Goal: Information Seeking & Learning: Check status

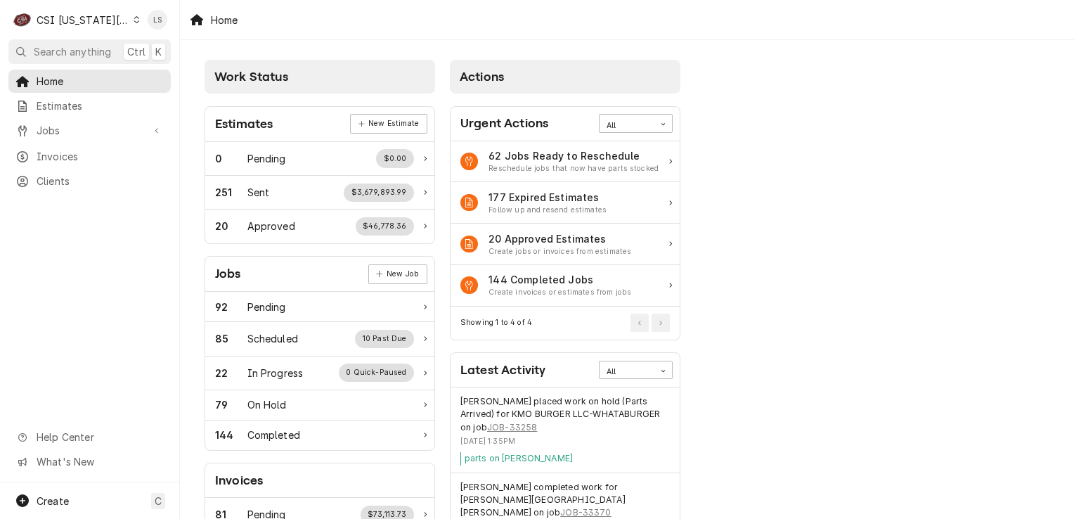
drag, startPoint x: 120, startPoint y: 27, endPoint x: 124, endPoint y: 35, distance: 9.1
click at [120, 25] on div "C CSI Kansas City" at bounding box center [76, 20] width 136 height 28
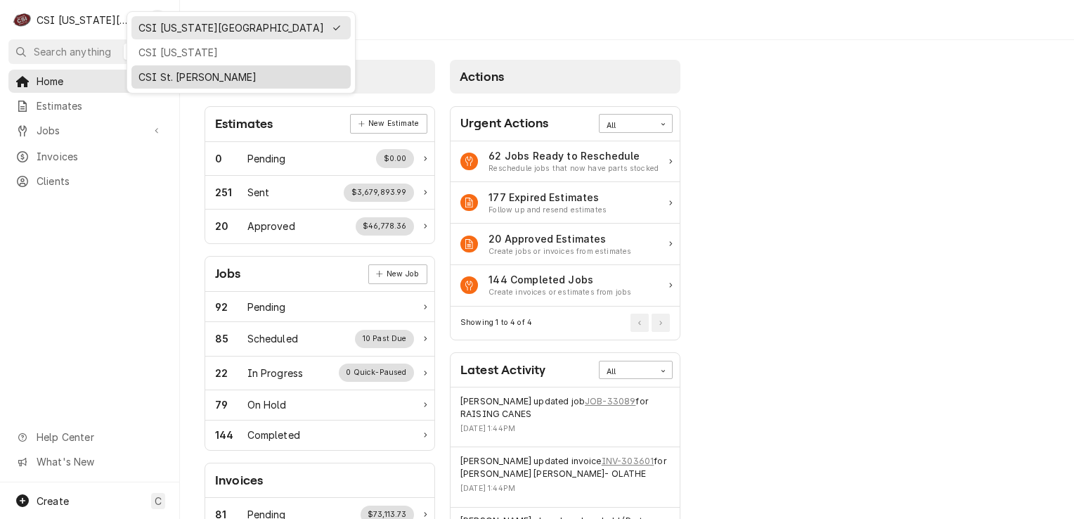
click at [138, 79] on div "CSI St. Louis" at bounding box center [240, 77] width 205 height 15
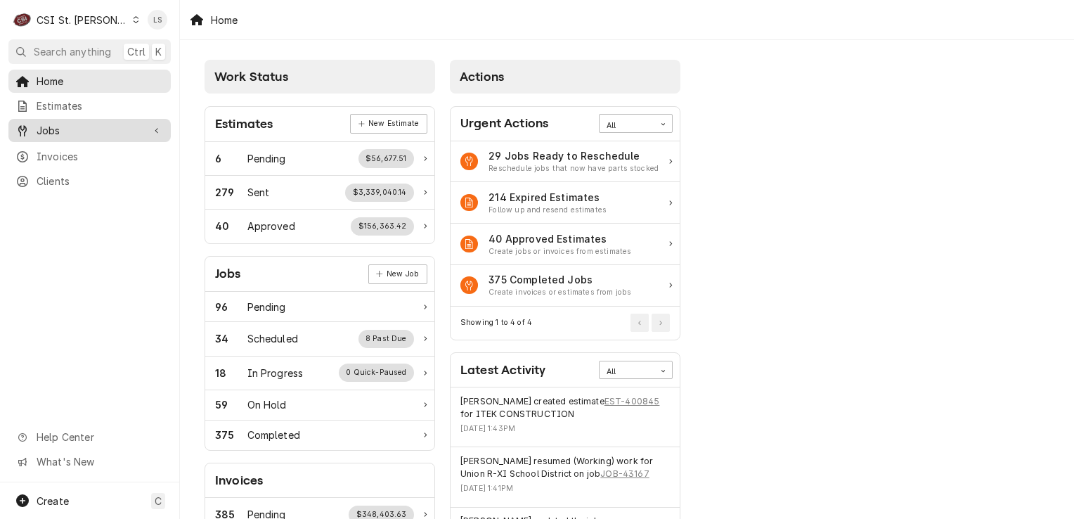
click at [86, 123] on span "Jobs" at bounding box center [90, 130] width 106 height 15
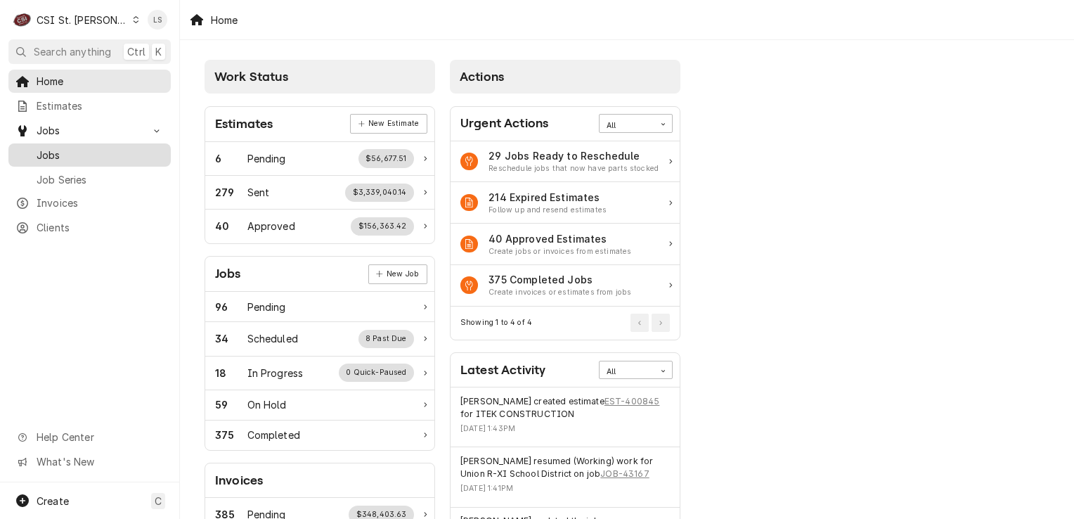
click at [85, 148] on span "Jobs" at bounding box center [100, 155] width 127 height 15
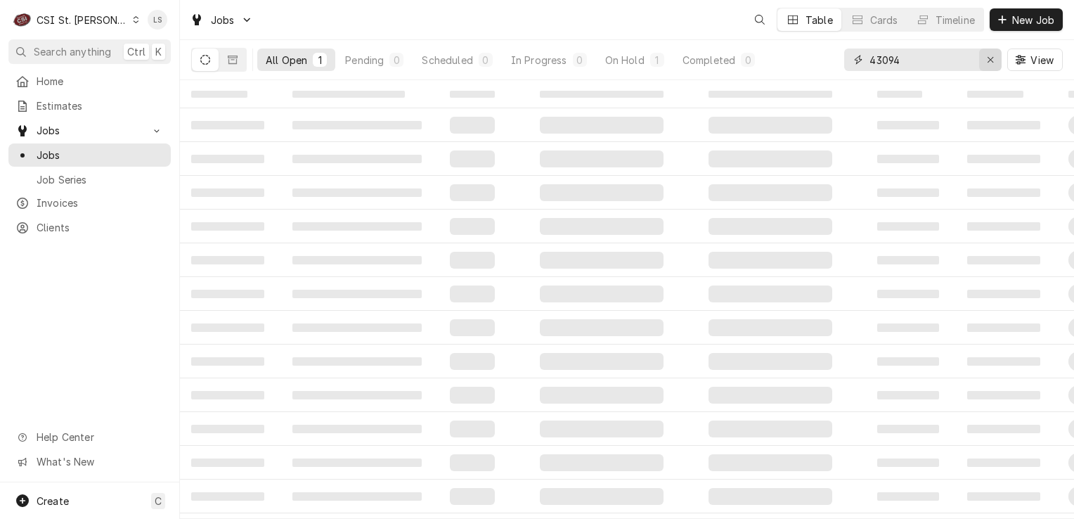
drag, startPoint x: 988, startPoint y: 62, endPoint x: 942, endPoint y: 170, distance: 117.5
click at [987, 64] on icon "Erase input" at bounding box center [991, 60] width 8 height 10
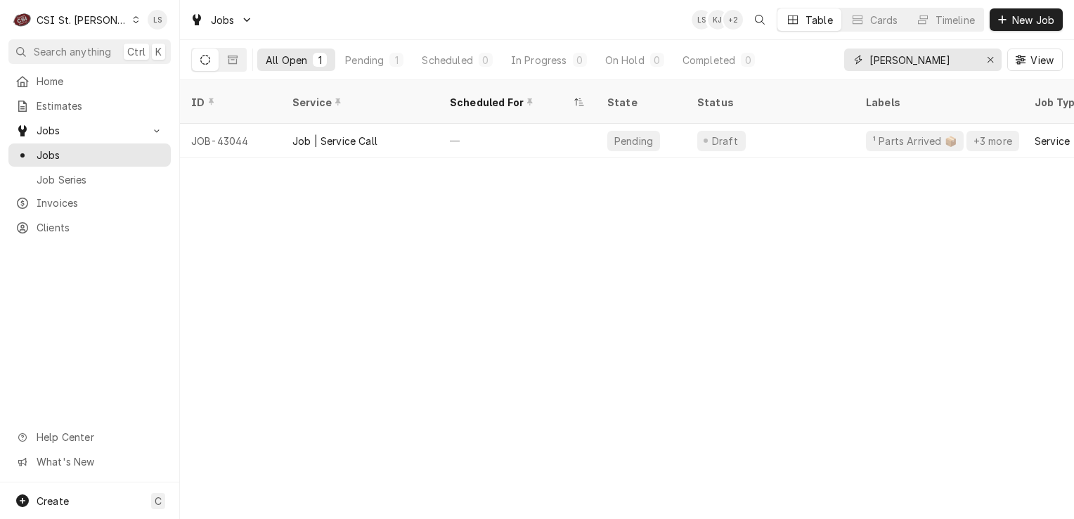
type input "[PERSON_NAME]"
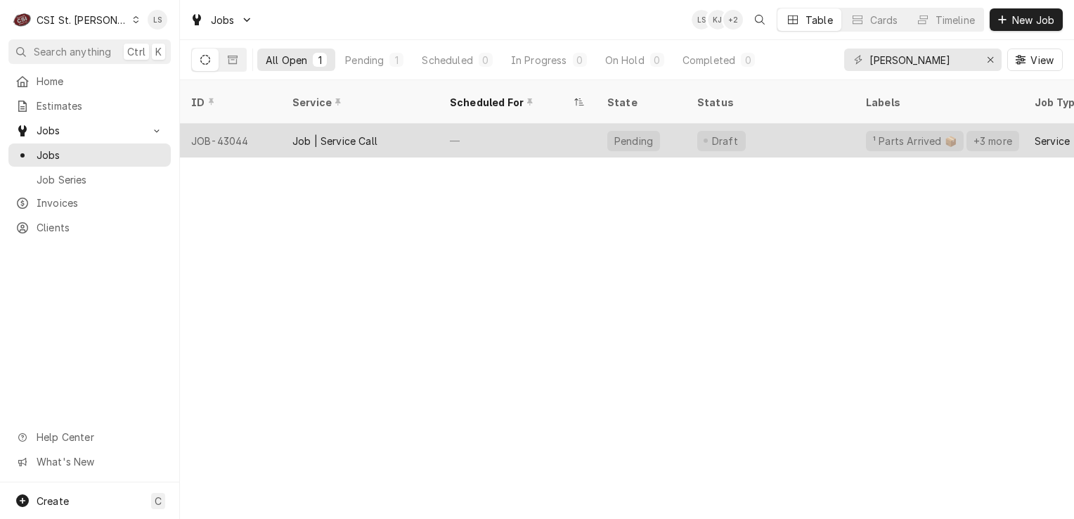
click at [231, 124] on div "JOB-43044" at bounding box center [230, 141] width 101 height 34
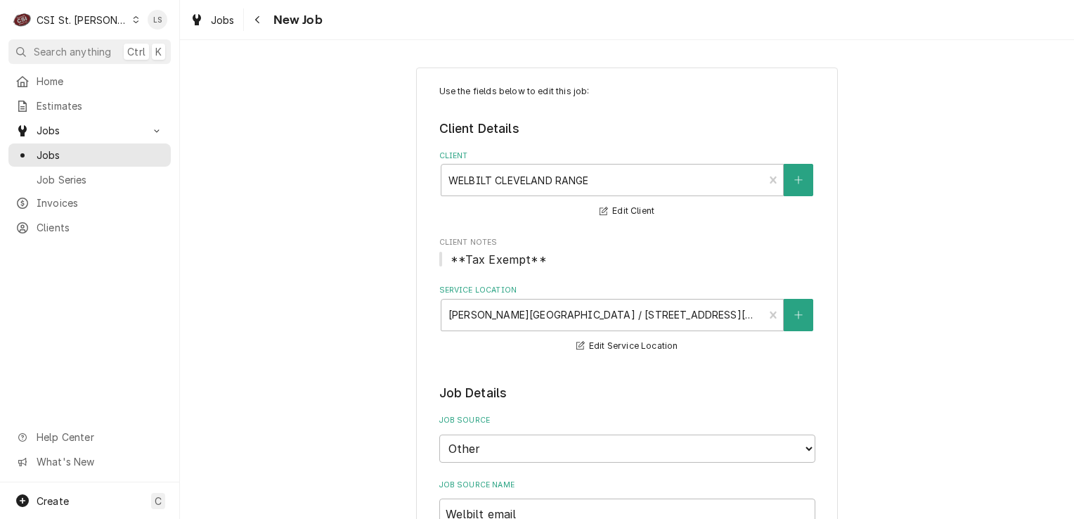
type textarea "x"
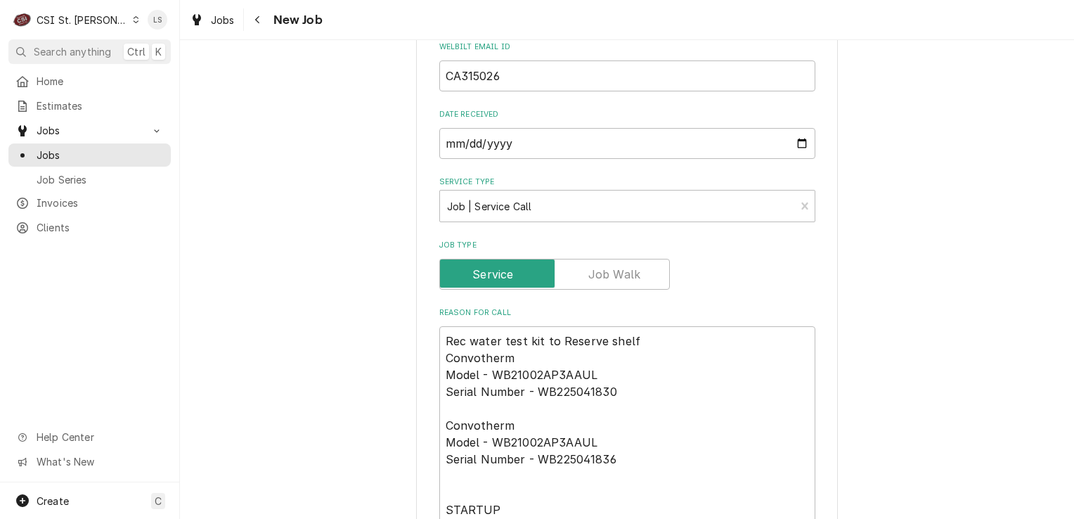
scroll to position [562, 0]
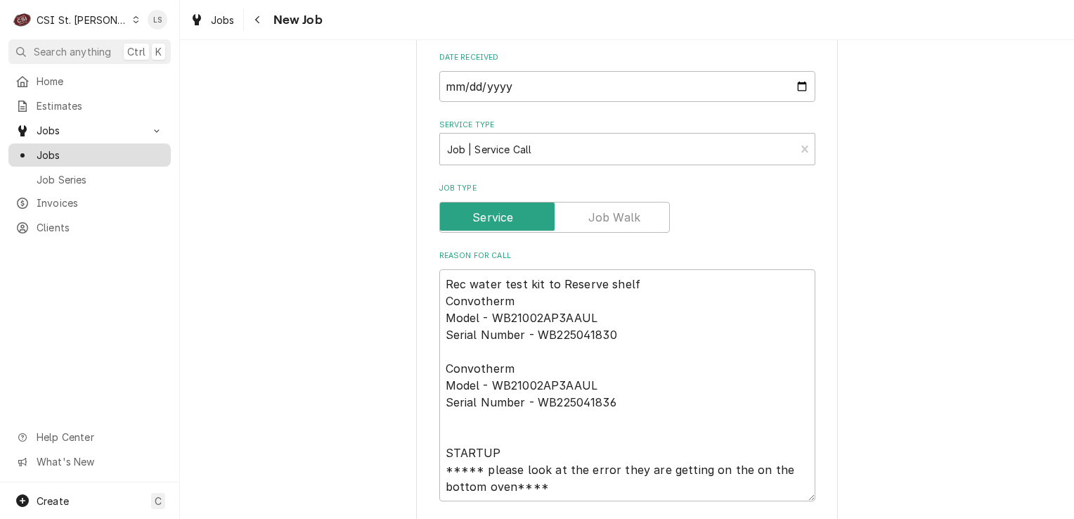
click at [79, 150] on span "Jobs" at bounding box center [100, 155] width 127 height 15
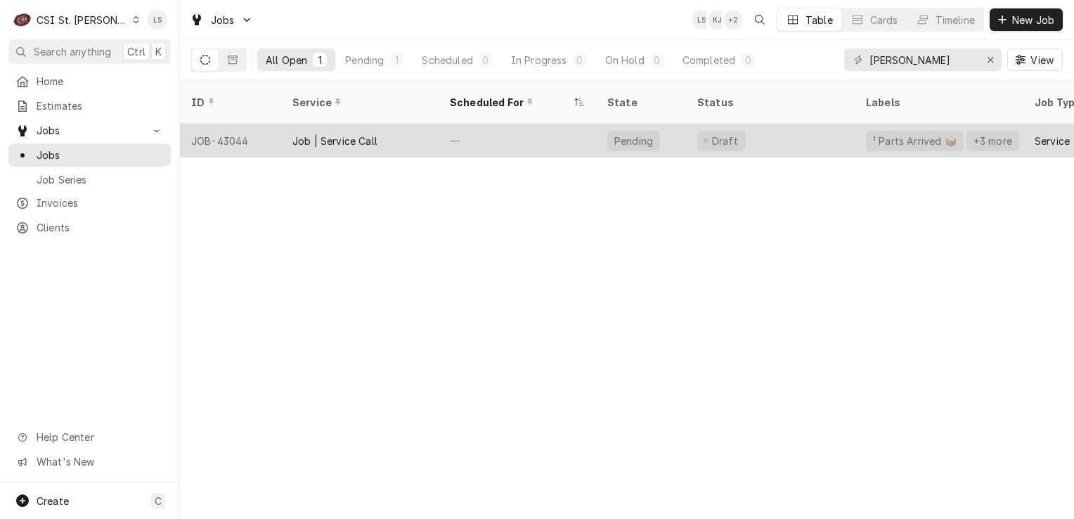
click at [210, 124] on div "JOB-43044" at bounding box center [230, 141] width 101 height 34
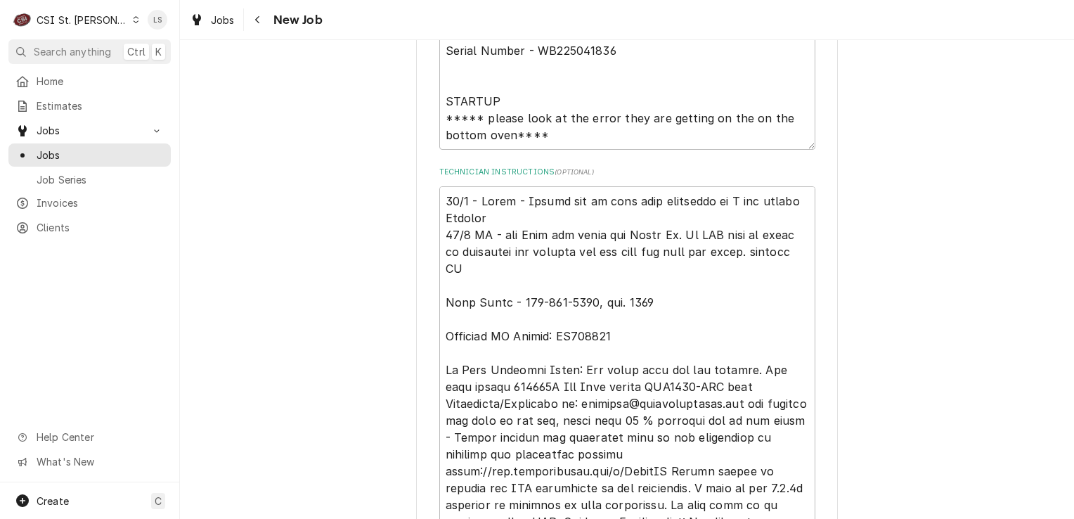
scroll to position [844, 0]
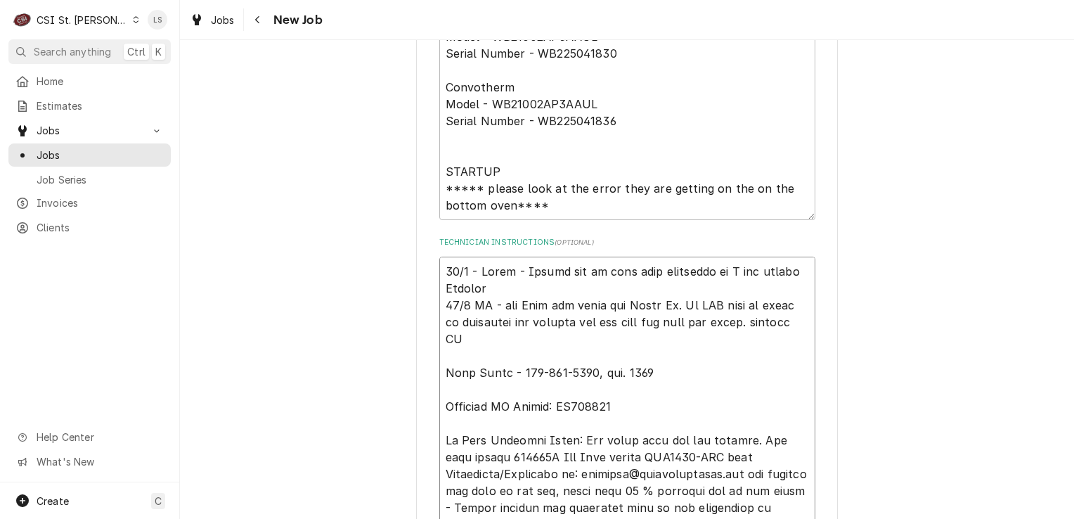
type textarea "x"
type textarea "10/2 - Kelly - Please let me know once scheduled so I can update Welbilt 10/8 S…"
type textarea "x"
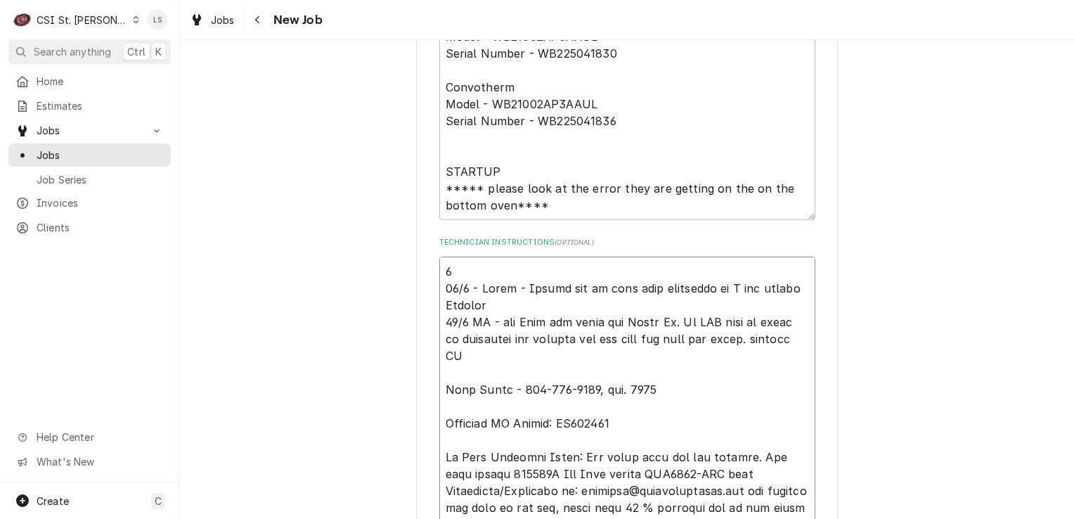
type textarea "10 10/2 - Kelly - Please let me know once scheduled so I can update Welbilt 10/…"
type textarea "x"
type textarea "10/ 10/2 - Kelly - Please let me know once scheduled so I can update Welbilt 10…"
type textarea "x"
type textarea "10/1 10/2 - Kelly - Please let me know once scheduled so I can update Welbilt 1…"
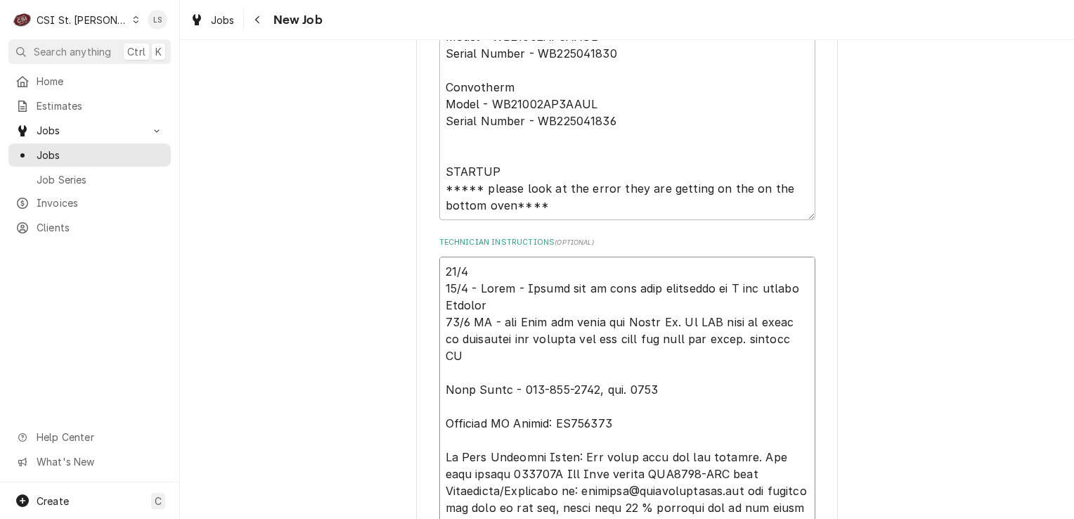
type textarea "x"
type textarea "10/10 10/2 - Kelly - Please let me know once scheduled so I can update Welbilt …"
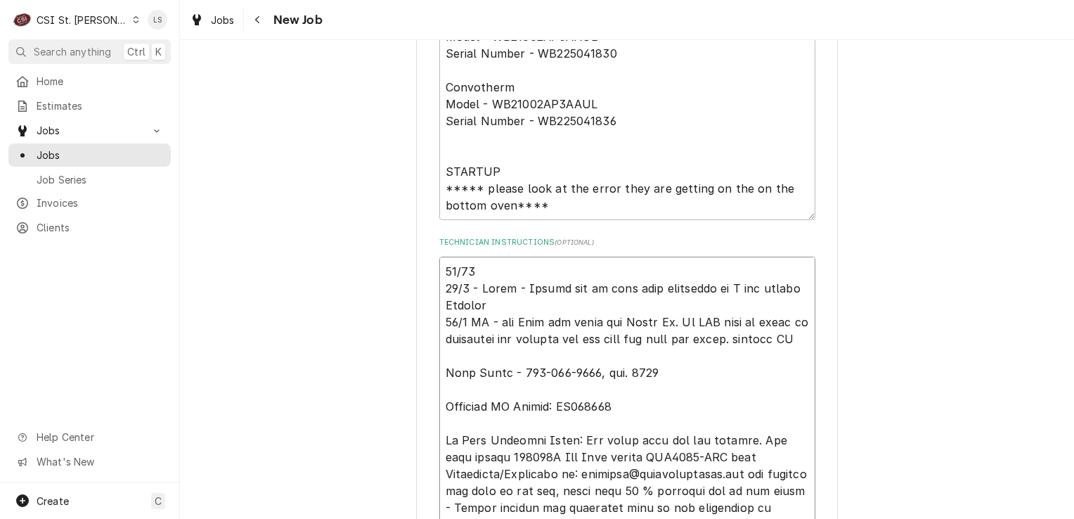
type textarea "x"
type textarea "10/10 10/2 - Kelly - Please let me know once scheduled so I can update Welbilt …"
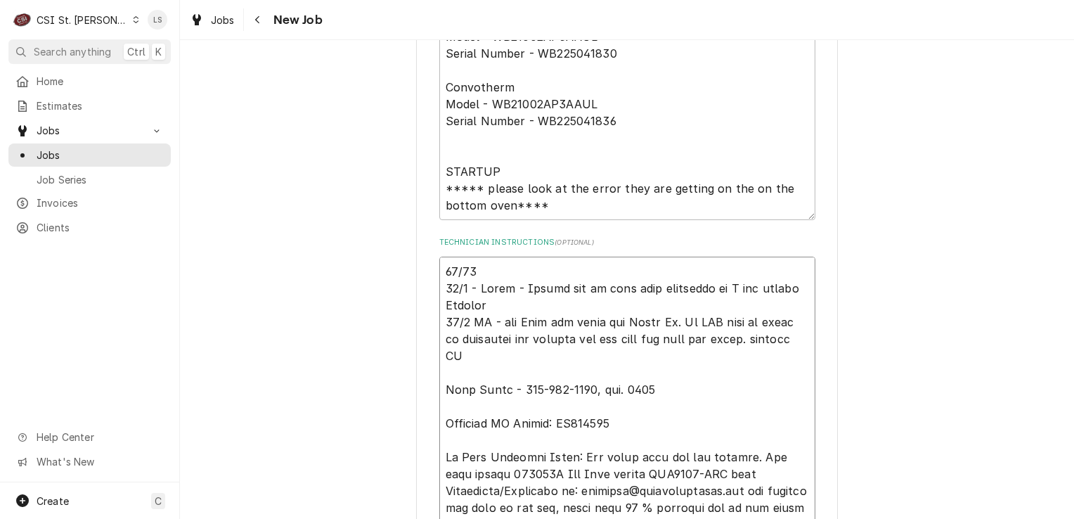
type textarea "x"
type textarea "10/10 - 10/2 - Kelly - Please let me know once scheduled so I can update Welbil…"
type textarea "x"
type textarea "10/10 - 10/2 - Kelly - Please let me know once scheduled so I can update Welbil…"
type textarea "x"
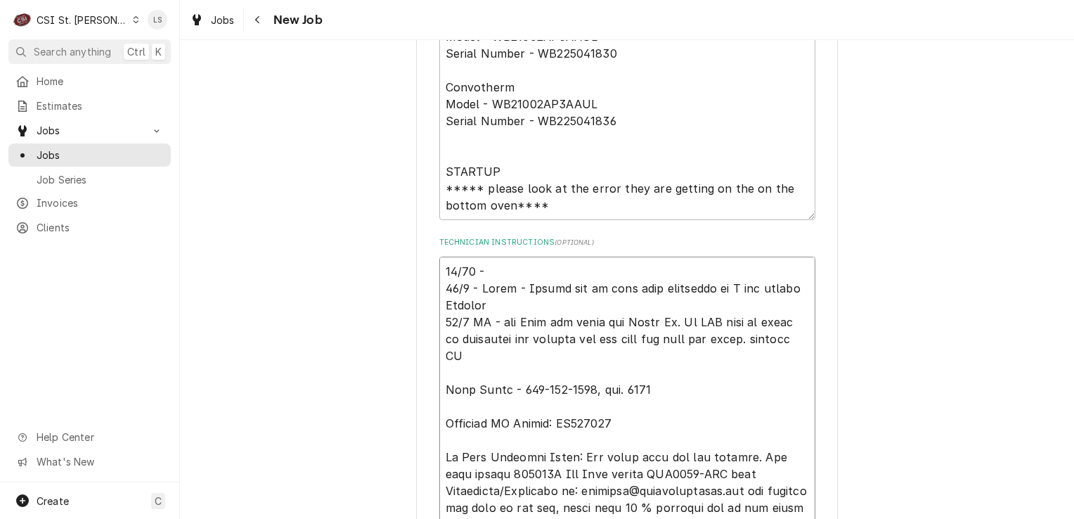
type textarea "10/10 - J 10/2 - Kelly - Please let me know once scheduled so I can update Welb…"
type textarea "x"
type textarea "10/10 - Jo 10/2 - Kelly - Please let me know once scheduled so I can update Wel…"
type textarea "x"
type textarea "10/10 - Joh 10/2 - Kelly - Please let me know once scheduled so I can update We…"
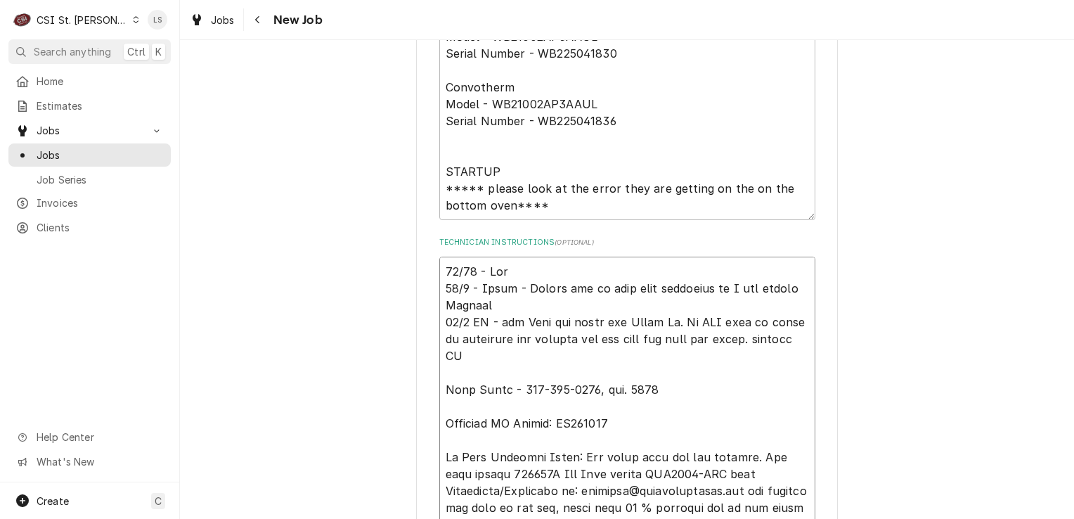
type textarea "x"
type textarea "10/10 - John 10/2 - Kelly - Please let me know once scheduled so I can update W…"
type textarea "x"
type textarea "10/10 - Johnc 10/2 - Kelly - Please let me know once scheduled so I can update …"
type textarea "x"
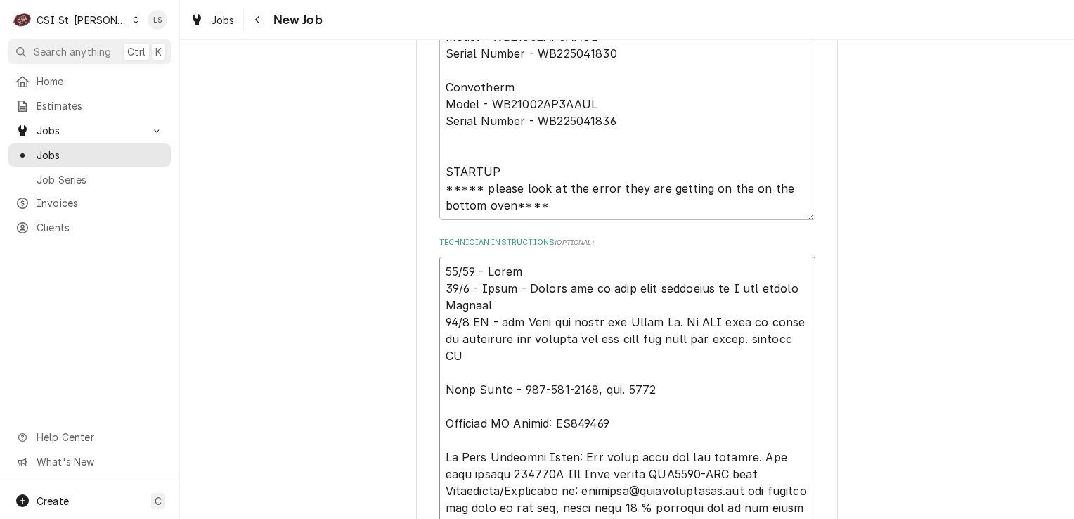
type textarea "10/10 - John 10/2 - Kelly - Please let me know once scheduled so I can update W…"
type textarea "x"
type textarea "10/10 - John 10/2 - Kelly - Please let me know once scheduled so I can update W…"
type textarea "x"
type textarea "10/10 - John c 10/2 - Kelly - Please let me know once scheduled so I can update…"
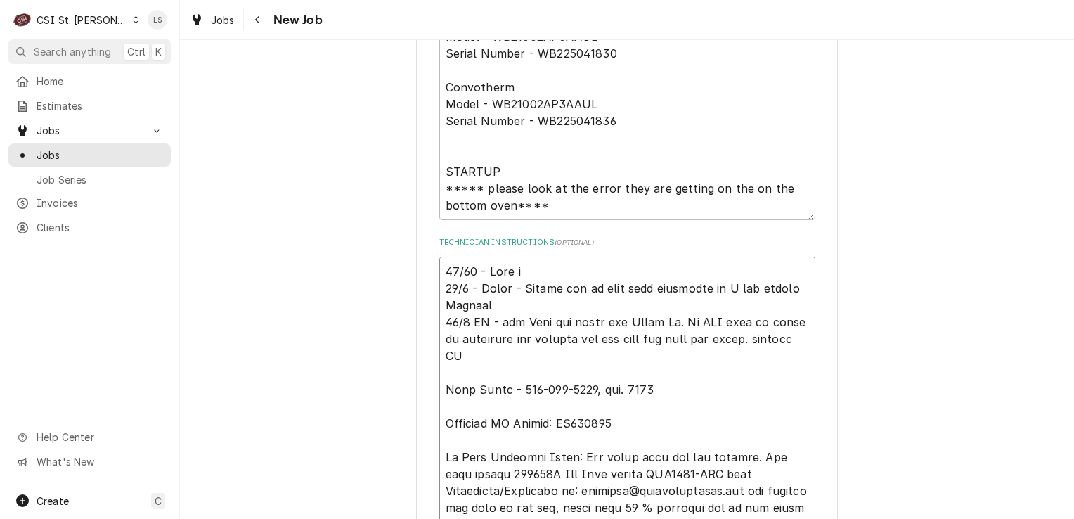
type textarea "x"
type textarea "10/10 - John ca 10/2 - Kelly - Please let me know once scheduled so I can updat…"
type textarea "x"
type textarea "10/10 - John cal 10/2 - Kelly - Please let me know once scheduled so I can upda…"
type textarea "x"
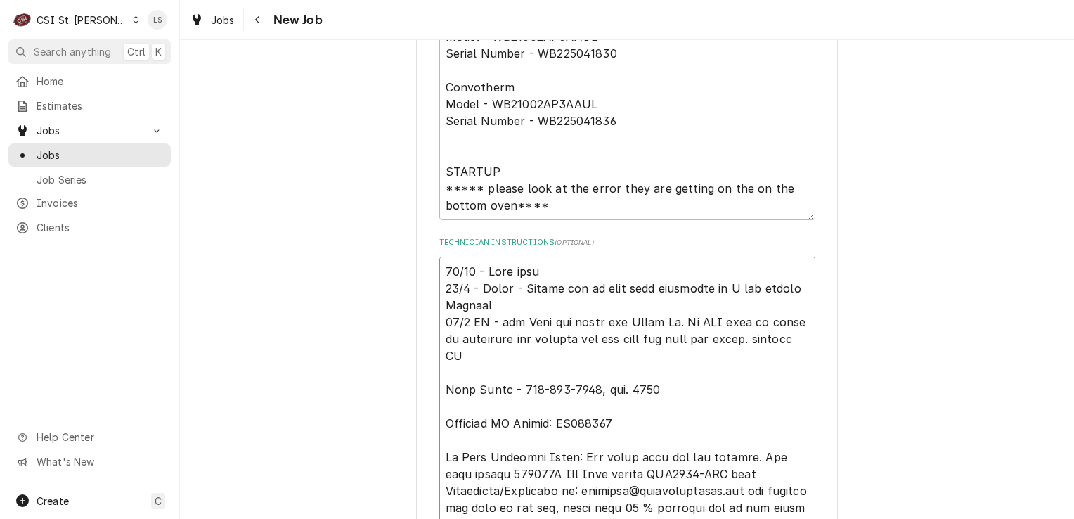
type textarea "10/10 - John calle 10/2 - Kelly - Please let me know once scheduled so I can up…"
type textarea "x"
type textarea "10/10 - John called 10/2 - Kelly - Please let me know once scheduled so I can u…"
type textarea "x"
type textarea "10/10 - John called 10/2 - Kelly - Please let me know once scheduled so I can u…"
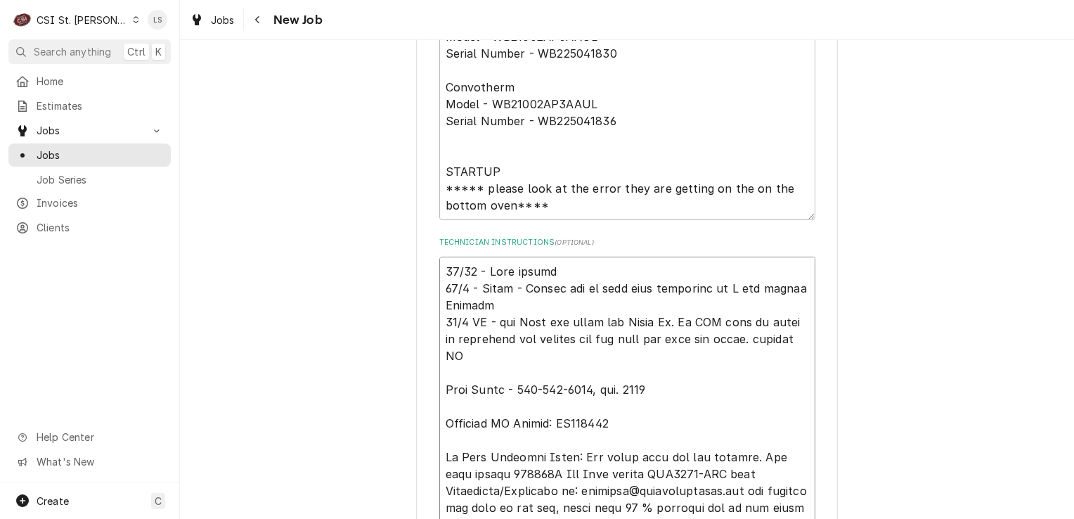
type textarea "x"
type textarea "10/10 - John called i 10/2 - Kelly - Please let me know once scheduled so I can…"
type textarea "x"
type textarea "10/10 - John called in 10/2 - Kelly - Please let me know once scheduled so I ca…"
type textarea "x"
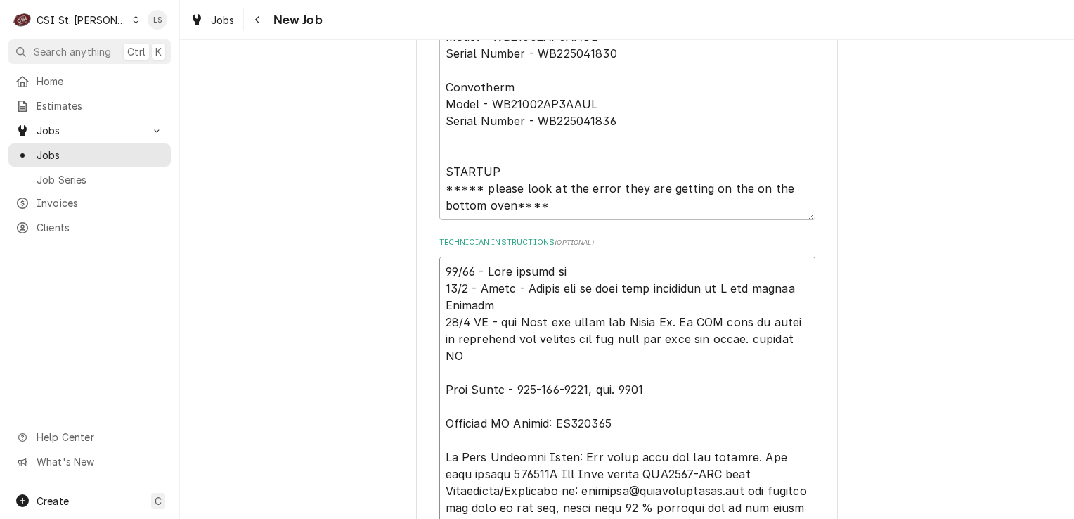
type textarea "10/10 - John called in 10/2 - Kelly - Please let me know once scheduled so I ca…"
type textarea "x"
type textarea "10/10 - John called in an 10/2 - Kelly - Please let me know once scheduled so I…"
type textarea "x"
type textarea "10/10 - John called in and 10/2 - Kelly - Please let me know once scheduled so …"
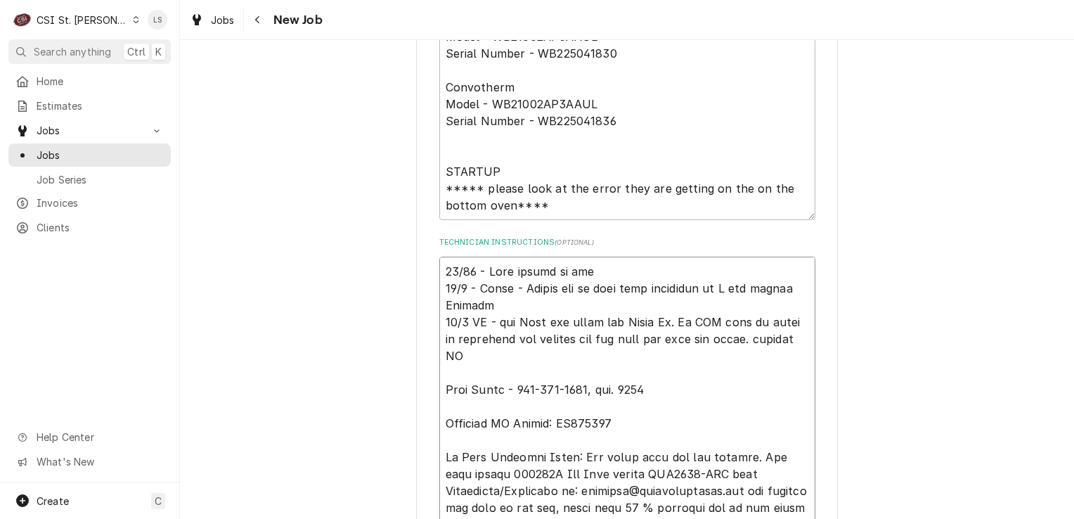
type textarea "x"
type textarea "10/10 - John called in and 10/2 - Kelly - Please let me know once scheduled so …"
type textarea "x"
type textarea "10/10 - John called in and c 10/2 - Kelly - Please let me know once scheduled s…"
type textarea "x"
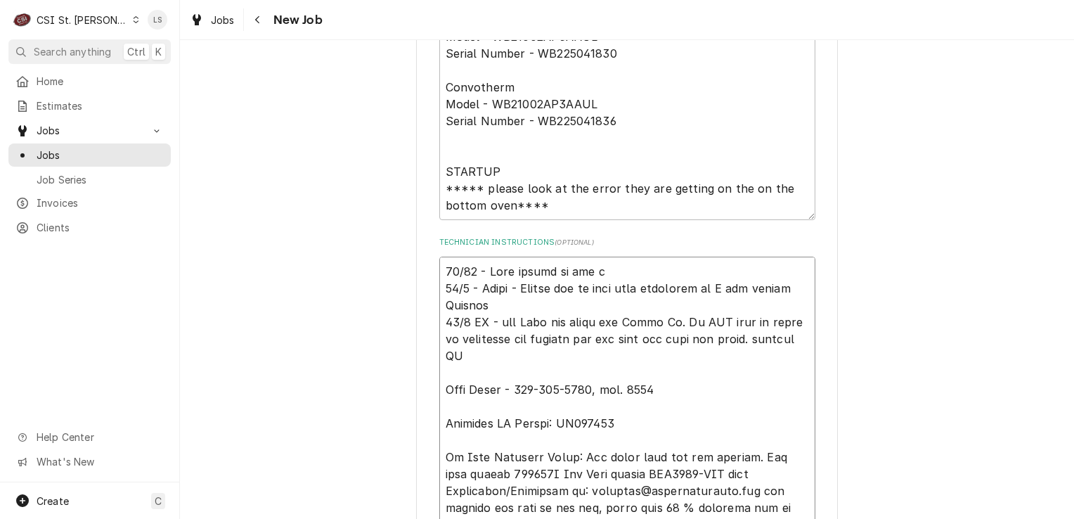
type textarea "10/10 - John called in and co 10/2 - Kelly - Please let me know once scheduled …"
type textarea "x"
type textarea "10/10 - John called in and con 10/2 - Kelly - Please let me know once scheduled…"
type textarea "x"
type textarea "10/10 - John called in and conf 10/2 - Kelly - Please let me know once schedule…"
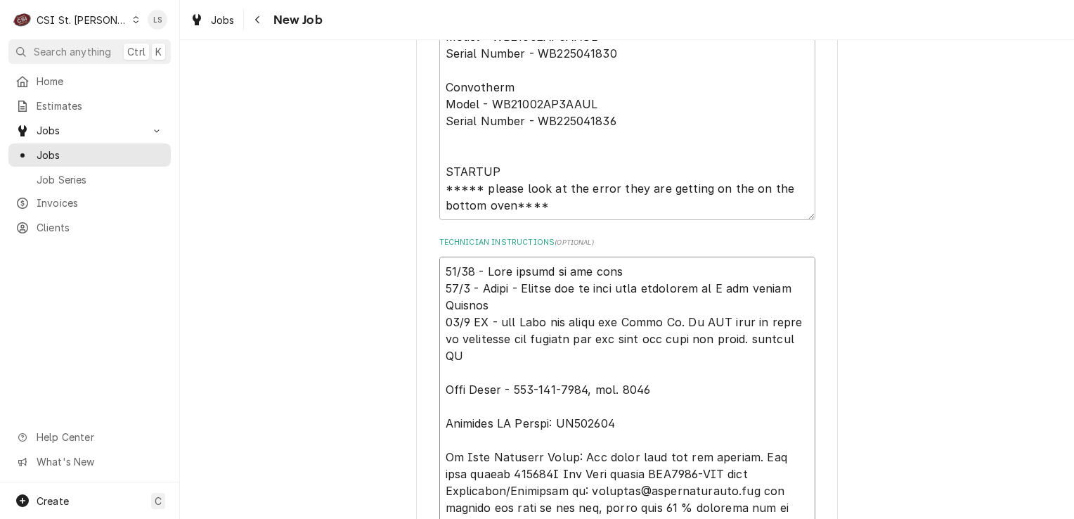
type textarea "x"
type textarea "10/10 - John called in and confir 10/2 - Kelly - Please let me know once schedu…"
type textarea "x"
type textarea "10/10 - John called in and confirme 10/2 - Kelly - Please let me know once sche…"
type textarea "x"
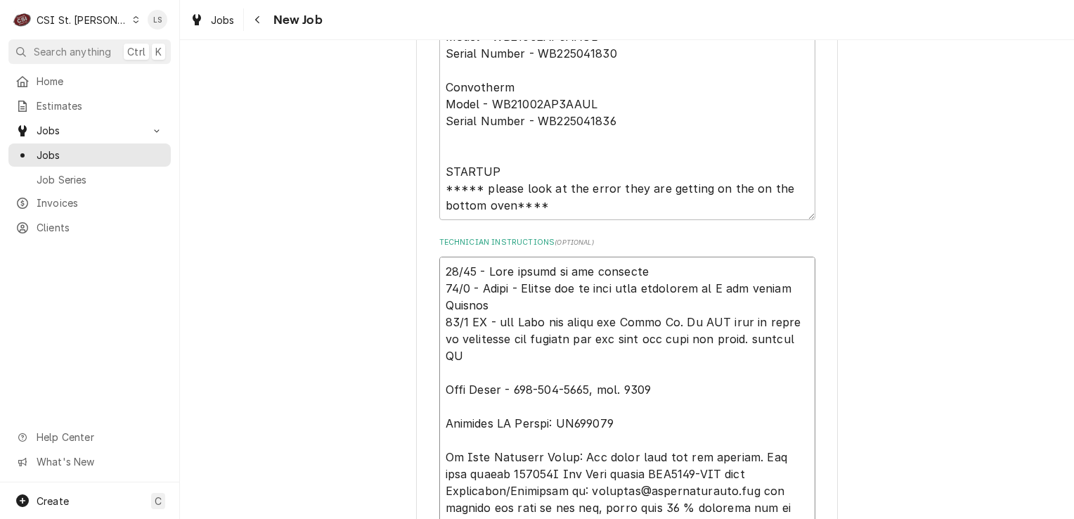
type textarea "10/10 - John called in and confirmed 10/2 - Kelly - Please let me know once sch…"
type textarea "x"
type textarea "10/10 - John called in and confirmed 10/2 - Kelly - Please let me know once sch…"
type textarea "x"
type textarea "10/10 - John called in and confirmed f 10/2 - Kelly - Please let me know once s…"
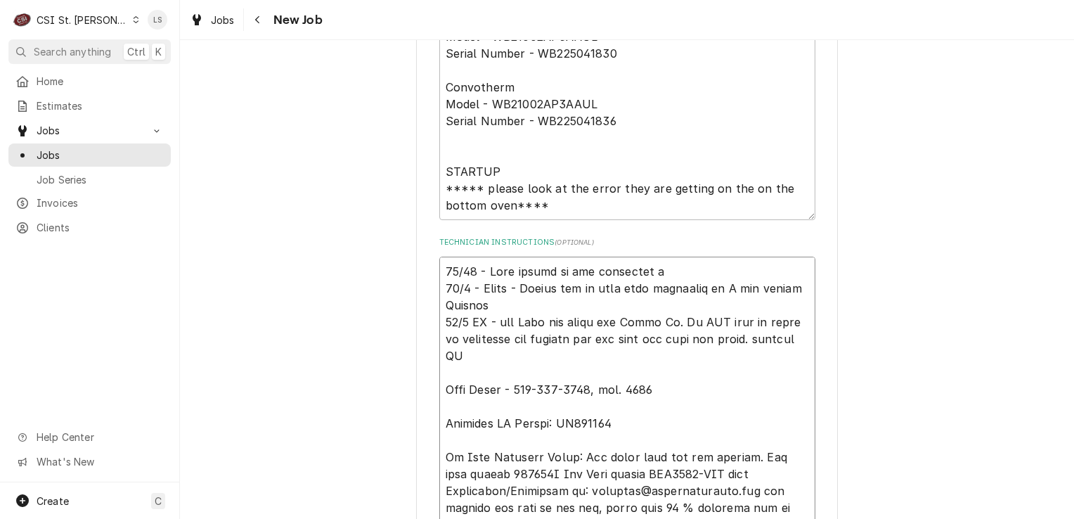
type textarea "x"
type textarea "10/10 - John called in and confirmed fo 10/2 - Kelly - Please let me know once …"
type textarea "x"
type textarea "10/10 - John called in and confirmed for 10/2 - Kelly - Please let me know once…"
type textarea "x"
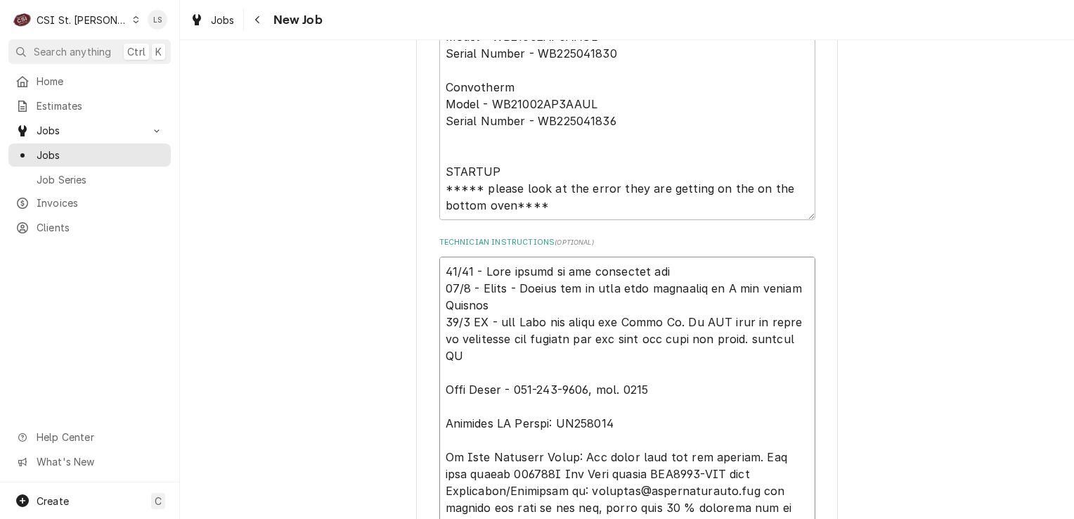
type textarea "10/10 - John called in and confirmed for 10/2 - Kelly - Please let me know once…"
type textarea "x"
type textarea "10/10 - John called in and confirmed for F 10/2 - Kelly - Please let me know on…"
type textarea "x"
type textarea "10/10 - John called in and confirmed for Fr 10/2 - Kelly - Please let me know o…"
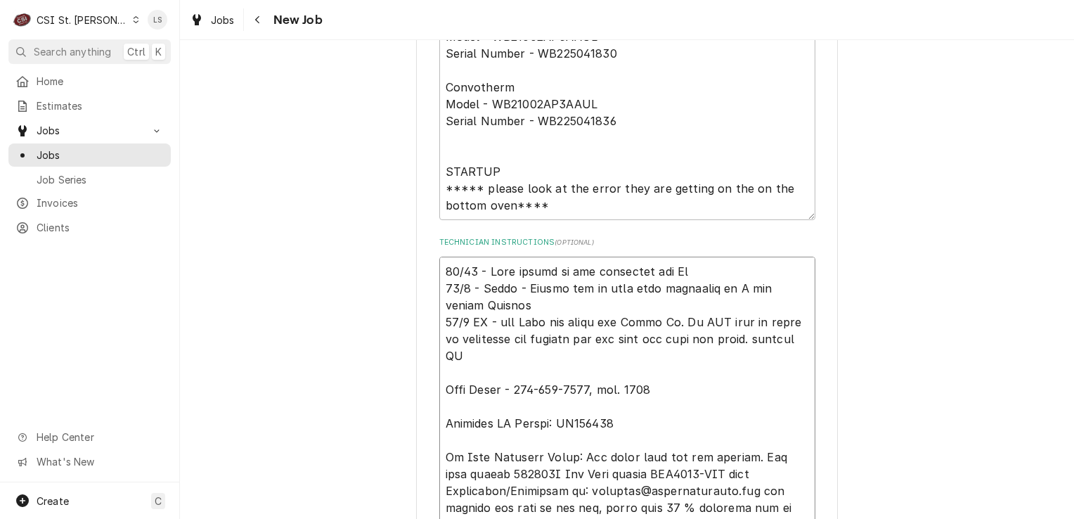
type textarea "x"
type textarea "10/10 - John called in and confirmed for Fri 10/2 - Kelly - Please let me know …"
type textarea "x"
type textarea "10/10 - John called in and confirmed for Frid 10/2 - Kelly - Please let me know…"
type textarea "x"
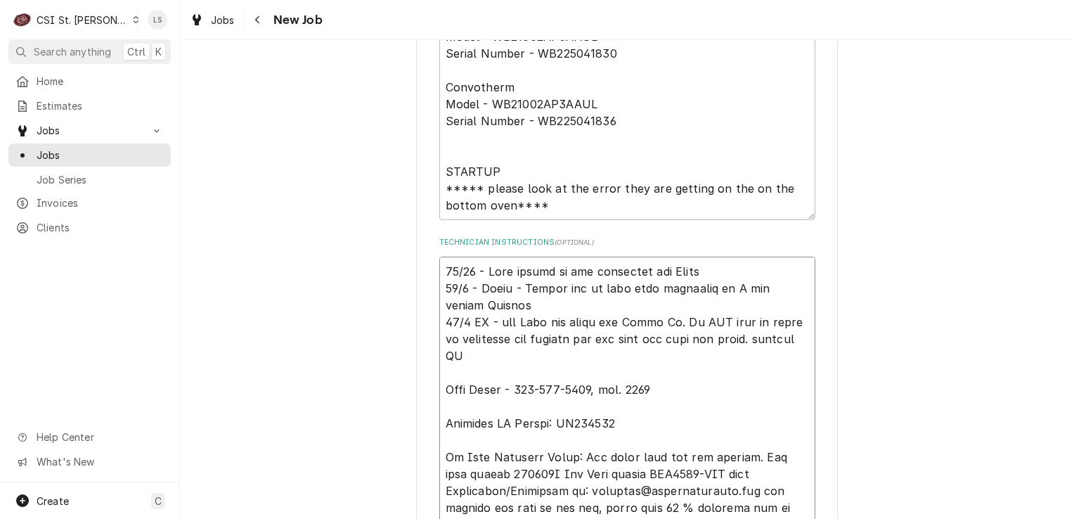
type textarea "10/10 - John called in and confirmed for Friday 10/2 - Kelly - Please let me kn…"
type textarea "x"
type textarea "10/10 - John called in and confirmed for Friday 10/2 - Kelly - Please let me kn…"
type textarea "x"
type textarea "10/10 - John called in and confirmed for Friday 1 10/2 - Kelly - Please let me …"
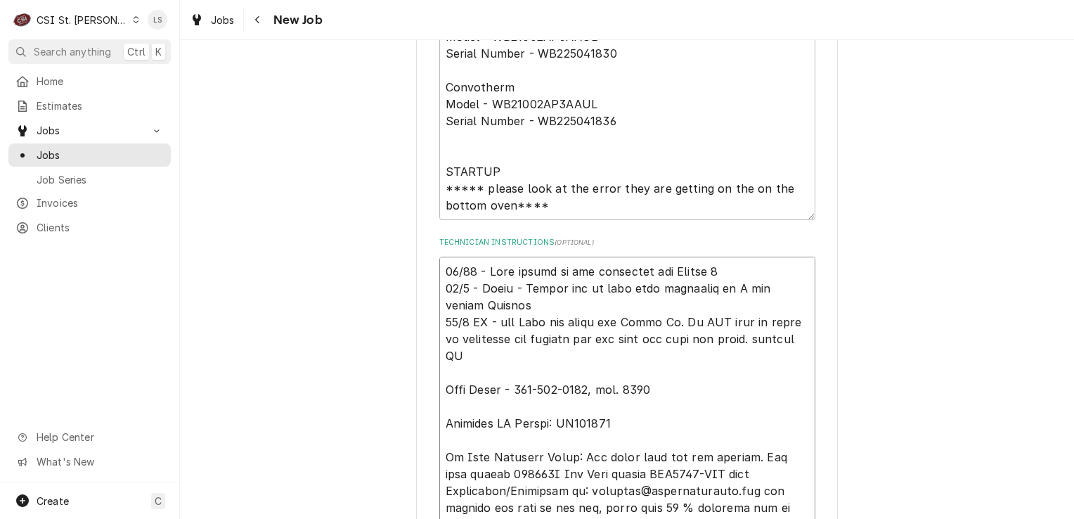
type textarea "x"
type textarea "10/10 - John called in and confirmed for Friday 10 10/2 - Kelly - Please let me…"
type textarea "x"
type textarea "10/10 - John called in and confirmed for Friday 10/ 10/2 - Kelly - Please let m…"
type textarea "x"
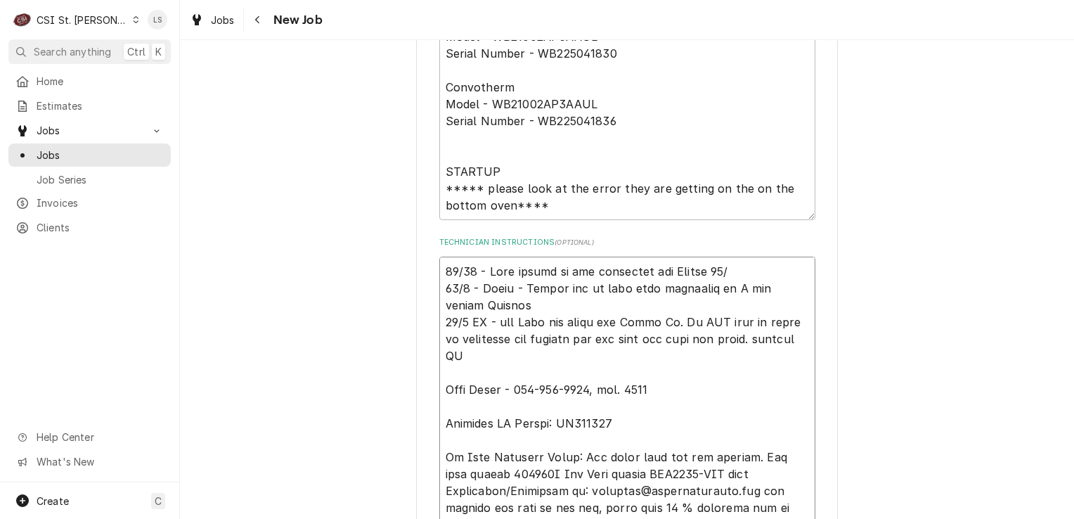
type textarea "10/10 - John called in and confirmed for Friday 10/1 10/2 - Kelly - Please let …"
type textarea "x"
type textarea "10/10 - John called in and confirmed for Friday 10/17 10/2 - Kelly - Please let…"
type textarea "x"
type textarea "10/10 - John called in and confirmed for Friday 10/17 10/2 - Kelly - Please let…"
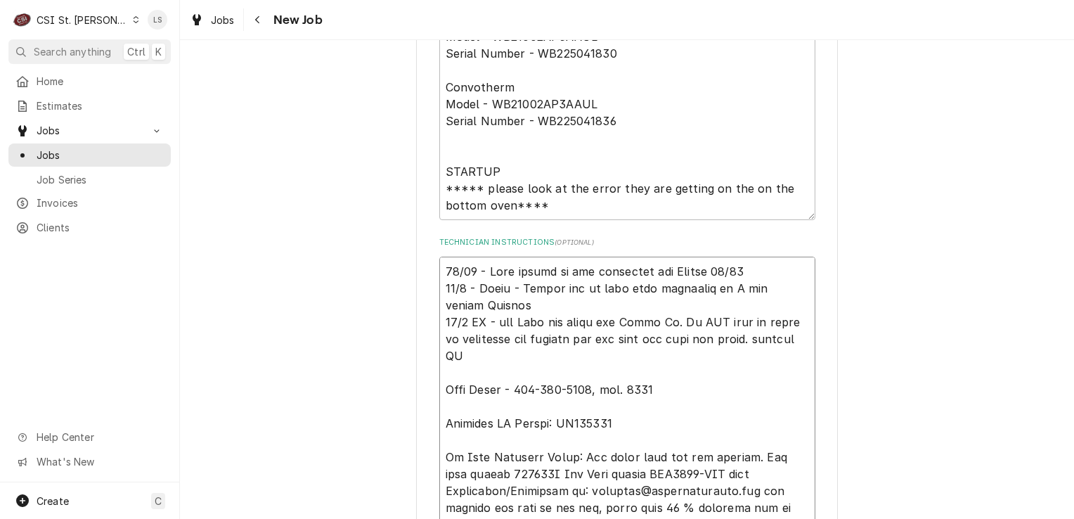
type textarea "x"
type textarea "10/10 - John called in and confirmed for Friday 10/17 a 10/2 - Kelly - Please l…"
type textarea "x"
type textarea "10/10 - John called in and confirmed for Friday 10/17 at 10/2 - Kelly - Please …"
type textarea "x"
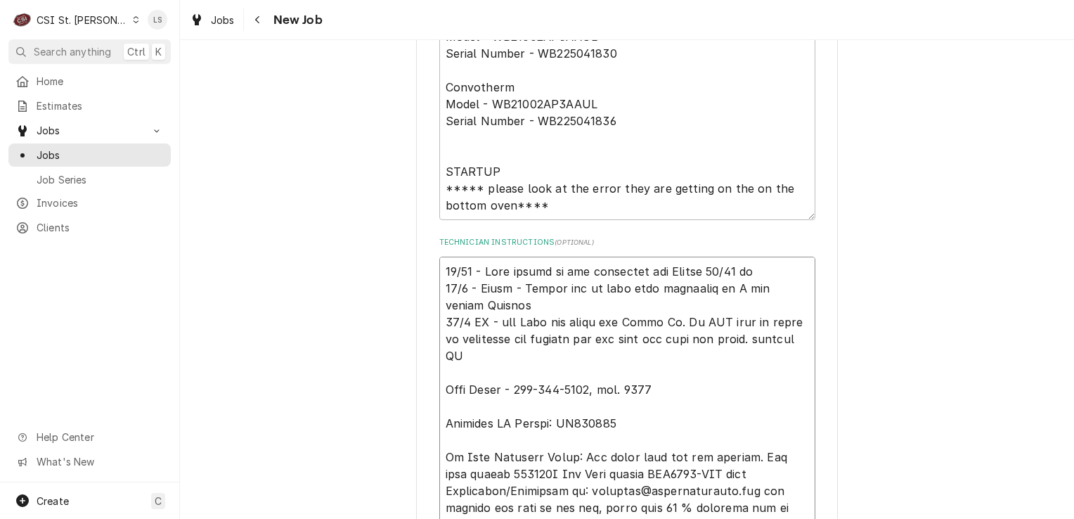
type textarea "10/10 - John called in and confirmed for Friday 10/17 at 10/2 - Kelly - Please …"
type textarea "x"
type textarea "10/10 - John called in and confirmed for Friday 10/17 at 7 10/2 - Kelly - Pleas…"
type textarea "x"
type textarea "10/10 - John called in and confirmed for Friday 10/17 at 7a 10/2 - Kelly - Plea…"
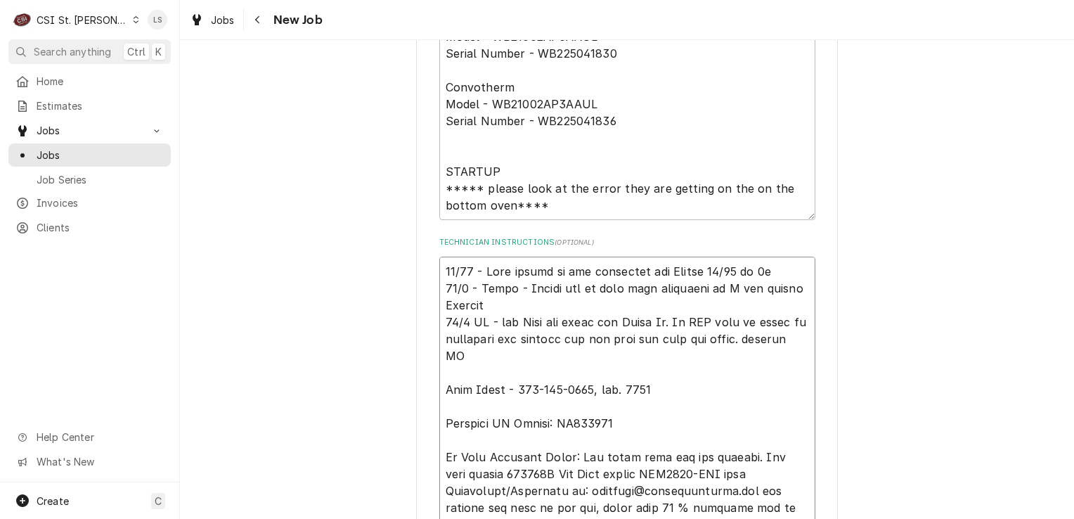
type textarea "x"
type textarea "10/10 - John called in and confirmed for Friday 10/17 at 7am 10/2 - Kelly - Ple…"
type textarea "x"
type textarea "10/10 - John called in and confirmed for Friday 10/17 at 7am 10/2 - Kelly - Ple…"
type textarea "x"
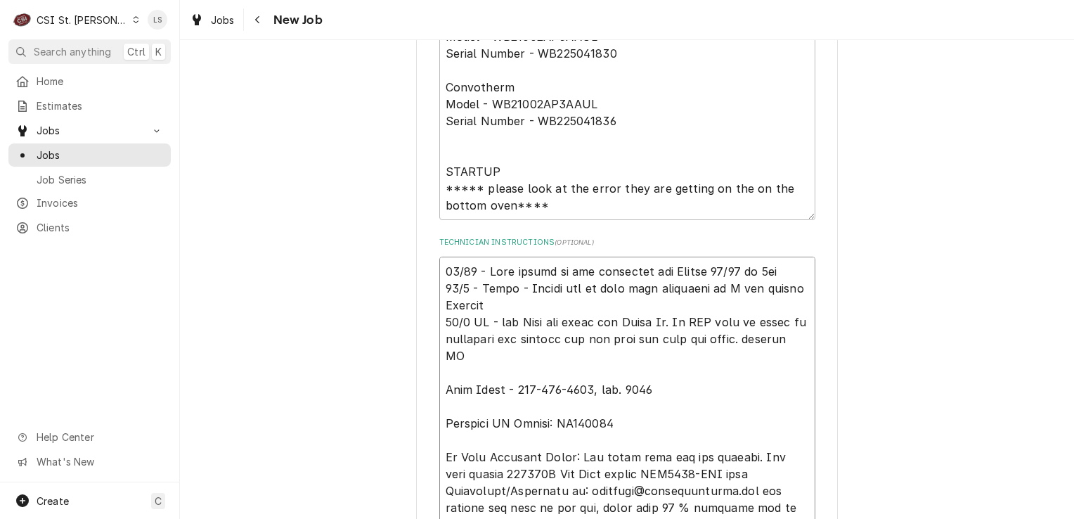
type textarea "10/10 - John called in and confirmed for Friday 10/17 at 7am 0 10/2 - Kelly - P…"
type textarea "x"
type textarea "10/10 - John called in and confirmed for Friday 10/17 at 7am 0 10/2 - Kelly - P…"
type textarea "x"
type textarea "10/10 - John called in and confirmed for Friday 10/17 at 7am 0 10/2 - Kelly - P…"
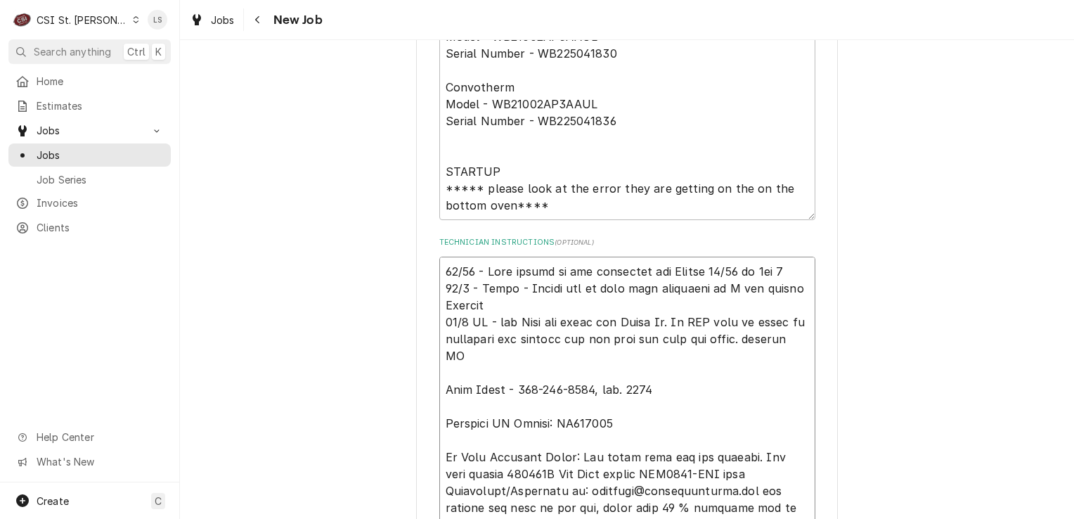
type textarea "x"
type textarea "10/10 - John called in and confirmed for Friday 10/17 at 7am 10/2 - Kelly - Ple…"
type textarea "x"
type textarea "10/10 - John called in and confirmed for Friday 10/17 at 7am - 10/2 - Kelly - P…"
type textarea "x"
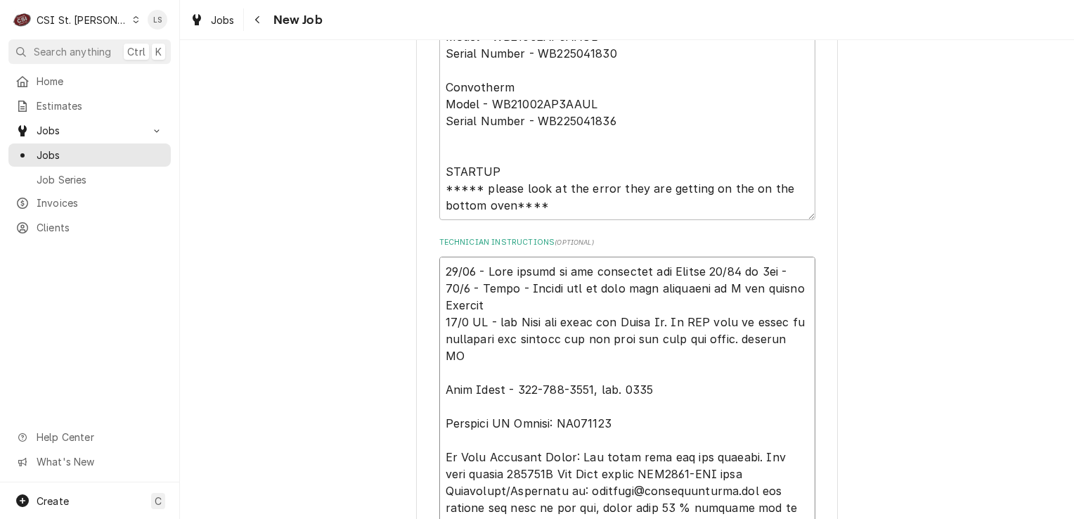
type textarea "10/10 - John called in and confirmed for Friday 10/17 at 7am - 10/2 - Kelly - P…"
type textarea "x"
type textarea "10/10 - John called in and confirmed for Friday 10/17 at 7am - L 10/2 - Kelly -…"
type textarea "x"
type textarea "10/10 - John called in and confirmed for Friday 10/17 at 7am - LS 10/2 - Kelly …"
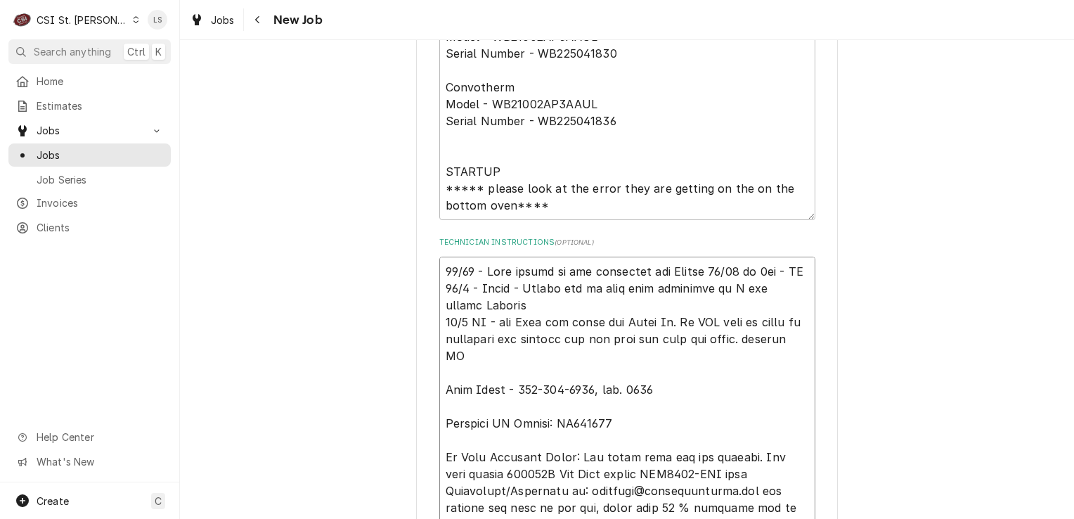
type textarea "x"
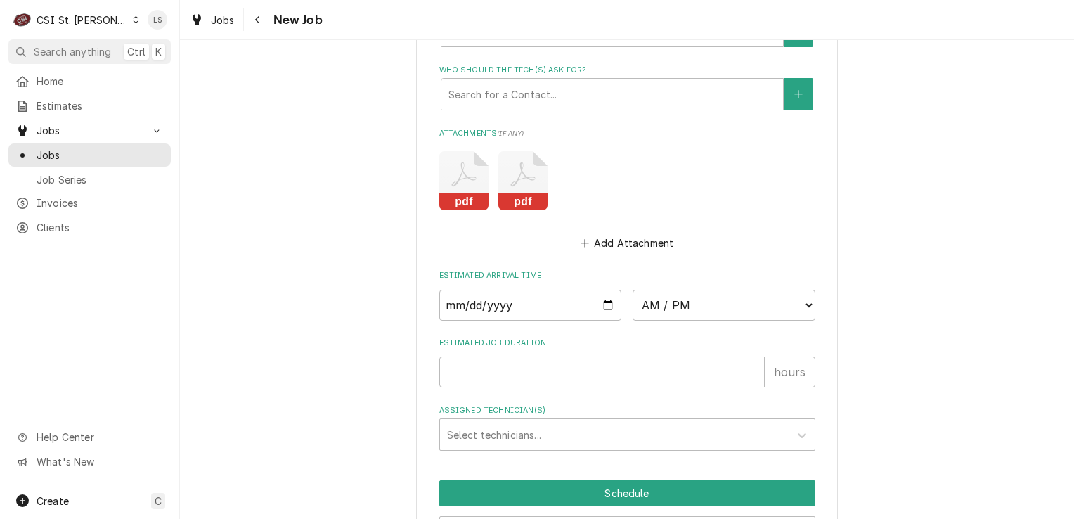
scroll to position [1971, 0]
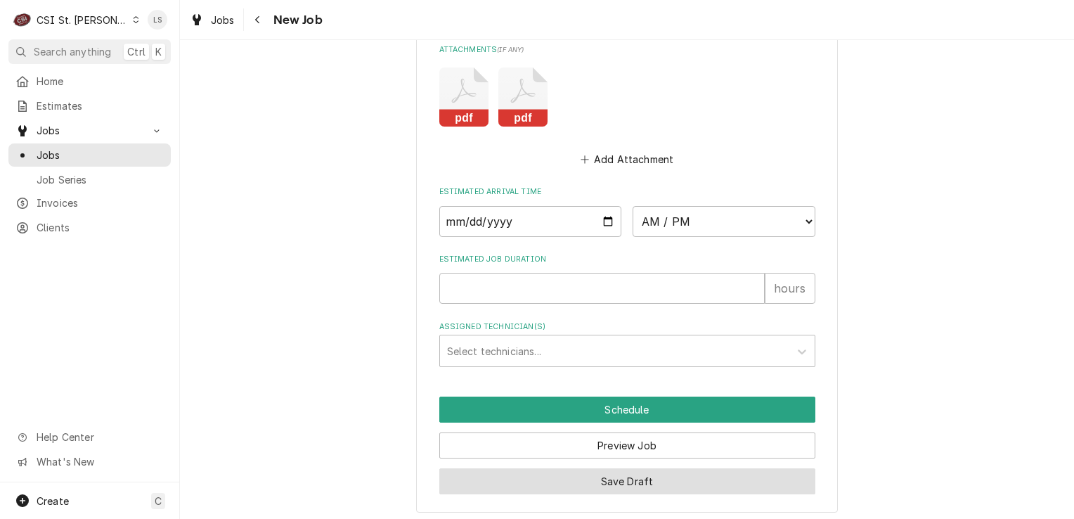
type textarea "10/10 - John called in and confirmed for Friday 10/17 at 7am - LS 10/2 - Kelly …"
click at [627, 483] on button "Save Draft" at bounding box center [627, 481] width 376 height 26
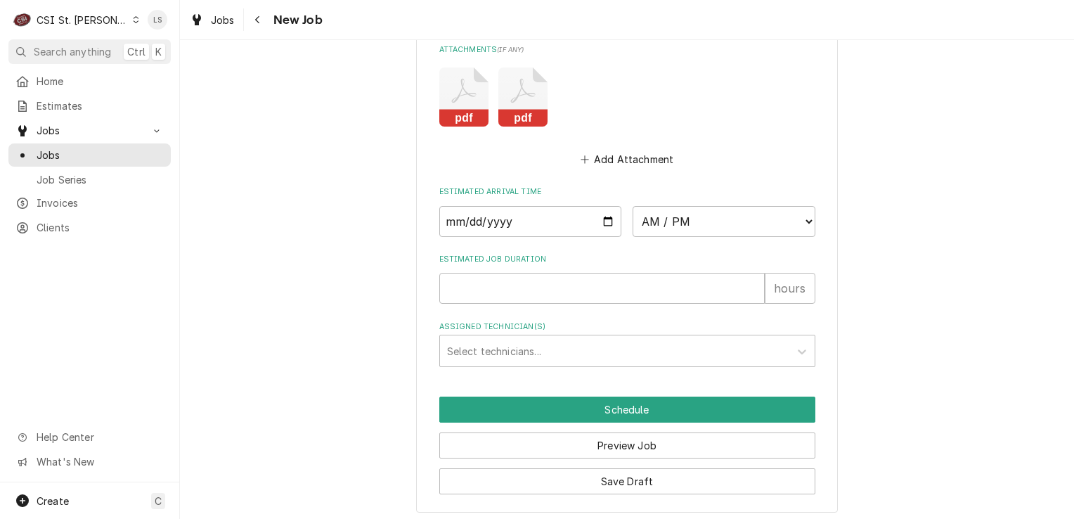
scroll to position [1923, 0]
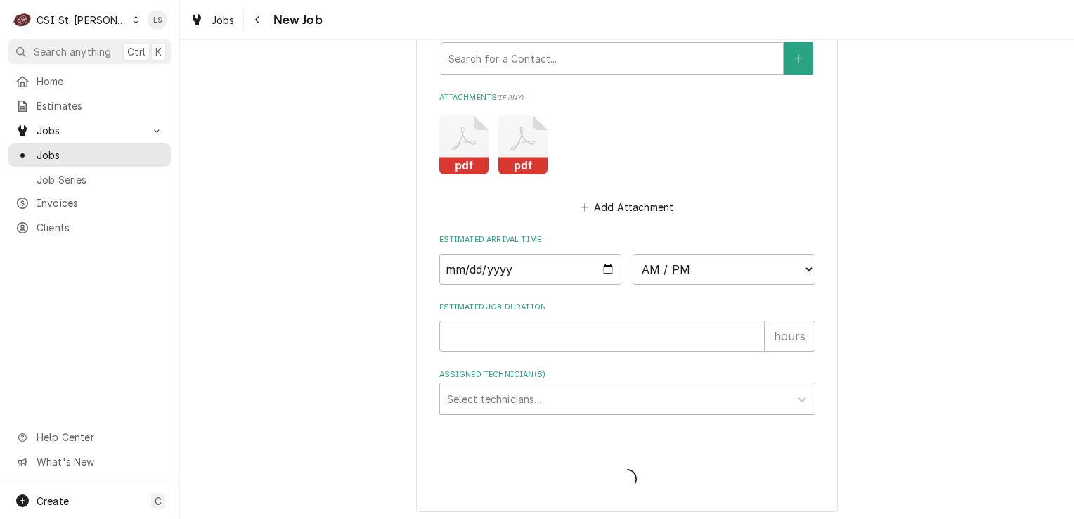
type textarea "x"
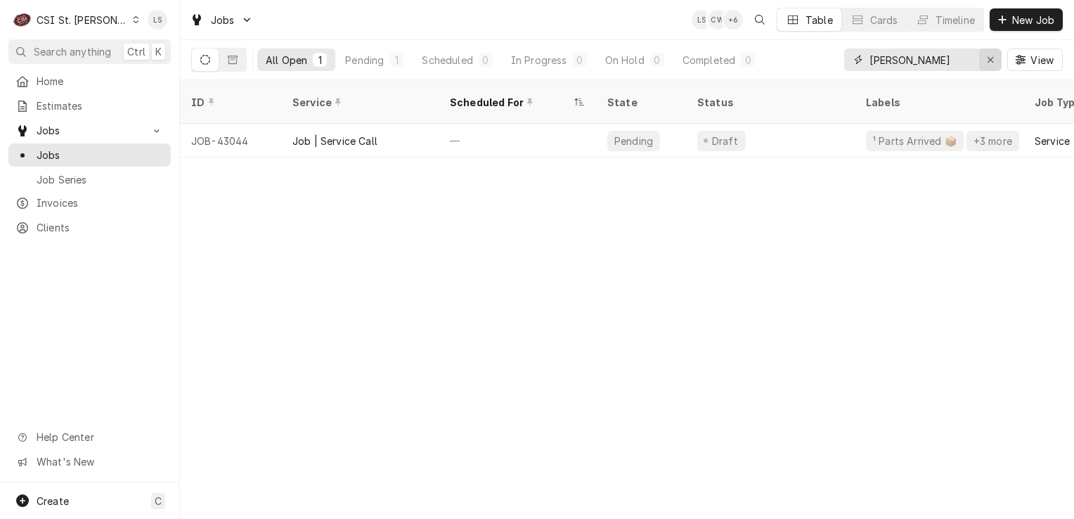
click at [990, 63] on icon "Erase input" at bounding box center [991, 60] width 8 height 10
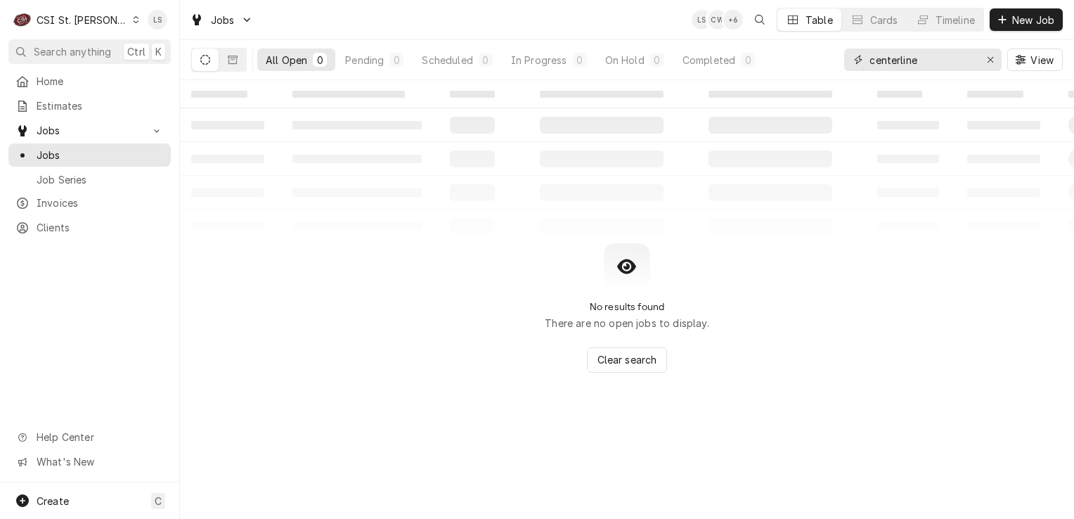
type input "centerline"
click at [132, 18] on div "Dynamic Content Wrapper" at bounding box center [136, 20] width 8 height 10
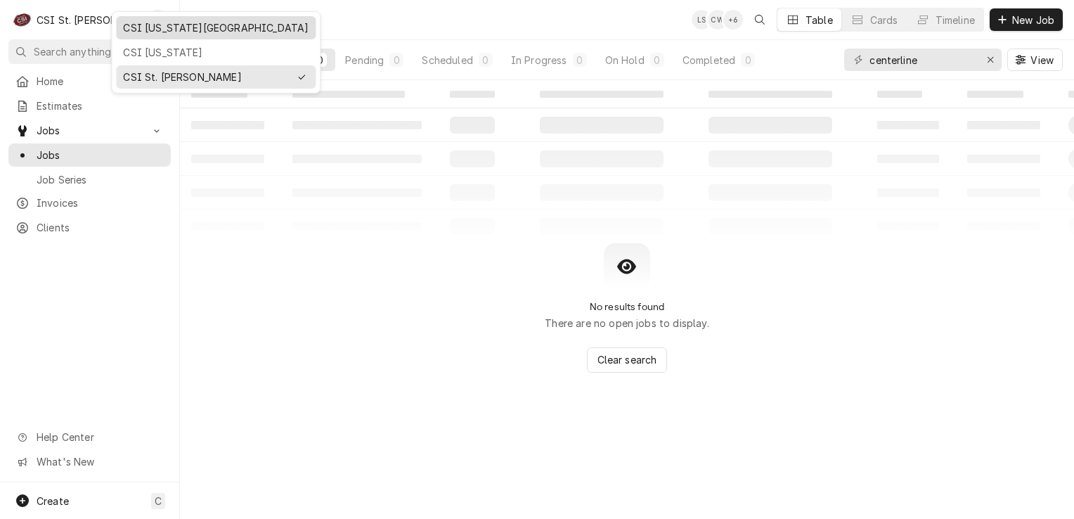
click at [133, 30] on div "CSI [US_STATE][GEOGRAPHIC_DATA]" at bounding box center [216, 27] width 186 height 15
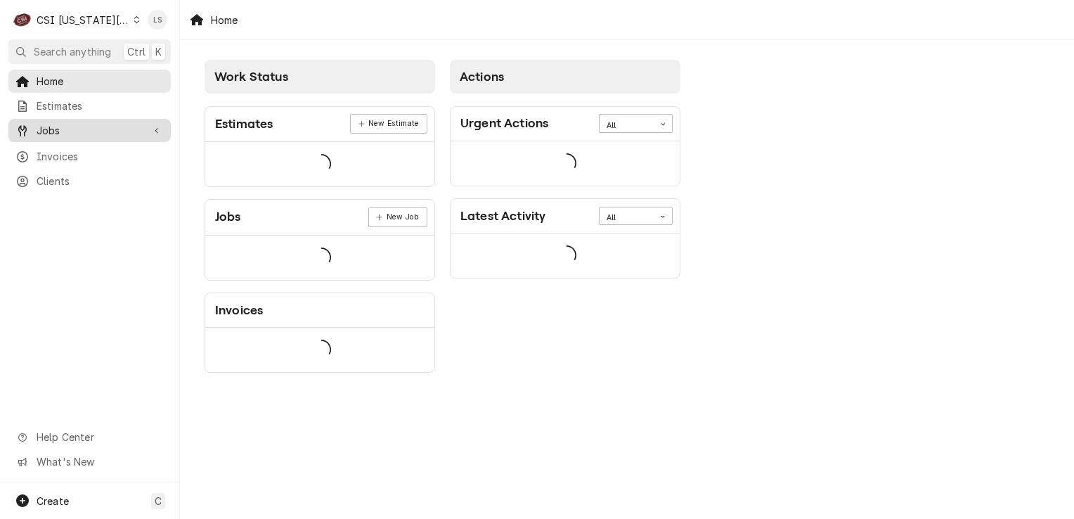
click at [53, 123] on span "Jobs" at bounding box center [90, 130] width 106 height 15
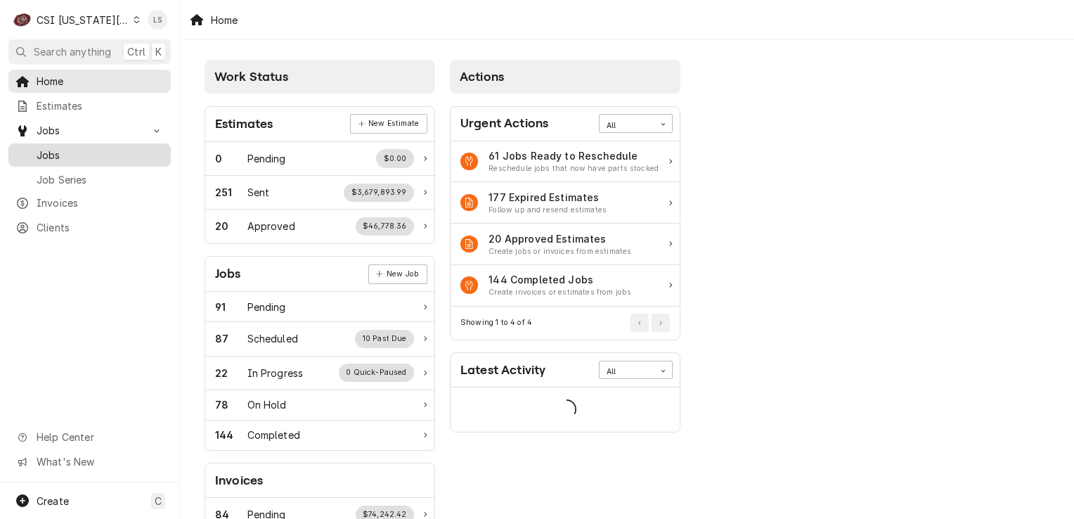
click at [58, 148] on span "Jobs" at bounding box center [100, 155] width 127 height 15
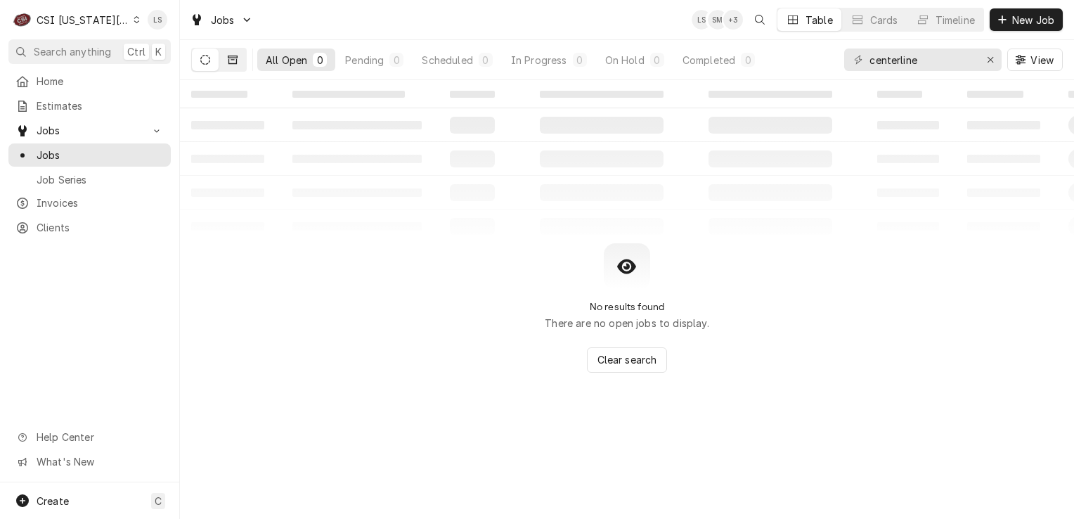
click at [238, 58] on button "Dynamic Content Wrapper" at bounding box center [232, 60] width 27 height 22
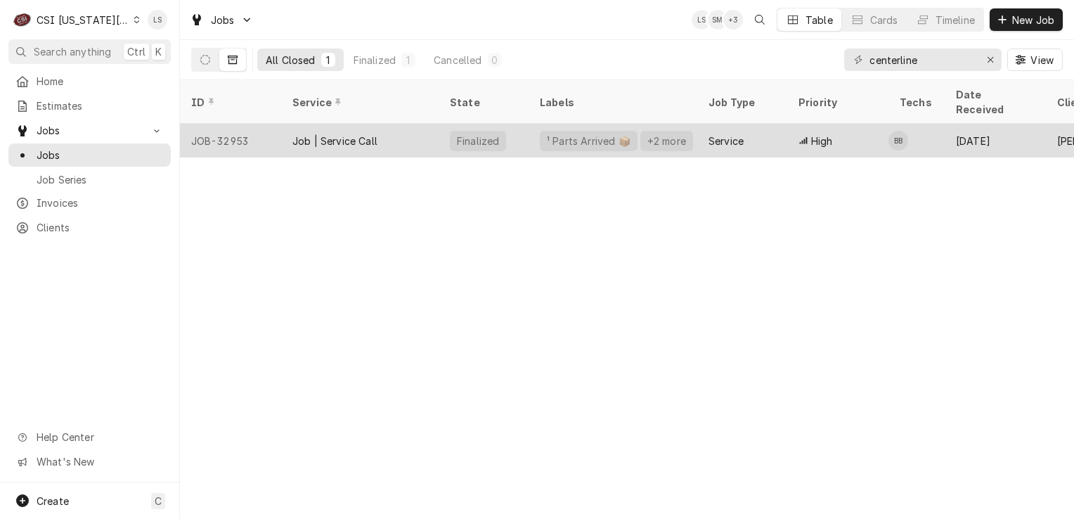
click at [234, 124] on div "JOB-32953" at bounding box center [230, 141] width 101 height 34
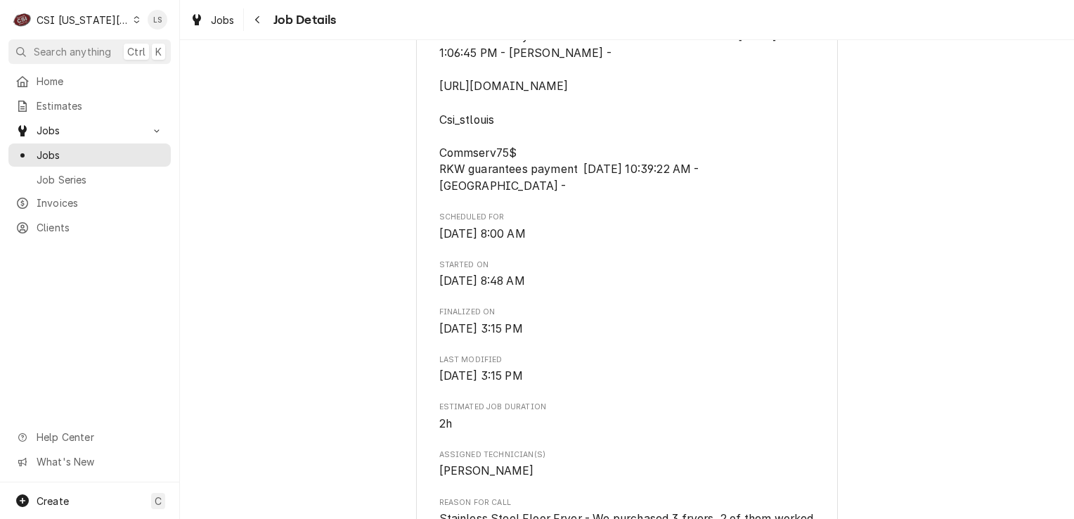
scroll to position [633, 0]
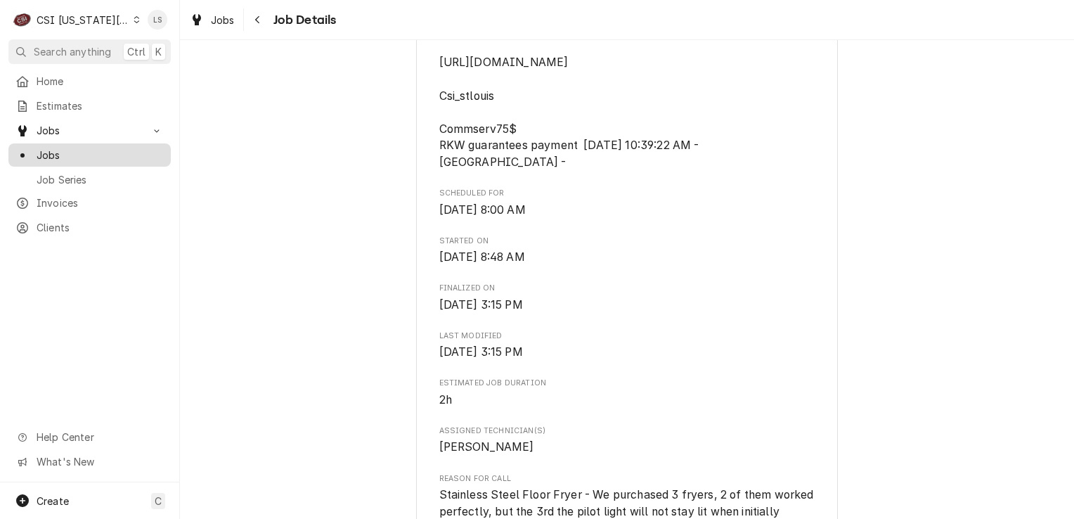
click at [46, 151] on span "Jobs" at bounding box center [100, 155] width 127 height 15
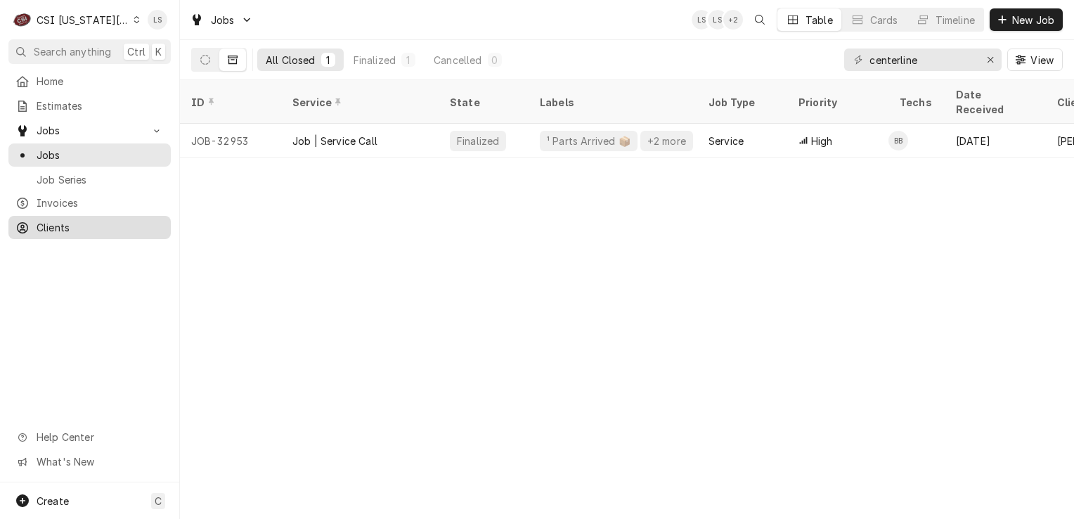
click at [69, 219] on div "Clients" at bounding box center [89, 228] width 157 height 18
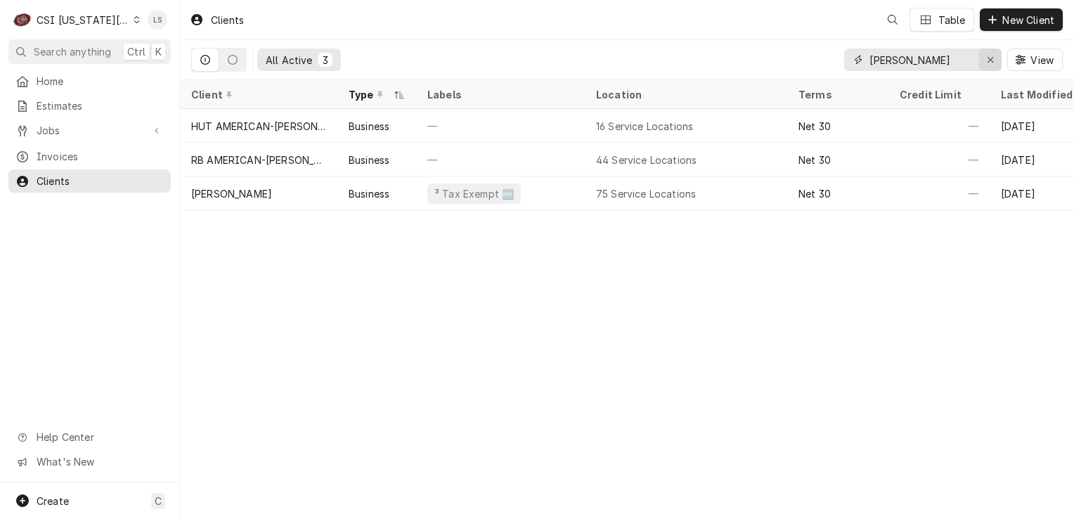
click at [986, 66] on button "Erase input" at bounding box center [990, 60] width 22 height 22
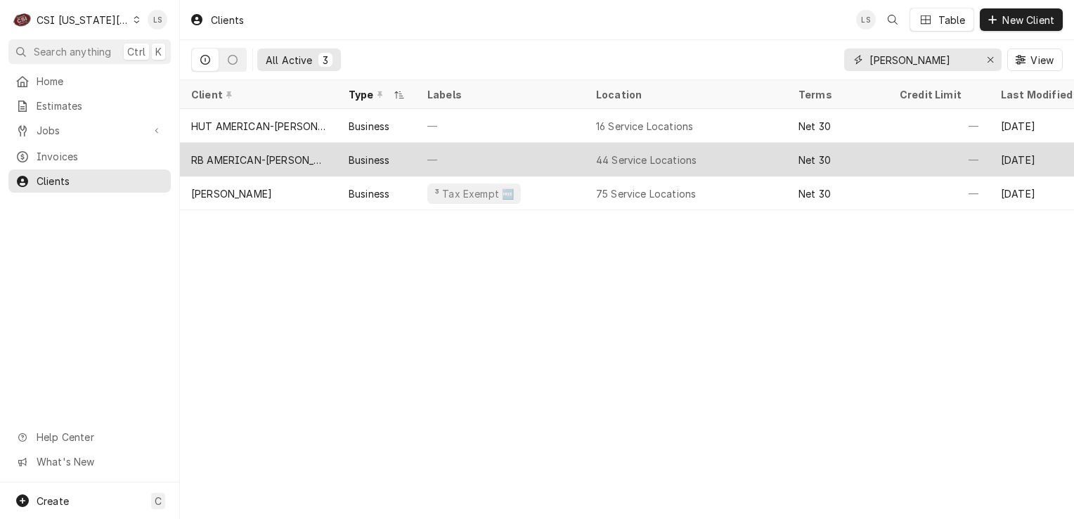
type input "flynn"
click at [278, 153] on div "RB AMERICAN-[PERSON_NAME] GROUP" at bounding box center [258, 160] width 135 height 15
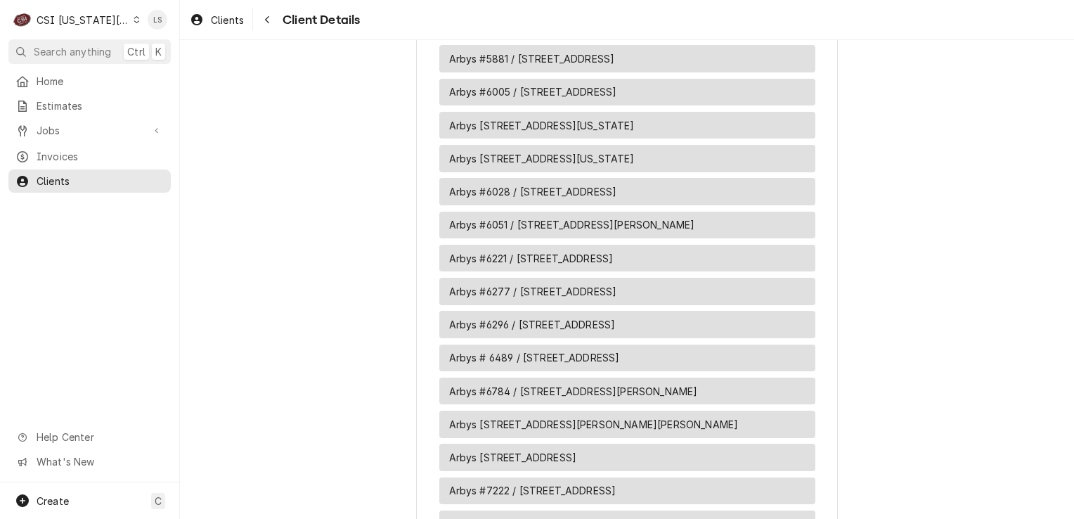
scroll to position [1617, 0]
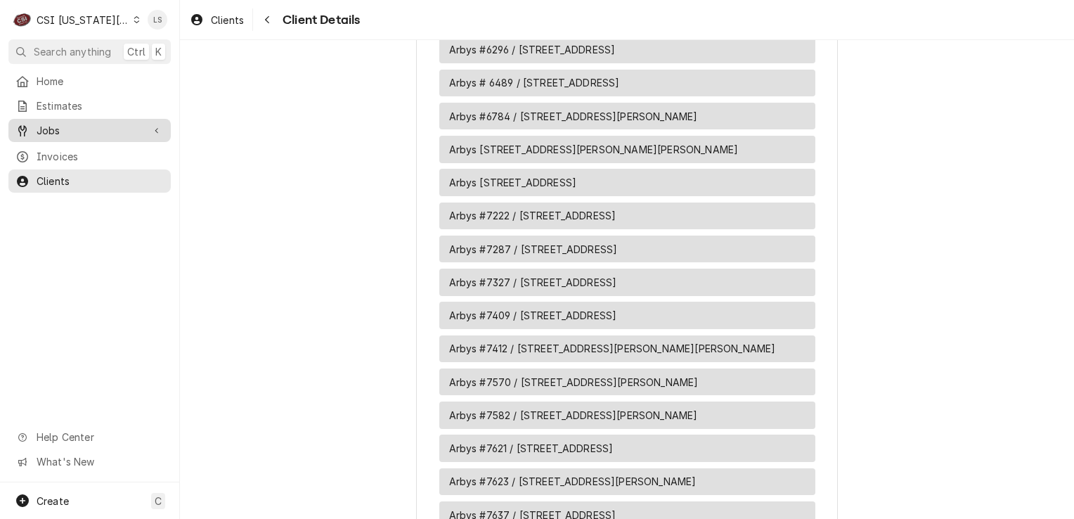
click at [83, 123] on span "Jobs" at bounding box center [90, 130] width 106 height 15
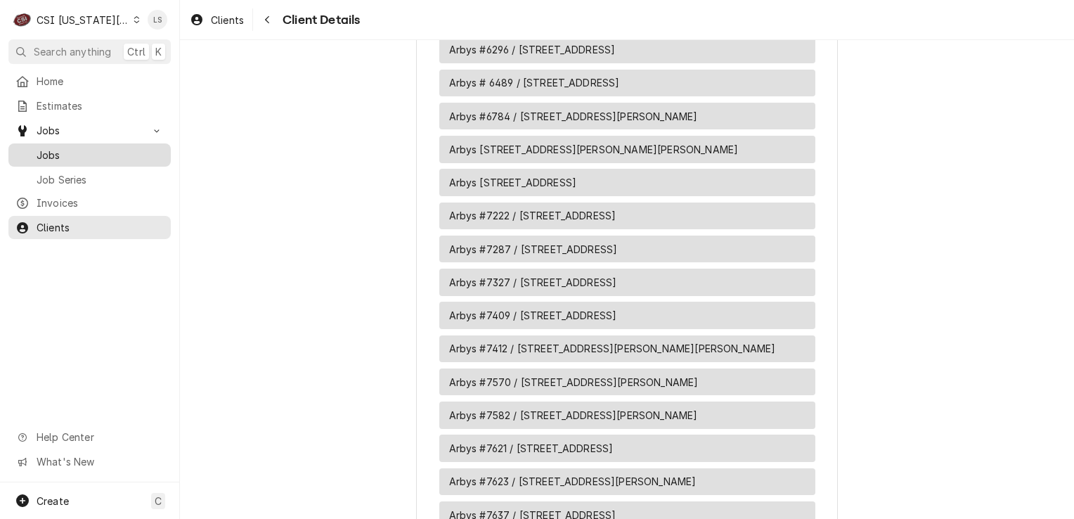
click at [70, 148] on span "Jobs" at bounding box center [100, 155] width 127 height 15
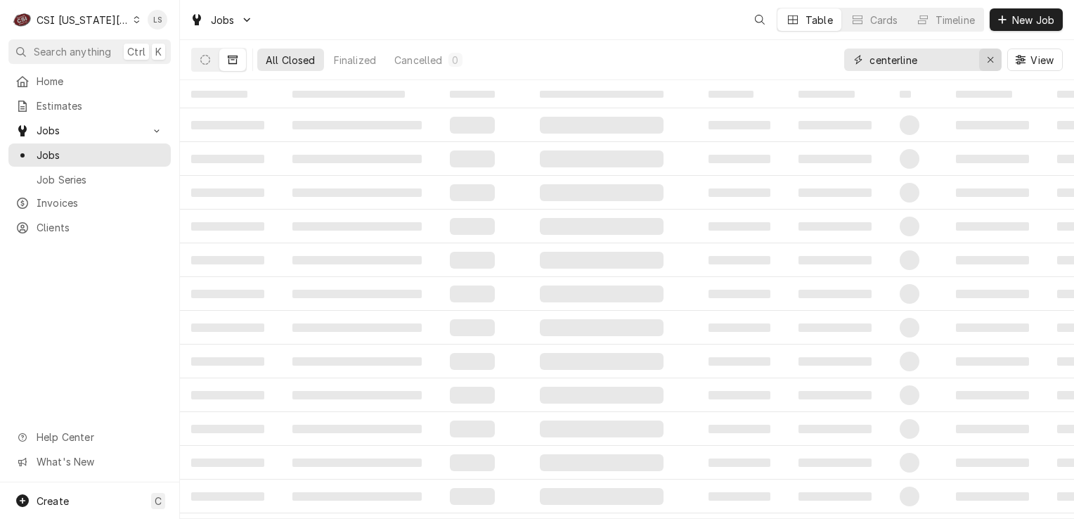
click at [994, 69] on button "Erase input" at bounding box center [990, 60] width 22 height 22
type input "4601"
click at [212, 62] on button "Dynamic Content Wrapper" at bounding box center [205, 60] width 27 height 22
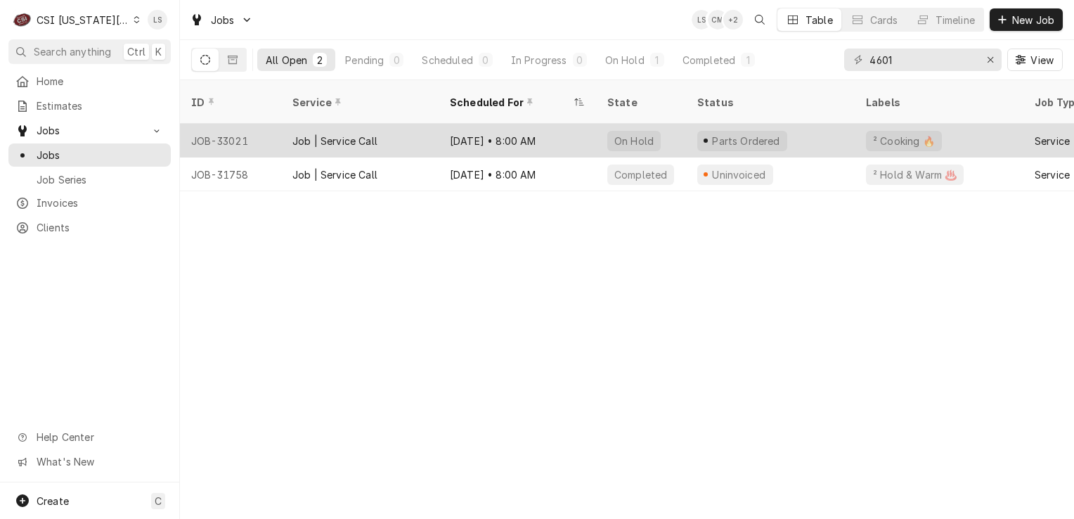
click at [247, 127] on div "JOB-33021" at bounding box center [230, 141] width 101 height 34
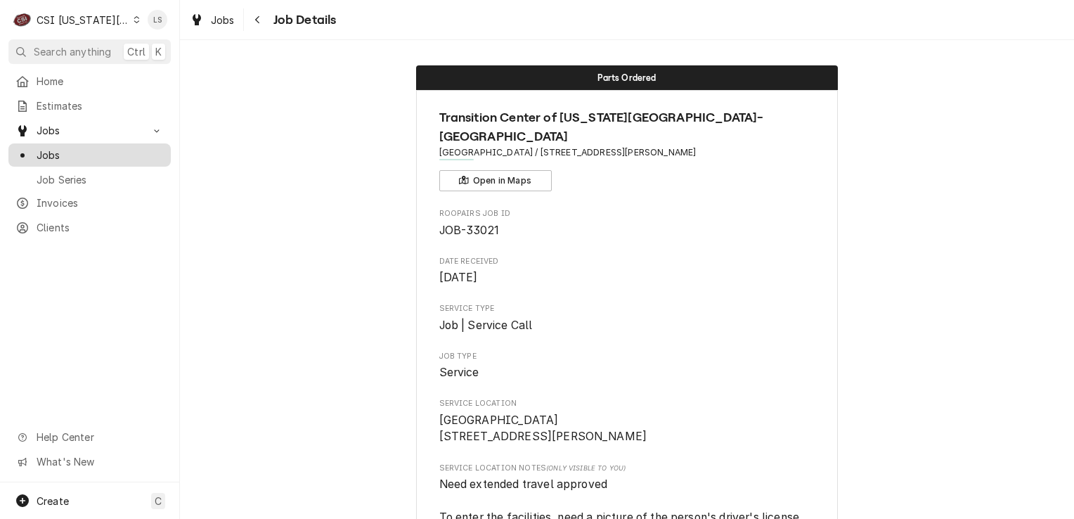
click at [87, 152] on span "Jobs" at bounding box center [100, 155] width 127 height 15
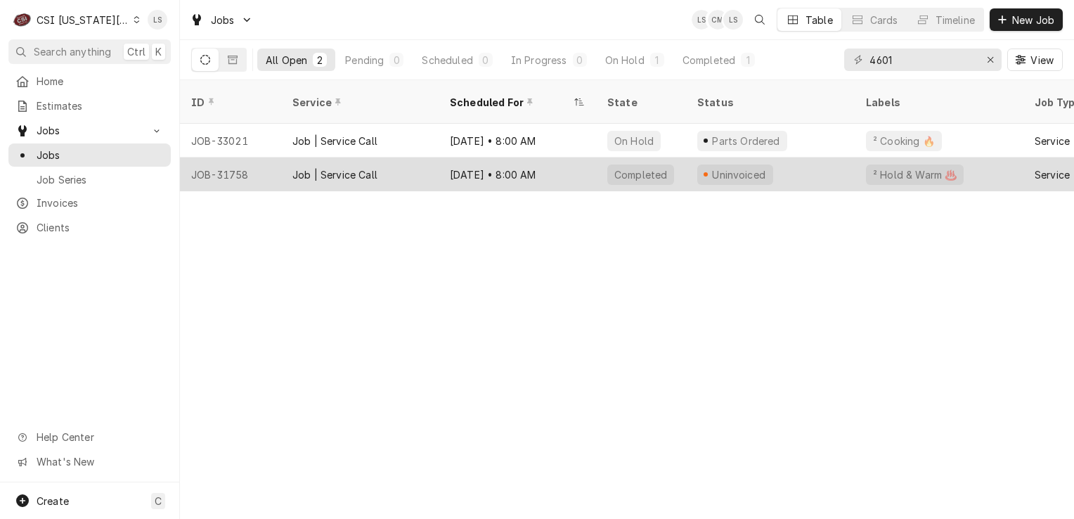
click at [221, 162] on div "JOB-31758" at bounding box center [230, 174] width 101 height 34
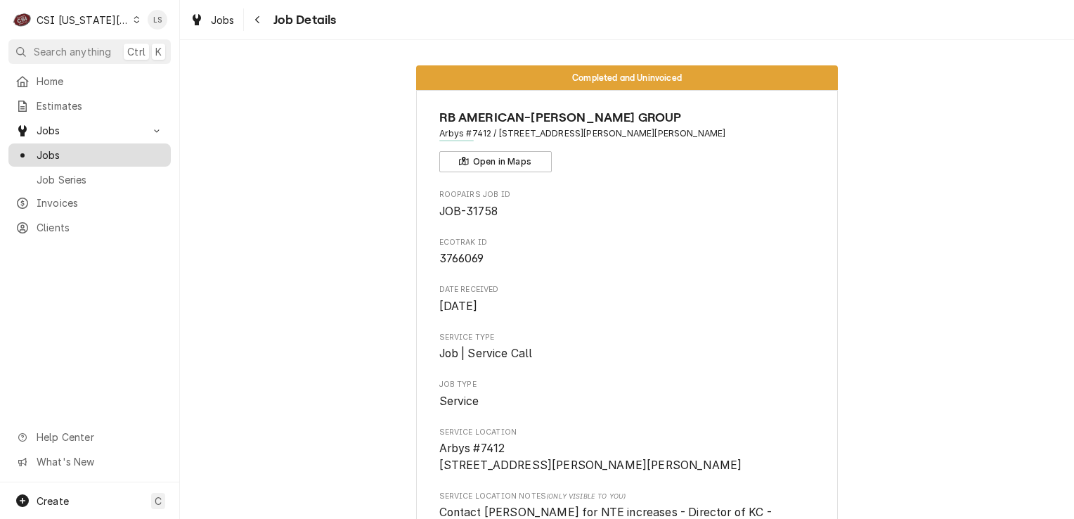
click at [71, 153] on span "Jobs" at bounding box center [100, 155] width 127 height 15
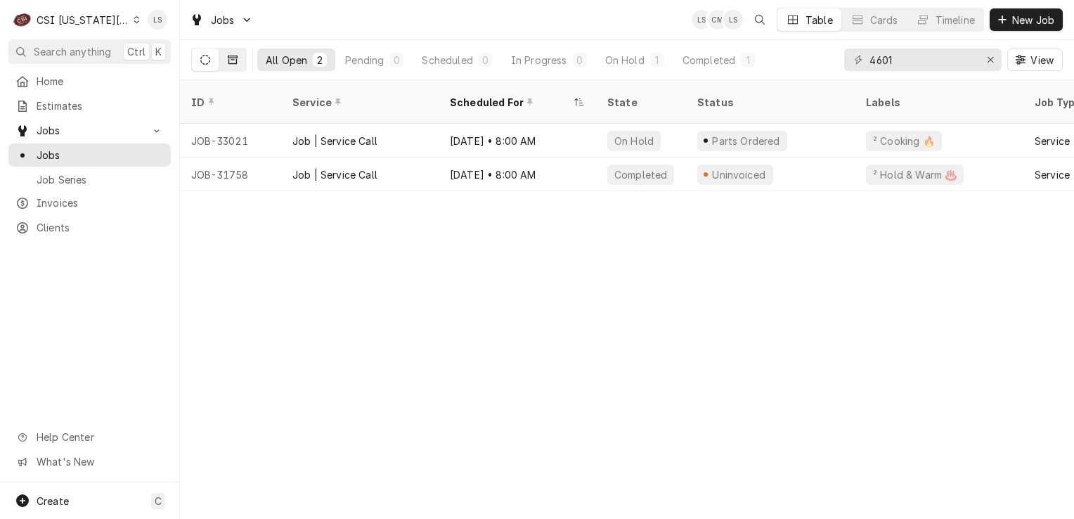
click at [232, 60] on icon "Dynamic Content Wrapper" at bounding box center [233, 60] width 10 height 10
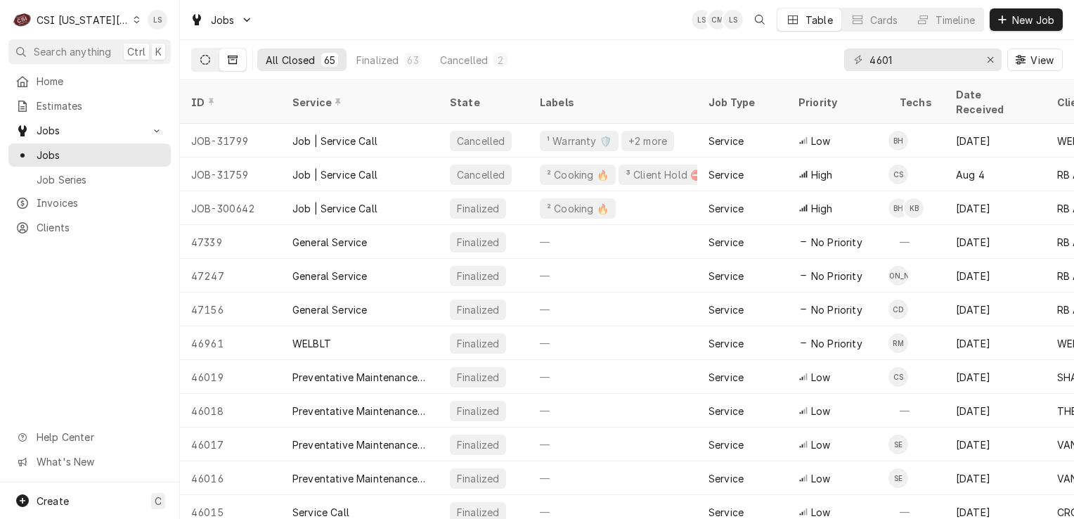
click at [200, 62] on icon "Dynamic Content Wrapper" at bounding box center [205, 60] width 10 height 10
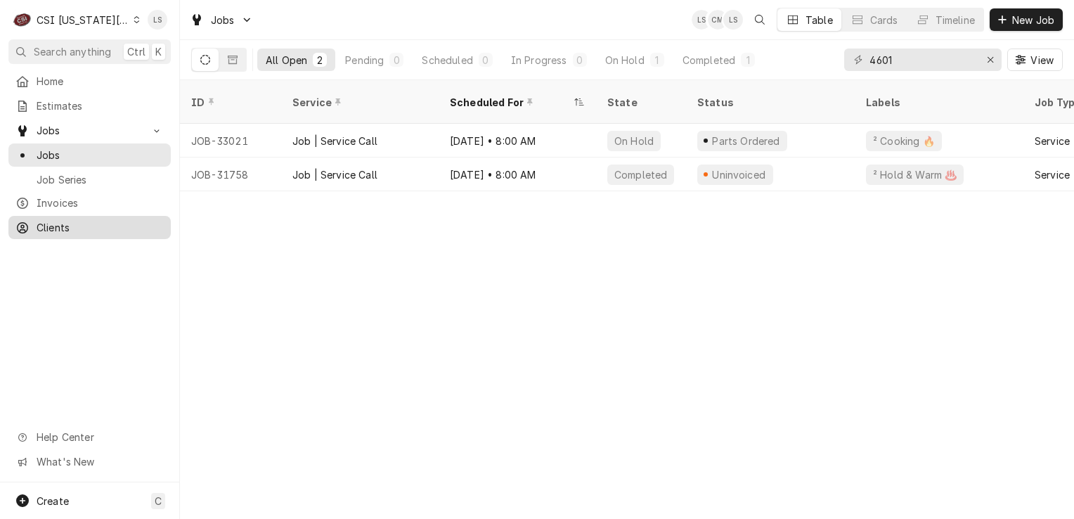
click at [104, 224] on span "Clients" at bounding box center [100, 227] width 127 height 15
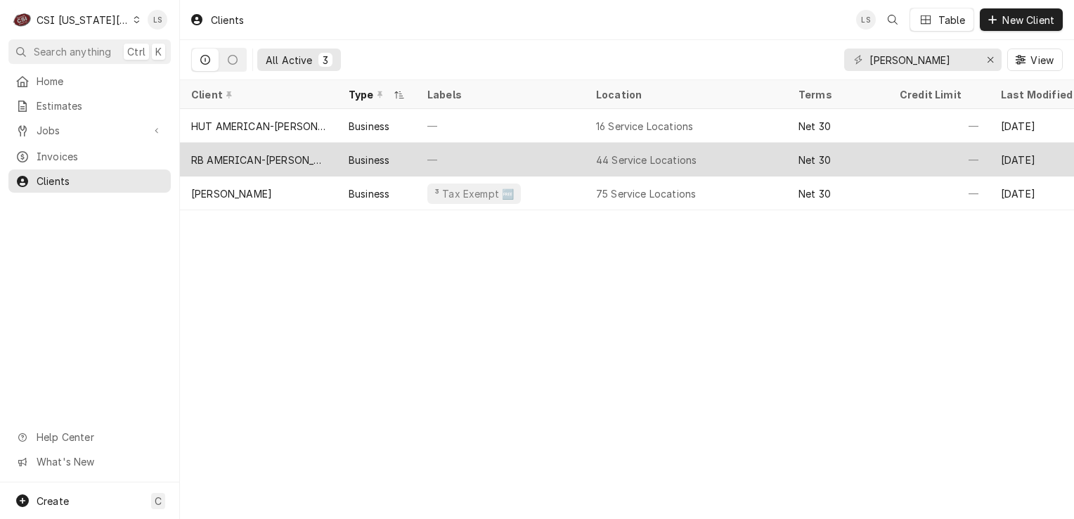
click at [234, 165] on div "RB AMERICAN-[PERSON_NAME] GROUP" at bounding box center [258, 160] width 157 height 34
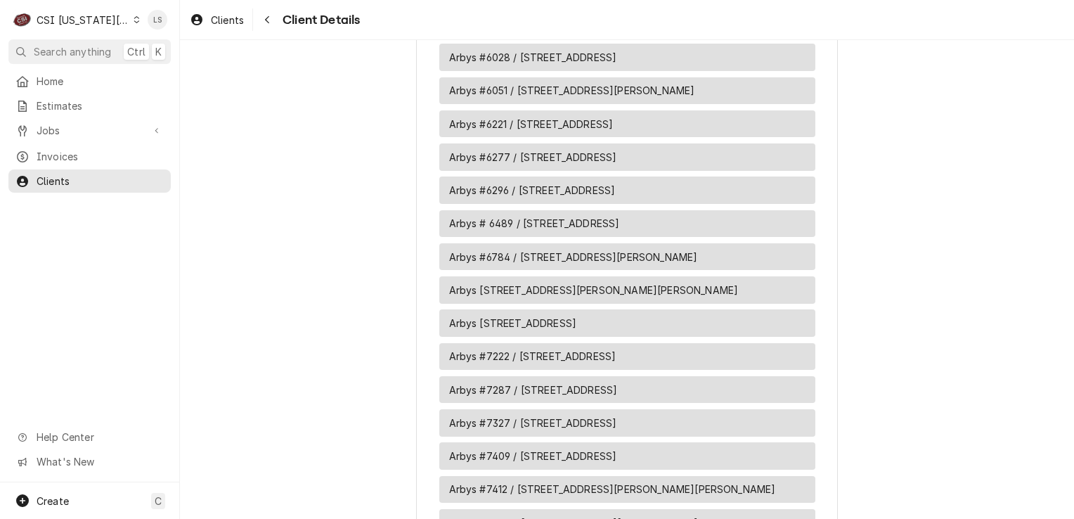
scroll to position [1547, 0]
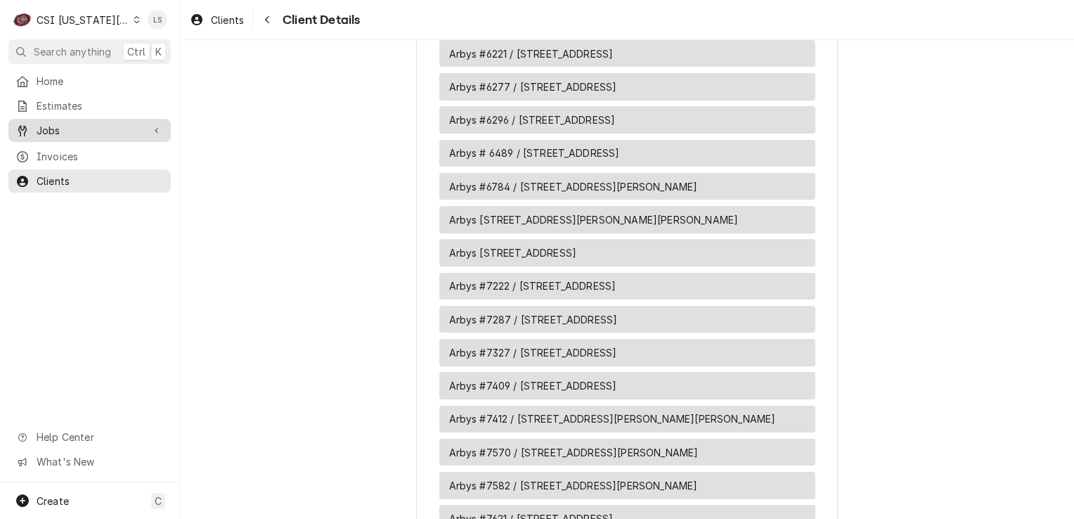
click at [120, 130] on span "Jobs" at bounding box center [90, 130] width 106 height 15
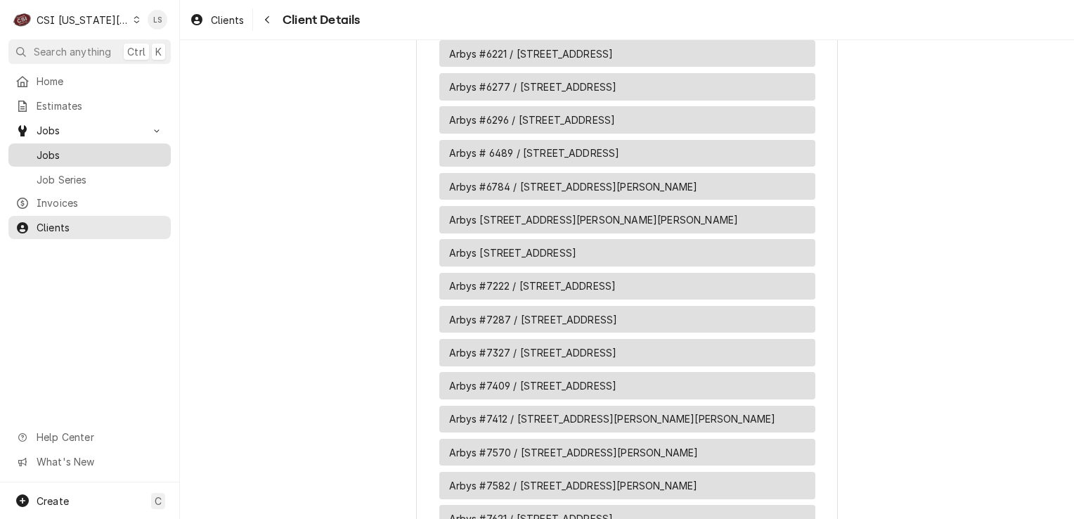
click at [112, 143] on link "Jobs" at bounding box center [89, 154] width 162 height 23
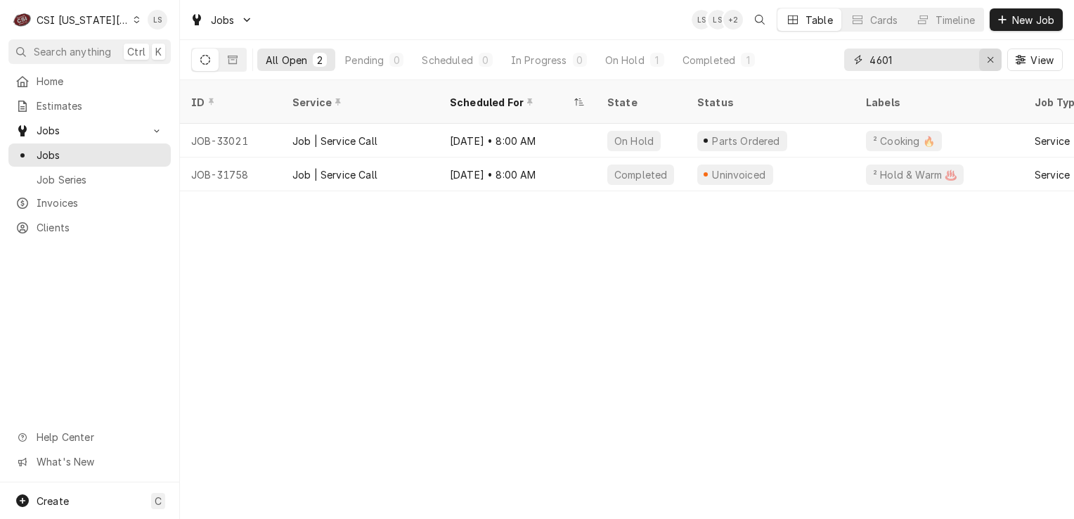
click at [984, 60] on div "Erase input" at bounding box center [991, 60] width 14 height 14
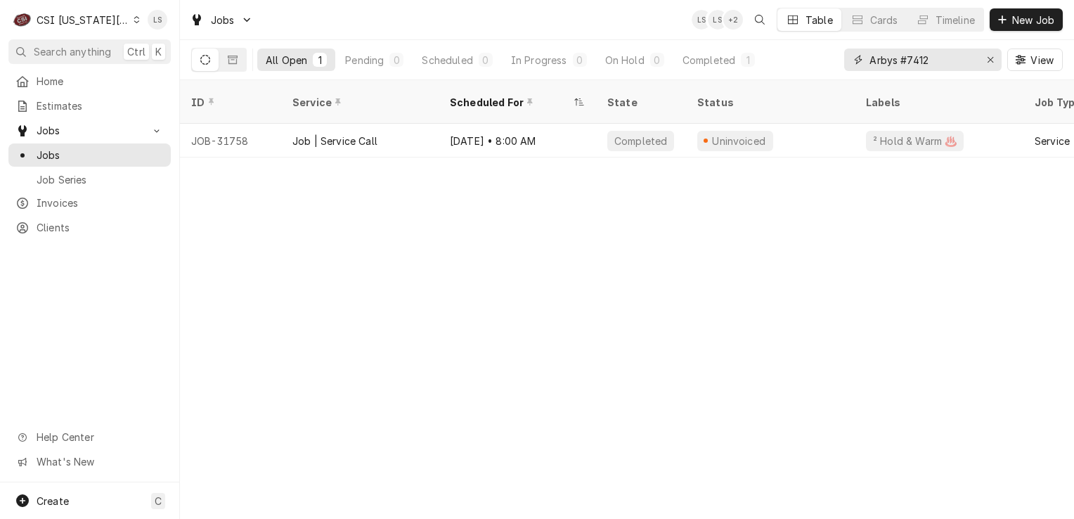
type input "Arbys #7412"
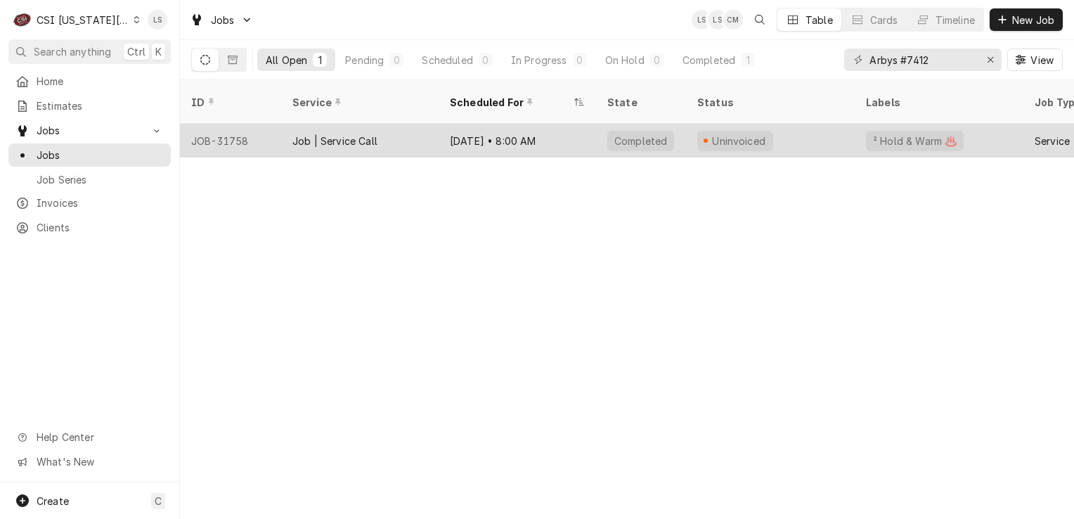
click at [240, 128] on div "JOB-31758" at bounding box center [230, 141] width 101 height 34
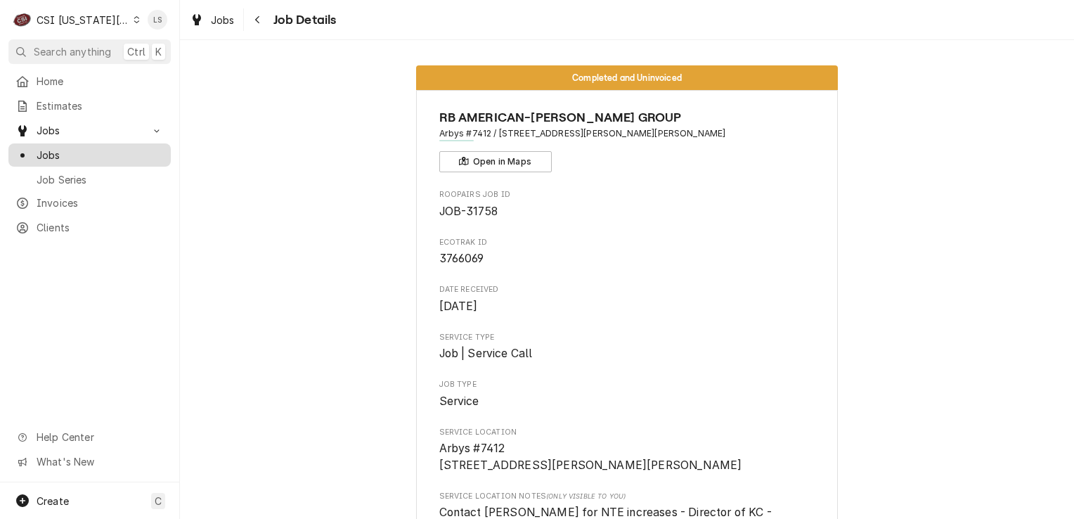
click at [88, 151] on span "Jobs" at bounding box center [100, 155] width 127 height 15
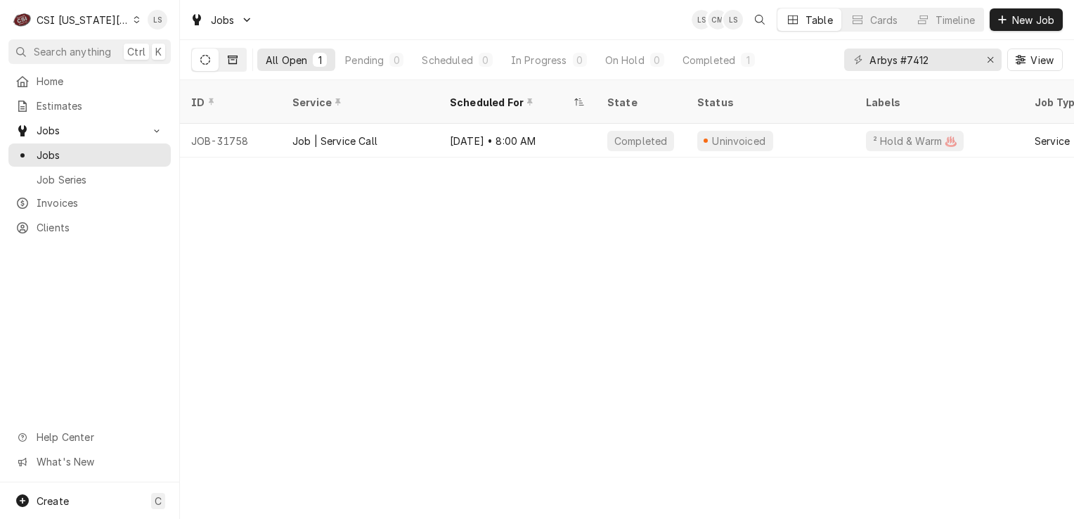
click at [233, 66] on button "Dynamic Content Wrapper" at bounding box center [232, 60] width 27 height 22
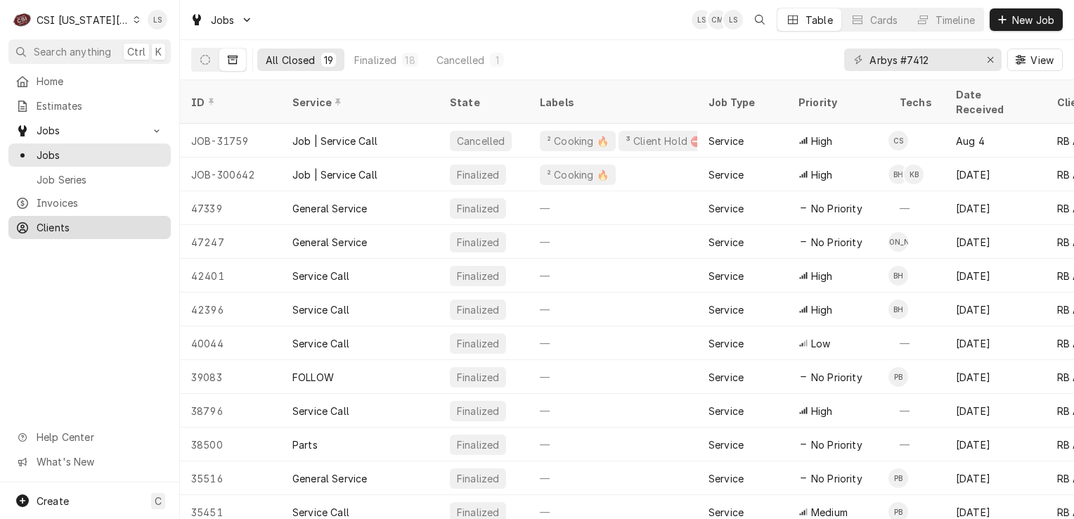
click at [67, 223] on span "Clients" at bounding box center [100, 227] width 127 height 15
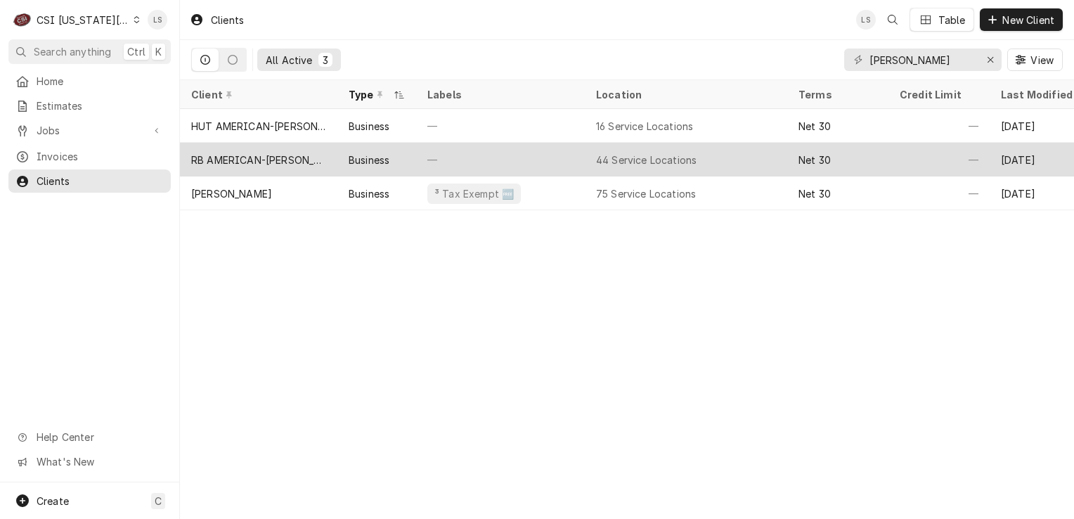
click at [294, 162] on div "RB AMERICAN-[PERSON_NAME] GROUP" at bounding box center [258, 160] width 135 height 15
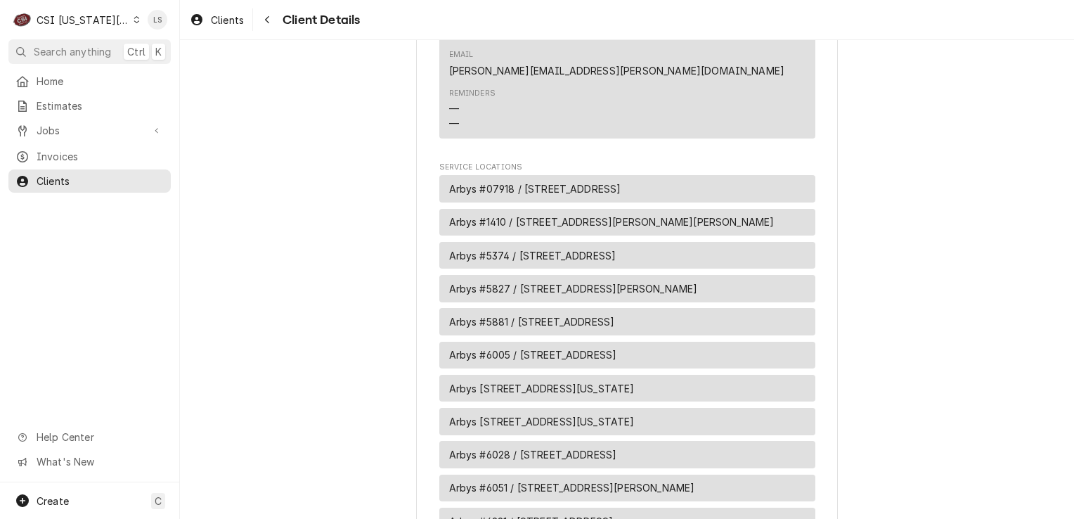
scroll to position [1336, 0]
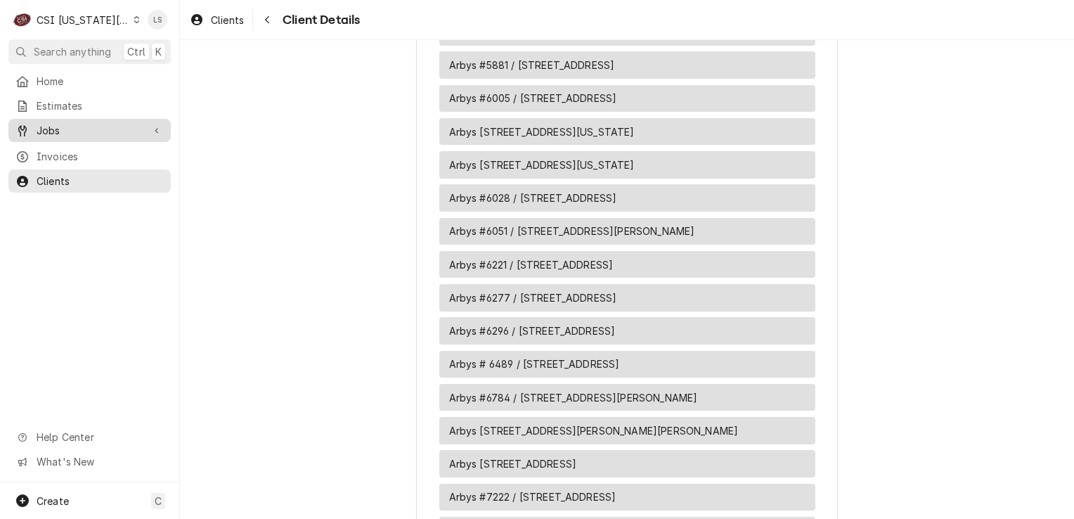
click at [31, 125] on div "Jobs" at bounding box center [78, 130] width 127 height 15
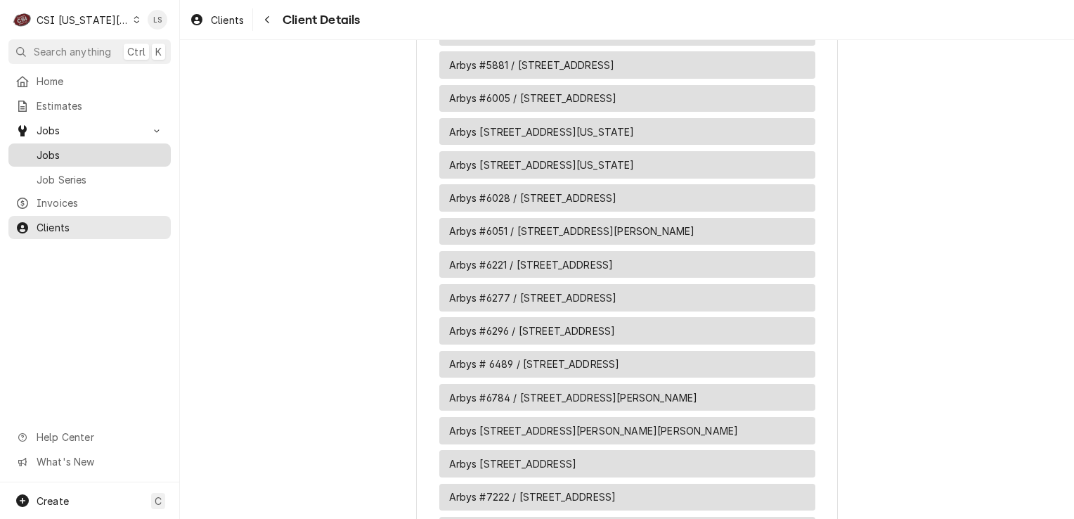
click at [50, 159] on link "Jobs" at bounding box center [89, 154] width 162 height 23
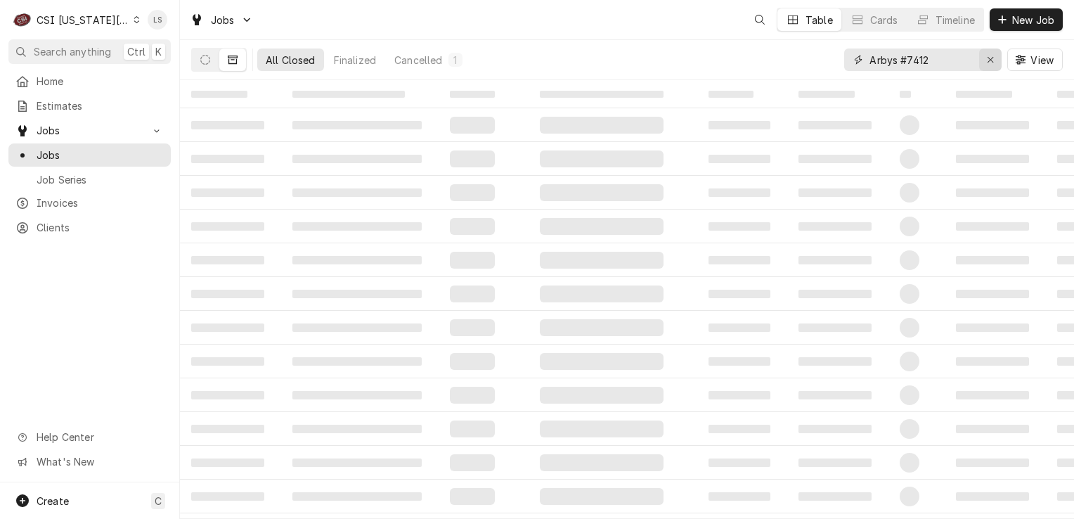
click at [986, 62] on div "Erase input" at bounding box center [991, 60] width 14 height 14
type input "9066"
click at [212, 67] on button "Dynamic Content Wrapper" at bounding box center [205, 60] width 27 height 22
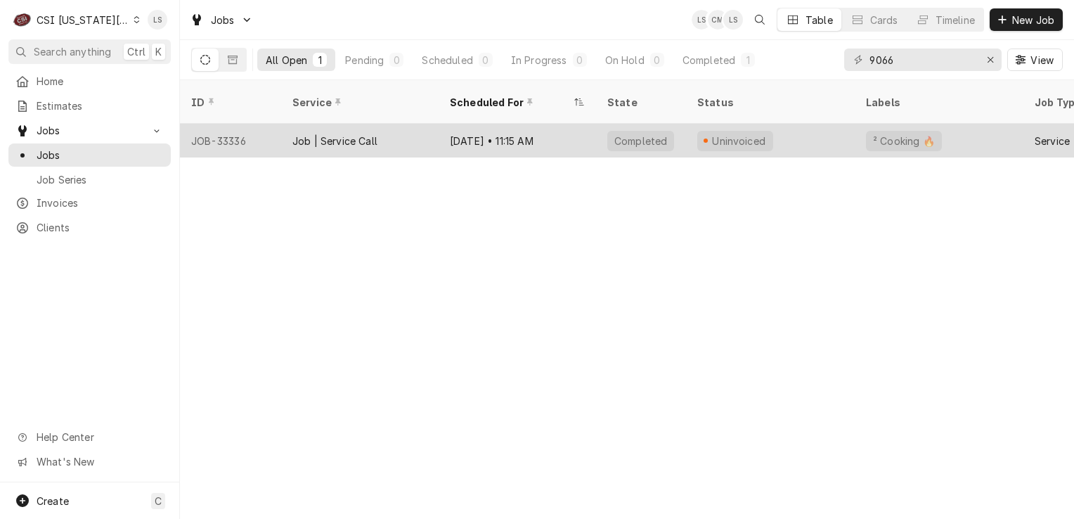
click at [241, 134] on div "JOB-33336" at bounding box center [230, 141] width 101 height 34
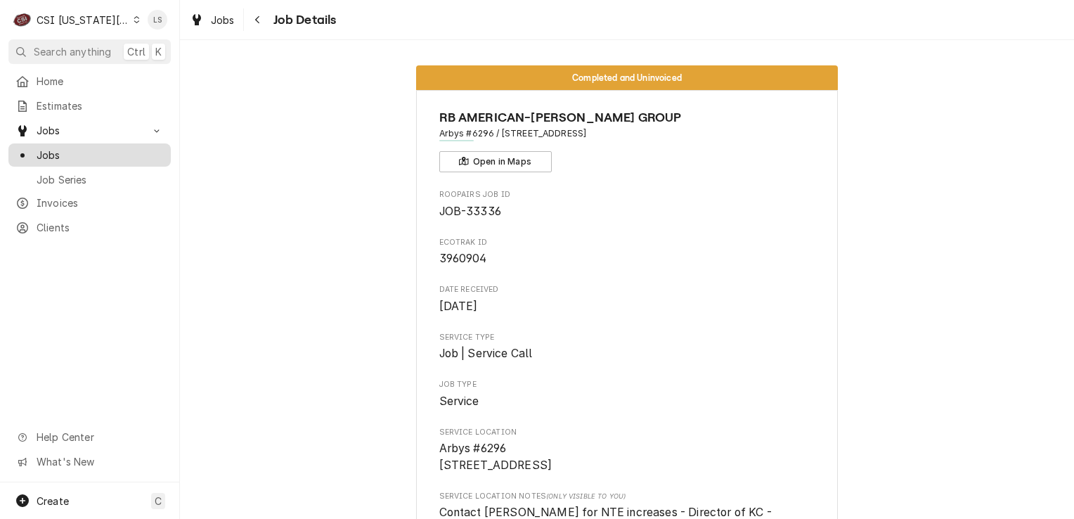
click at [62, 150] on span "Jobs" at bounding box center [100, 155] width 127 height 15
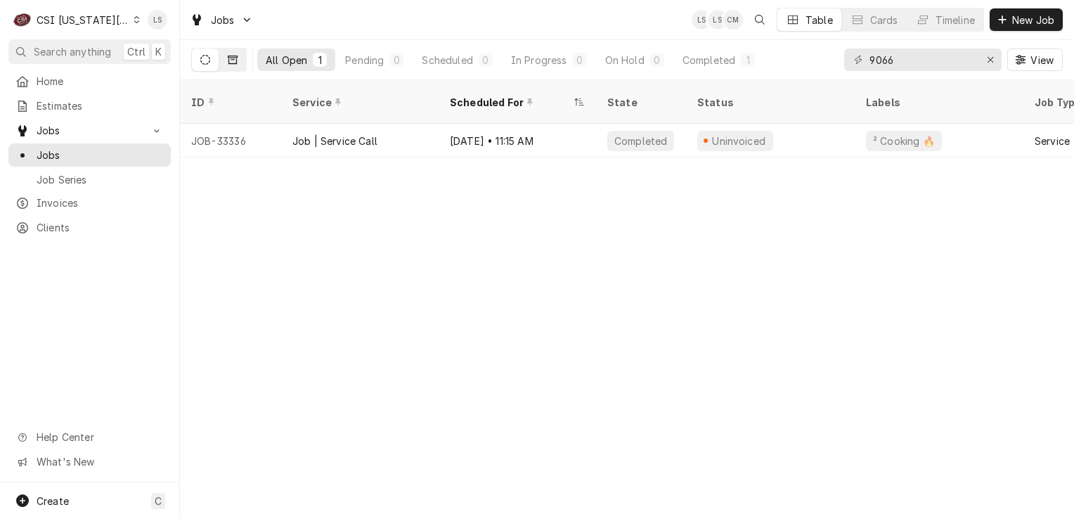
click at [239, 58] on button "Dynamic Content Wrapper" at bounding box center [232, 60] width 27 height 22
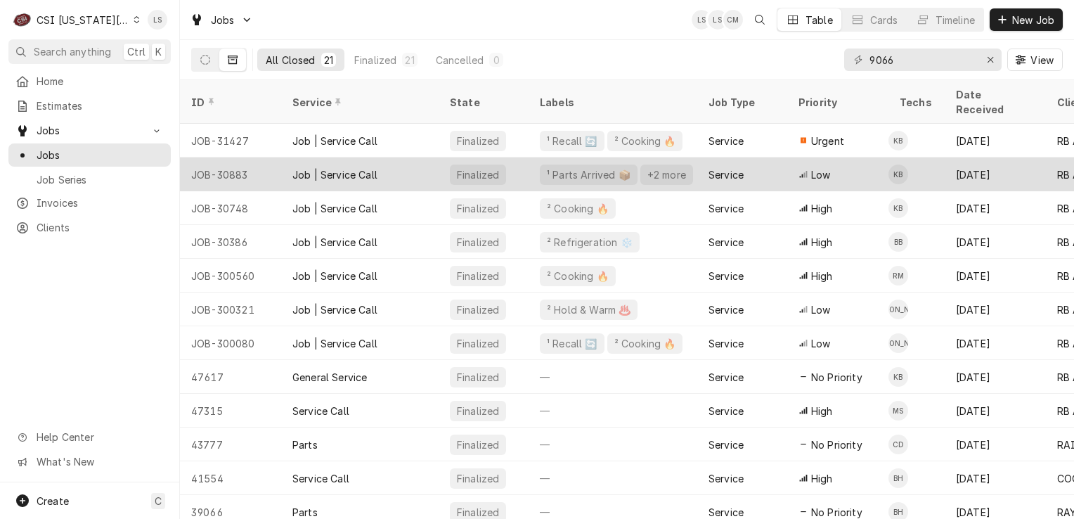
click at [222, 157] on div "JOB-30883" at bounding box center [230, 174] width 101 height 34
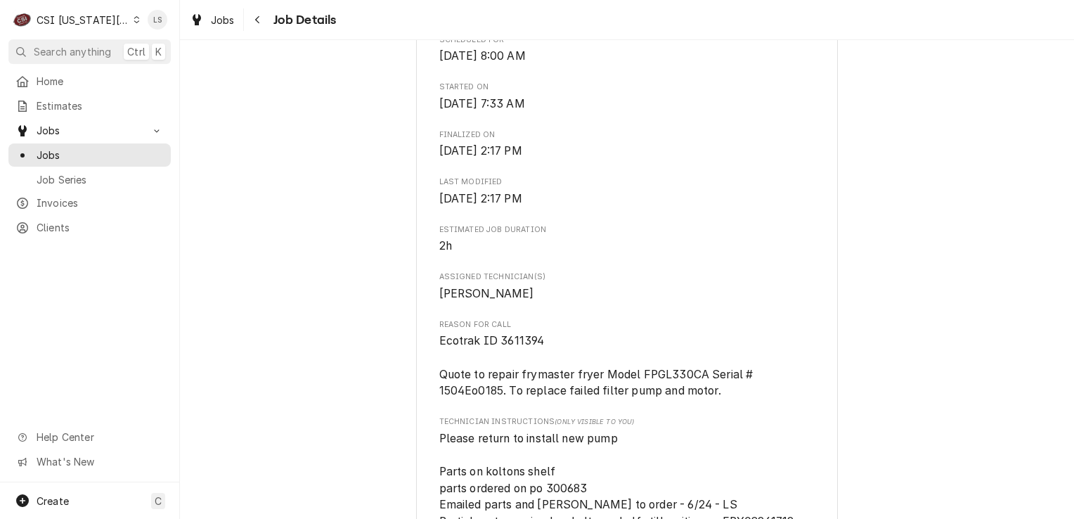
scroll to position [984, 0]
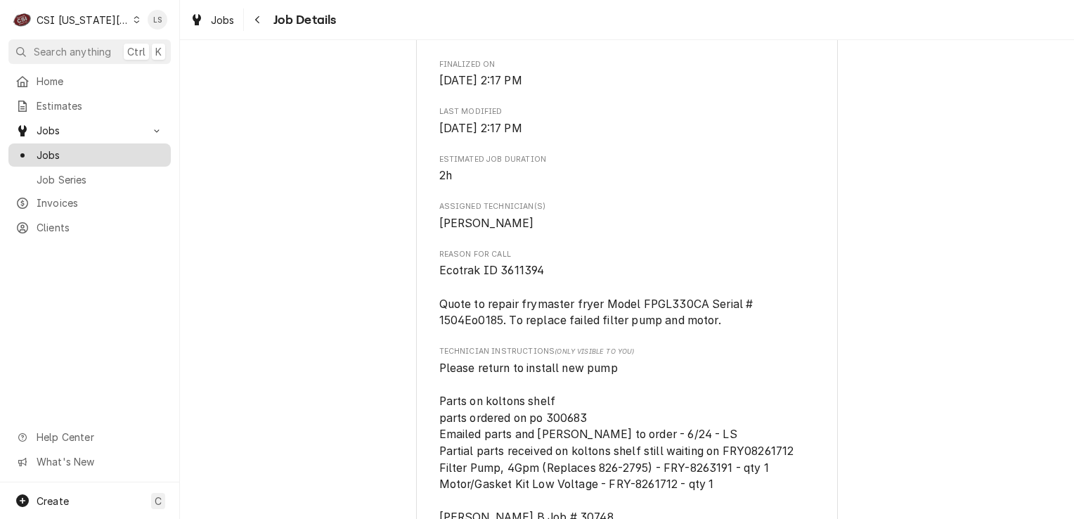
click at [83, 153] on span "Jobs" at bounding box center [100, 155] width 127 height 15
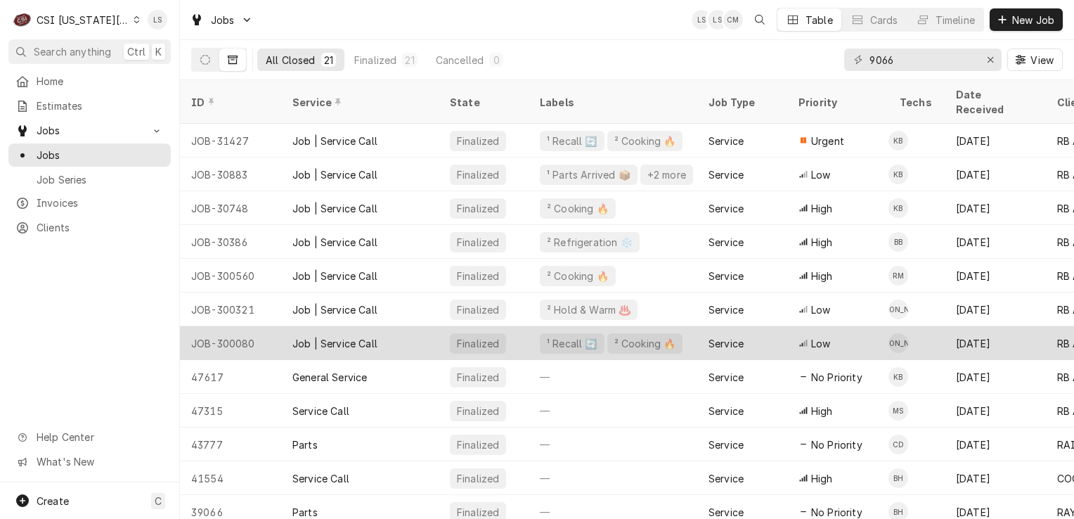
click at [238, 326] on div "JOB-300080" at bounding box center [230, 343] width 101 height 34
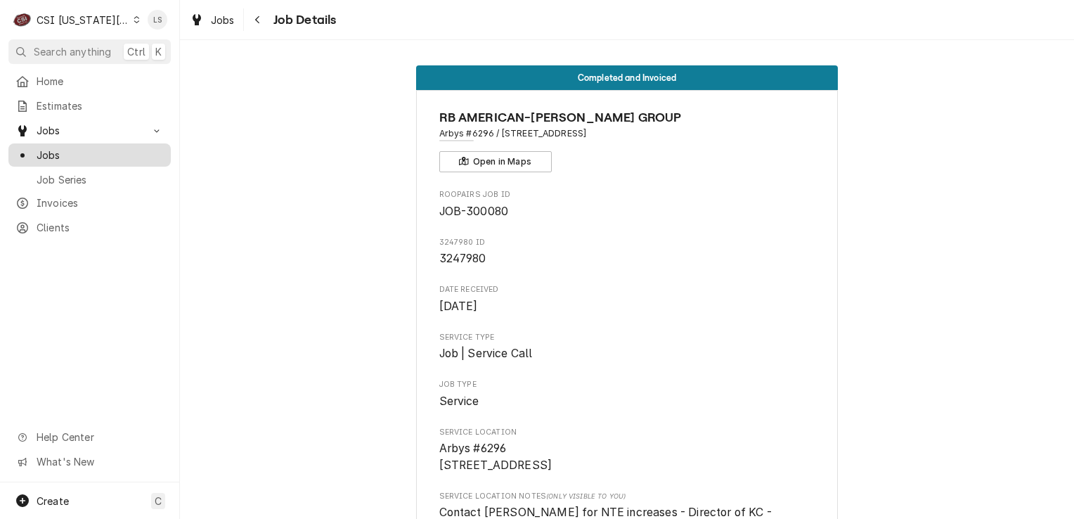
click at [70, 149] on span "Jobs" at bounding box center [100, 155] width 127 height 15
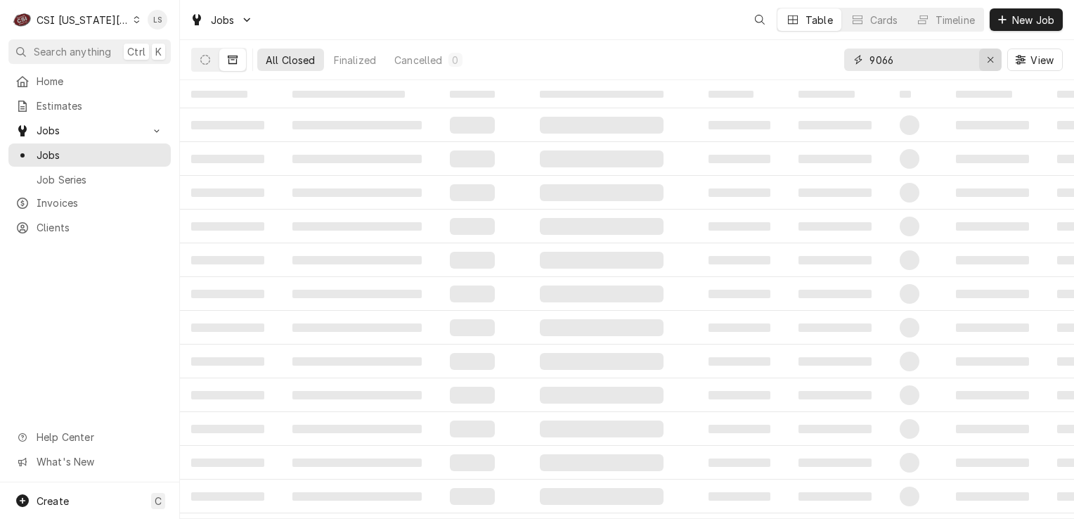
click at [985, 60] on div "Erase input" at bounding box center [991, 60] width 14 height 14
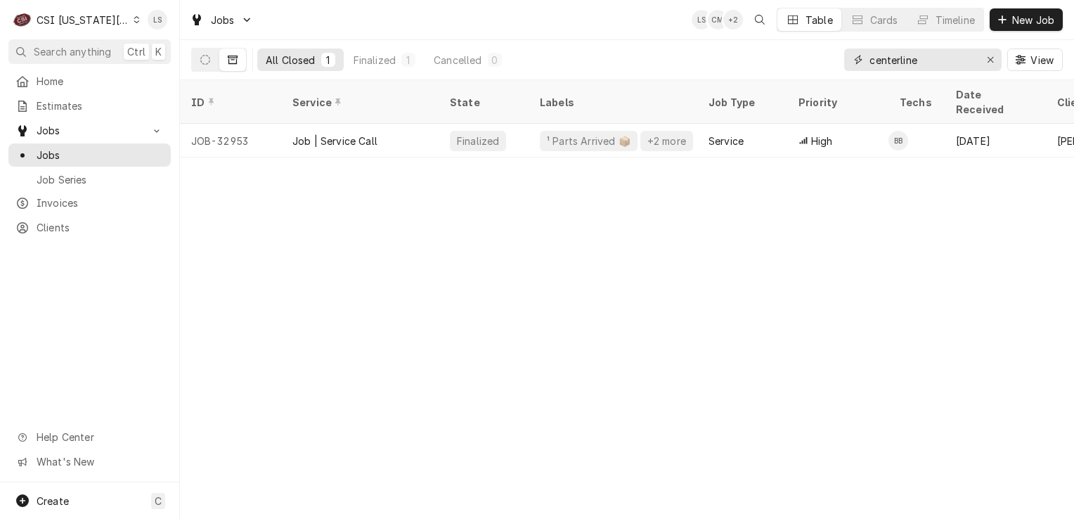
type input "centerline"
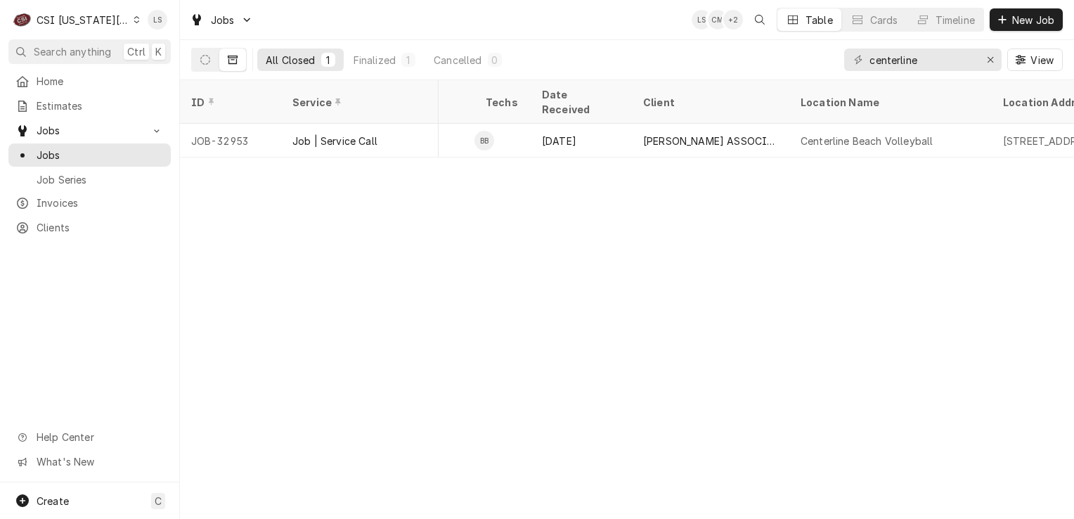
scroll to position [0, 473]
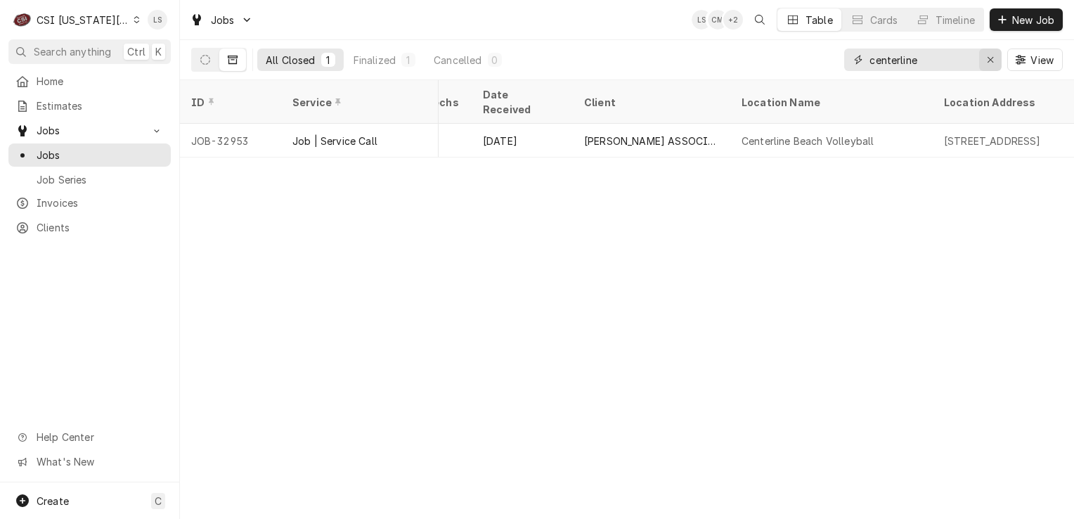
click at [987, 65] on div "Erase input" at bounding box center [991, 60] width 14 height 14
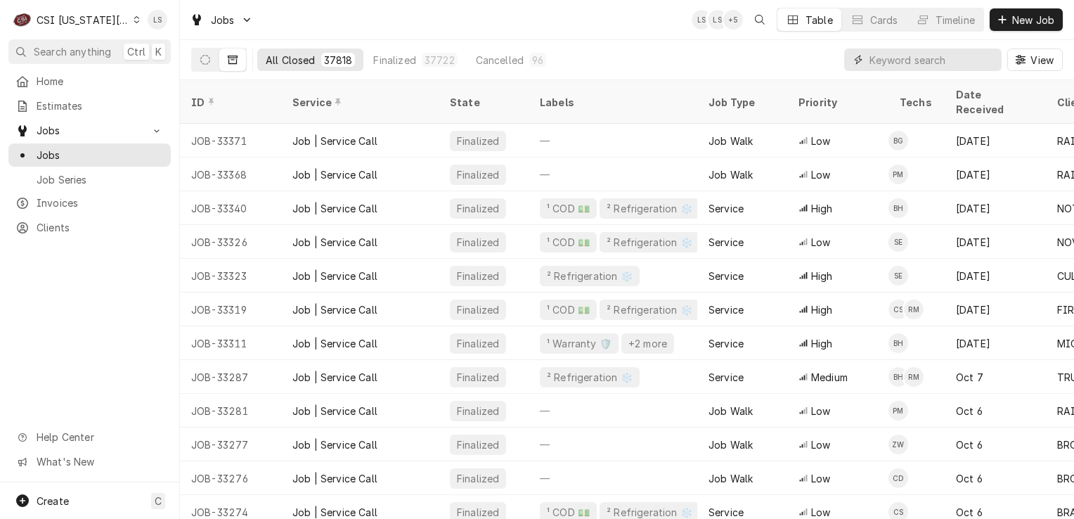
click at [897, 58] on input "Dynamic Content Wrapper" at bounding box center [932, 60] width 125 height 22
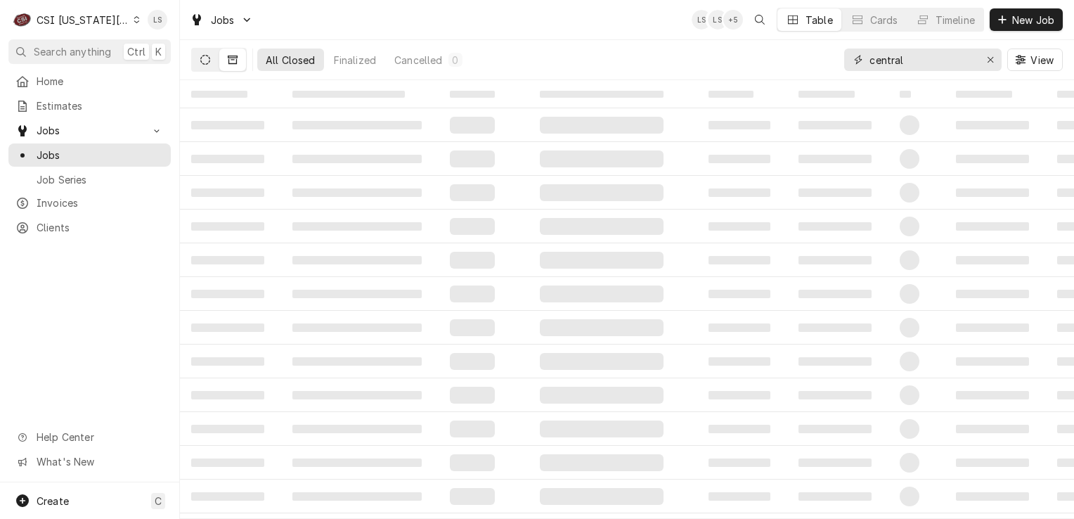
type input "central"
click at [197, 67] on button "Dynamic Content Wrapper" at bounding box center [205, 60] width 27 height 22
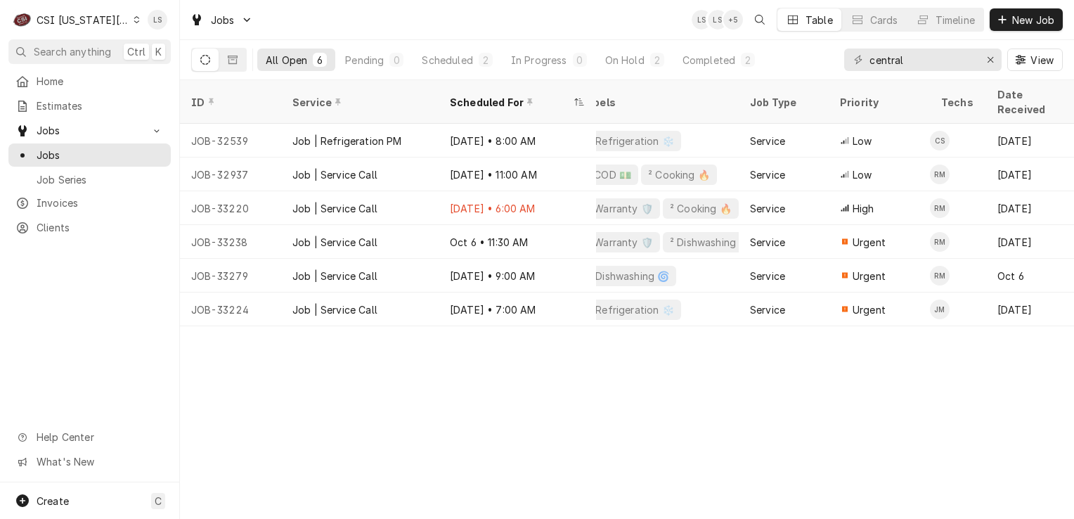
scroll to position [0, 0]
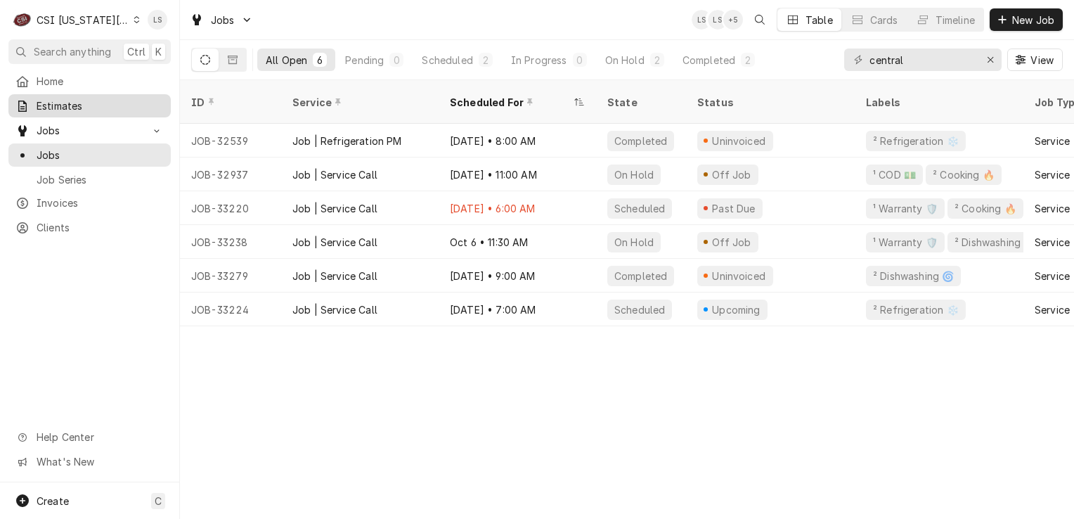
click at [73, 104] on span "Estimates" at bounding box center [100, 105] width 127 height 15
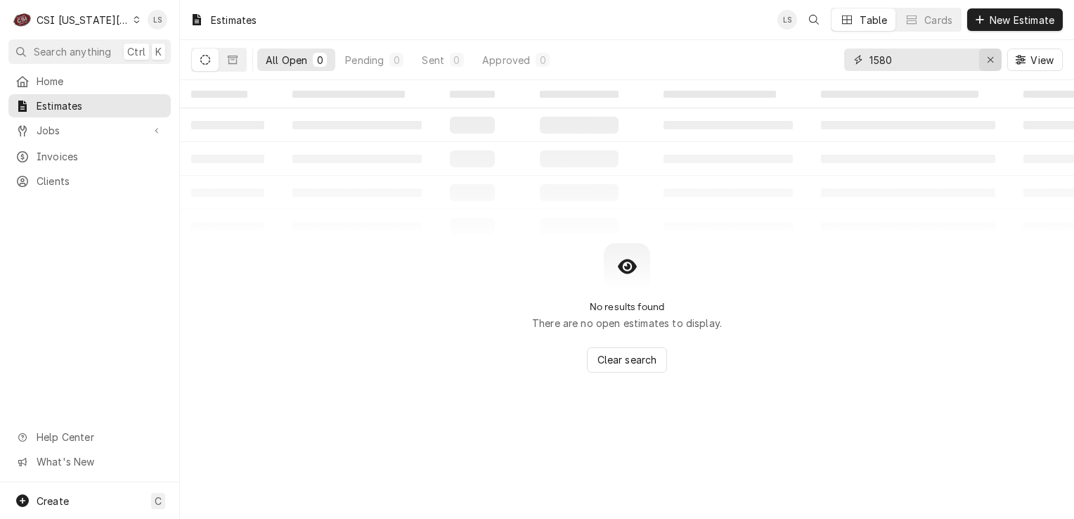
click at [991, 65] on div "Erase input" at bounding box center [991, 60] width 14 height 14
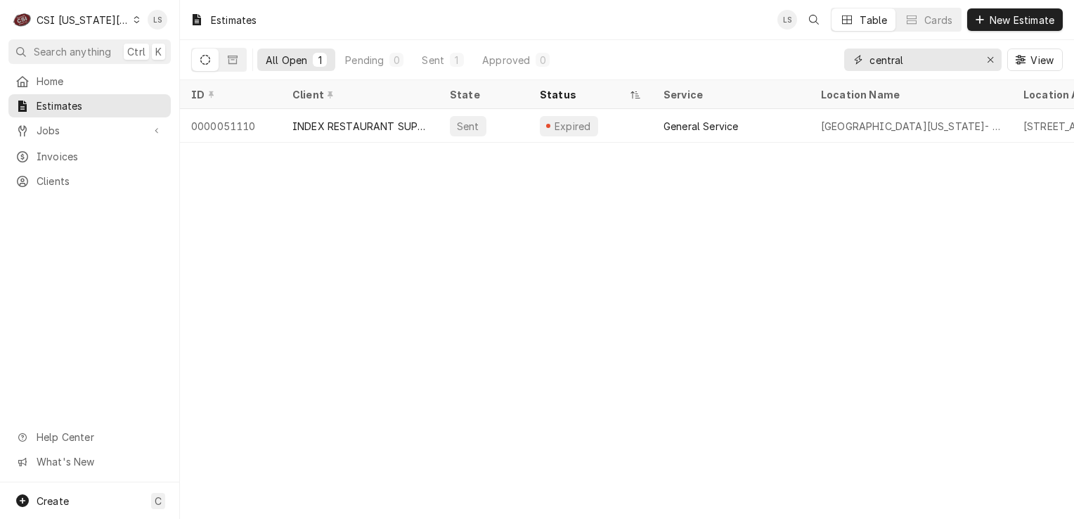
type input "central"
drag, startPoint x: 583, startPoint y: 157, endPoint x: 705, endPoint y: 153, distance: 122.4
click at [705, 153] on div "Estimates LS Table Cards New Estimate All Open 1 Pending 0 Sent 1 Approved 0 ce…" at bounding box center [627, 259] width 894 height 519
click at [101, 130] on span "Jobs" at bounding box center [90, 130] width 106 height 15
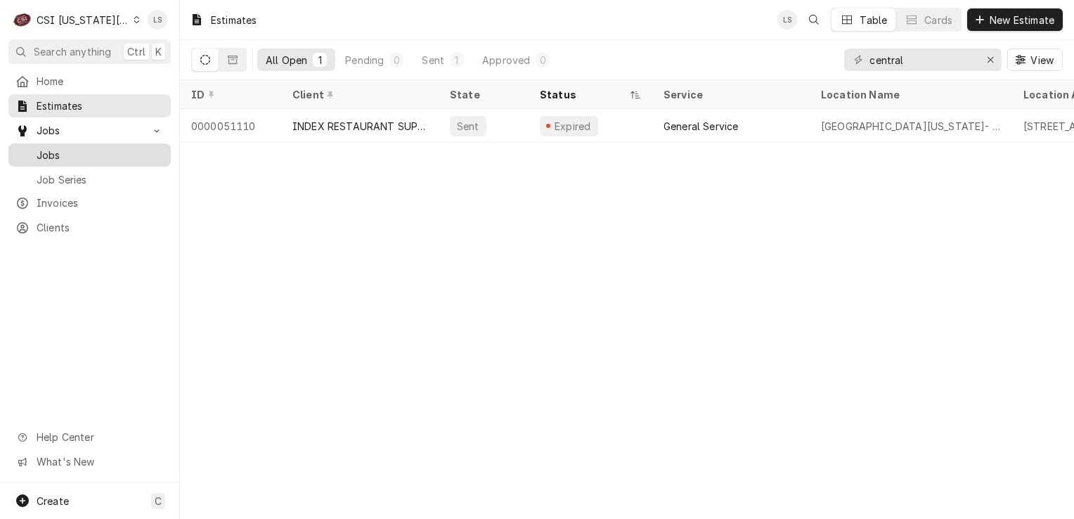
click at [88, 148] on span "Jobs" at bounding box center [100, 155] width 127 height 15
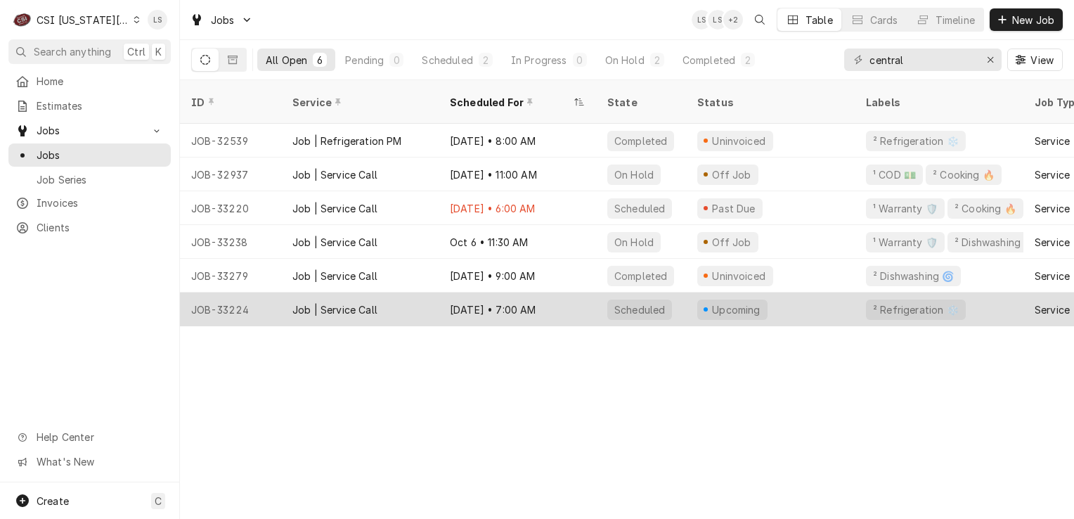
click at [240, 294] on div "JOB-33224" at bounding box center [230, 309] width 101 height 34
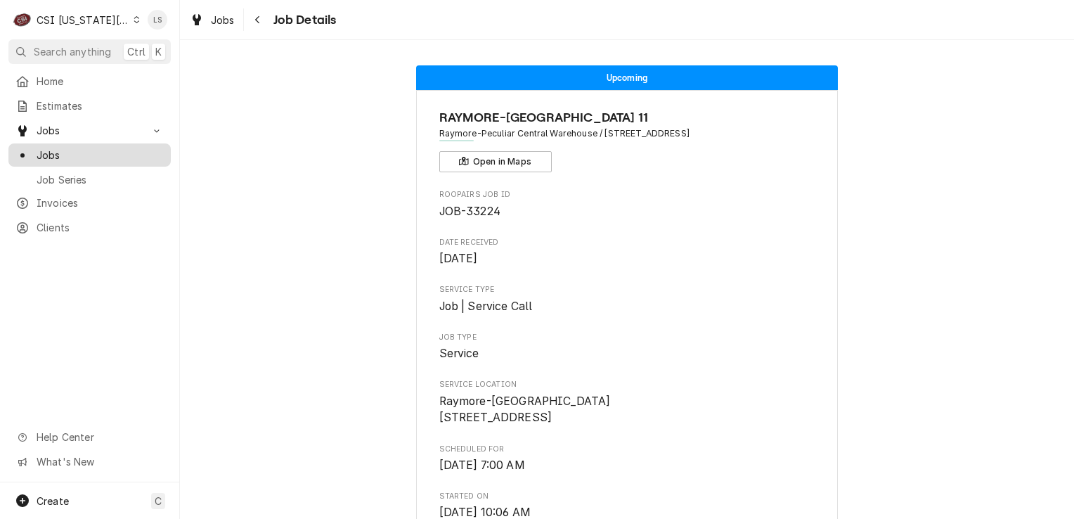
click at [73, 153] on span "Jobs" at bounding box center [100, 155] width 127 height 15
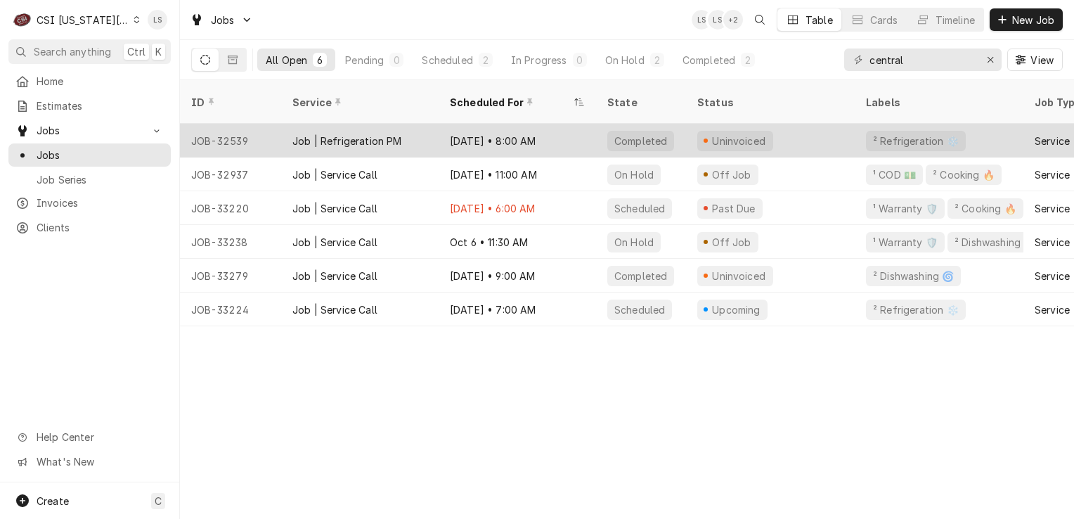
click at [219, 124] on div "JOB-32539" at bounding box center [230, 141] width 101 height 34
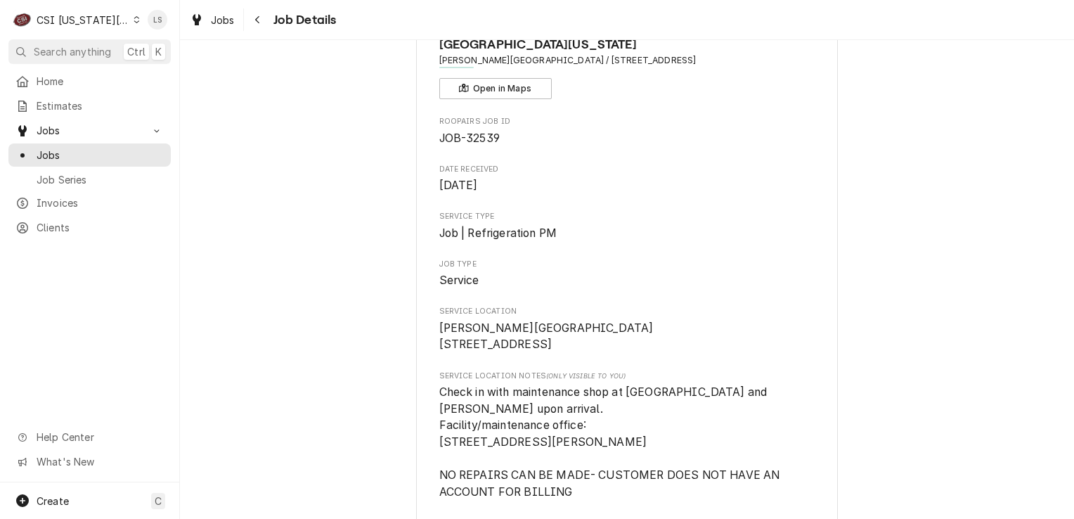
scroll to position [70, 0]
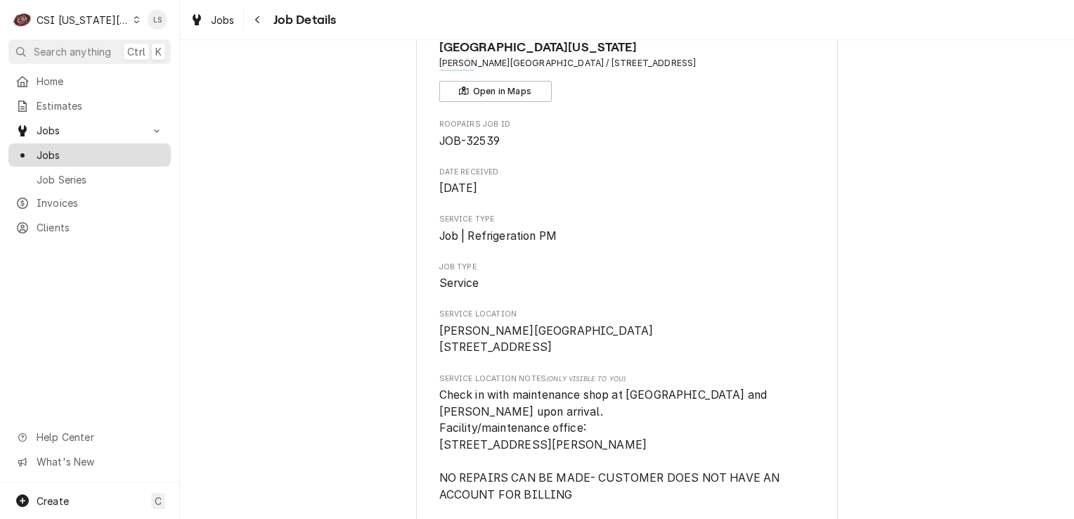
click at [113, 153] on span "Jobs" at bounding box center [100, 155] width 127 height 15
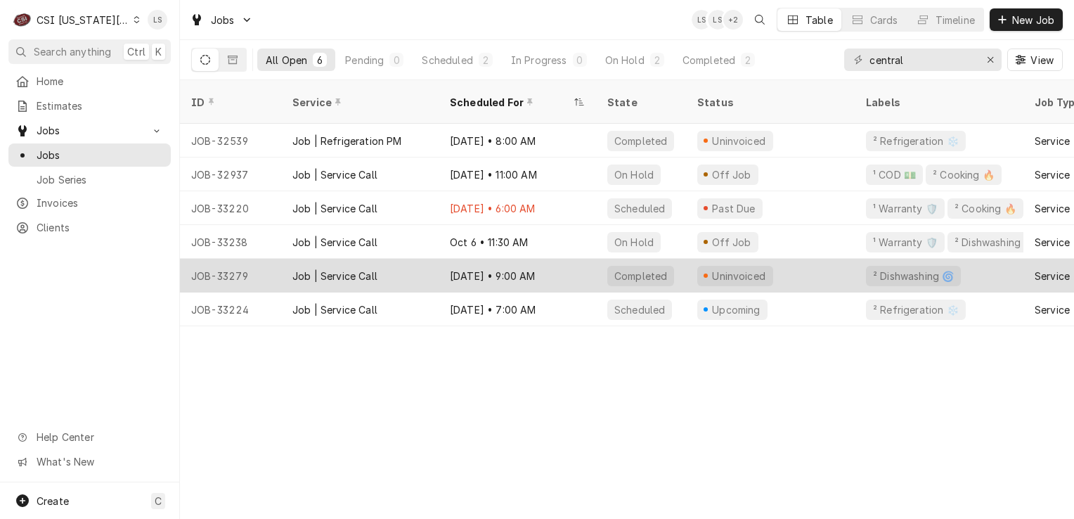
click at [228, 259] on div "JOB-33279" at bounding box center [230, 276] width 101 height 34
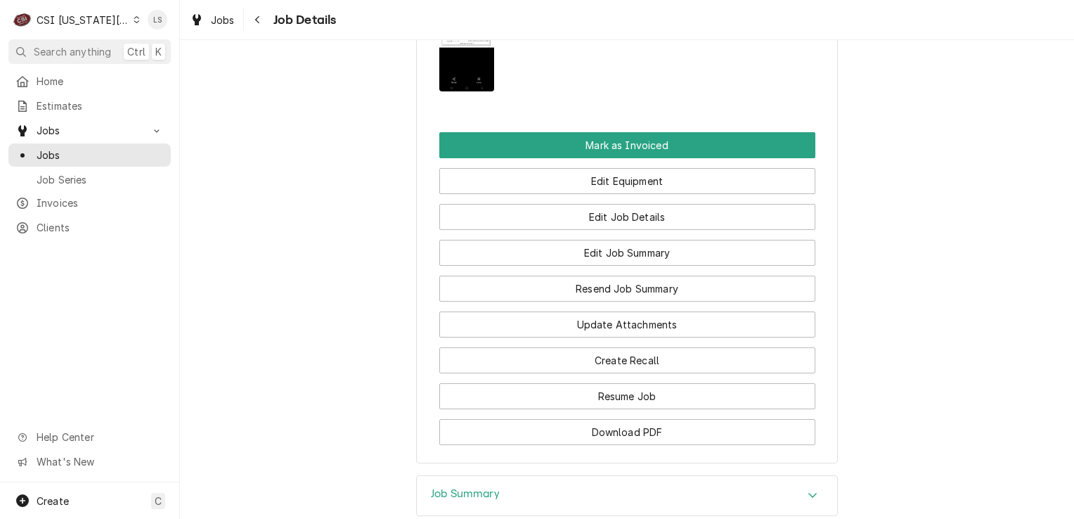
scroll to position [1362, 0]
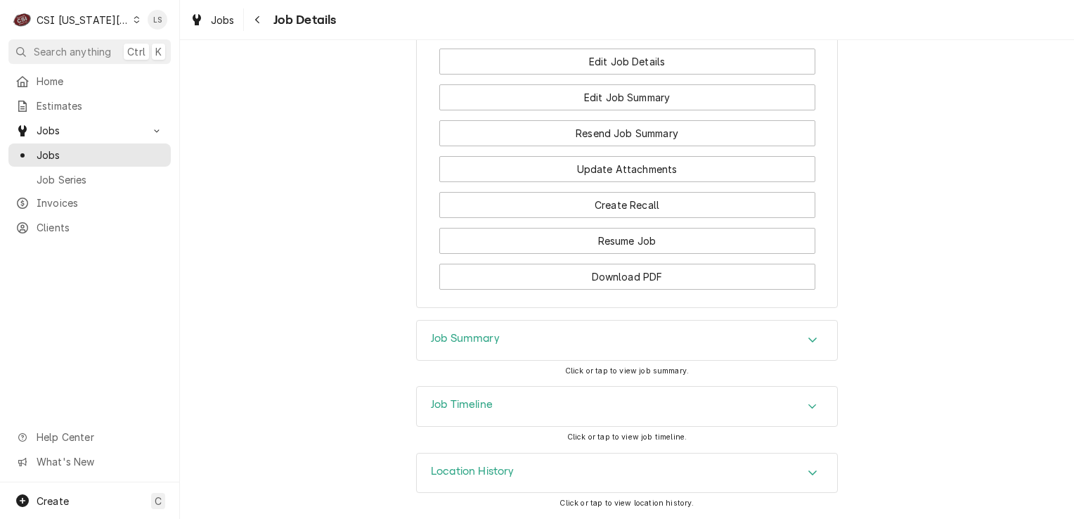
click at [764, 341] on div "Job Summary" at bounding box center [627, 340] width 420 height 39
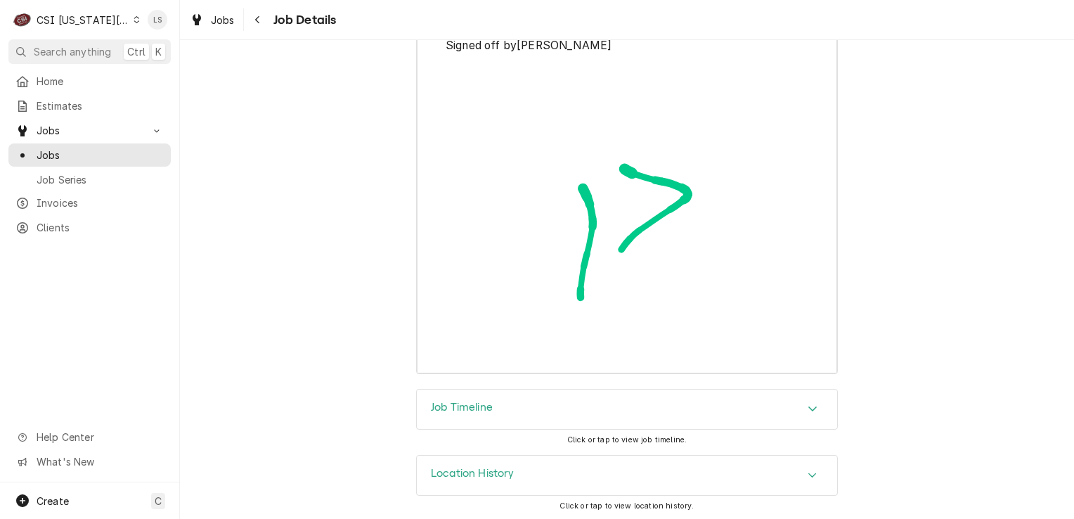
scroll to position [4275, 0]
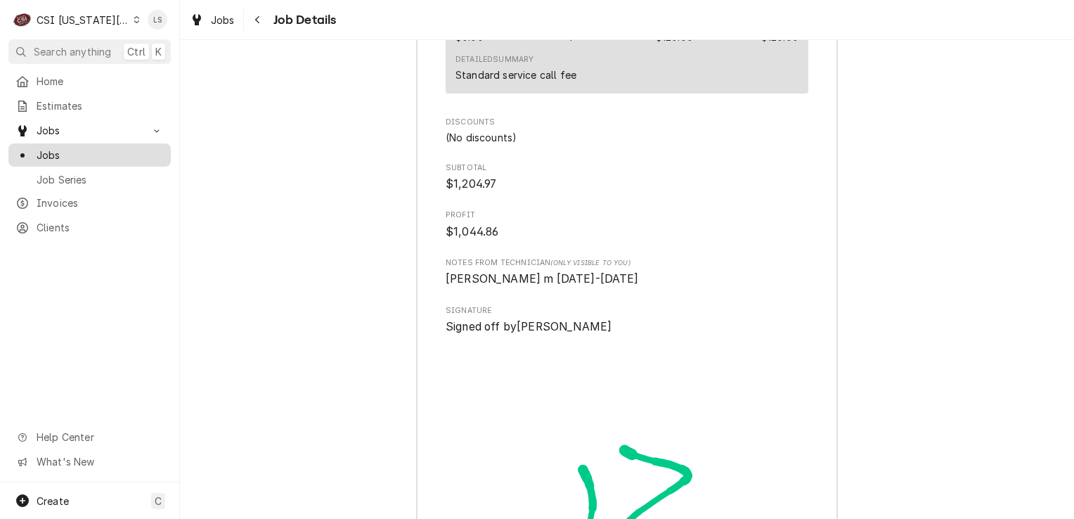
click at [112, 151] on span "Jobs" at bounding box center [100, 155] width 127 height 15
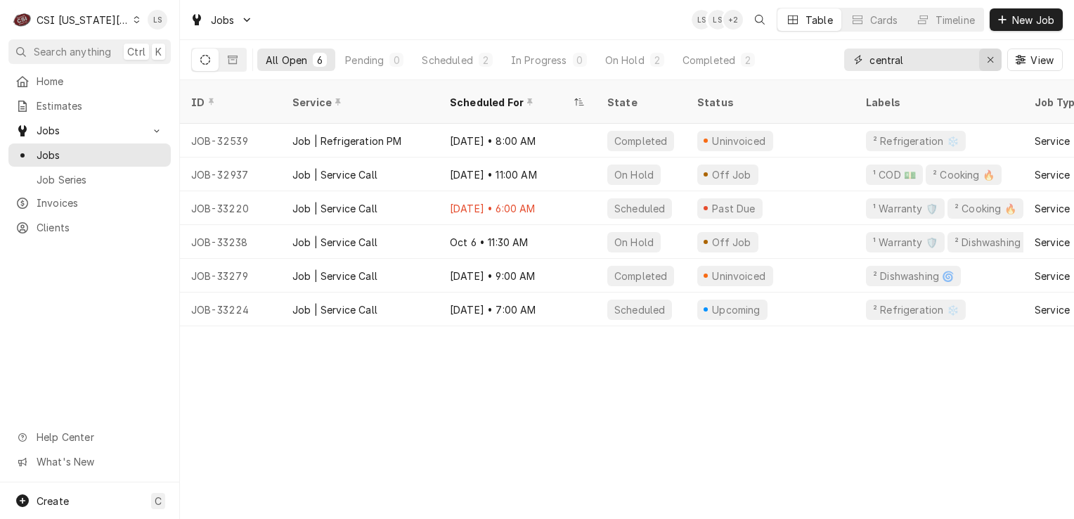
click at [981, 58] on button "Erase input" at bounding box center [990, 60] width 22 height 22
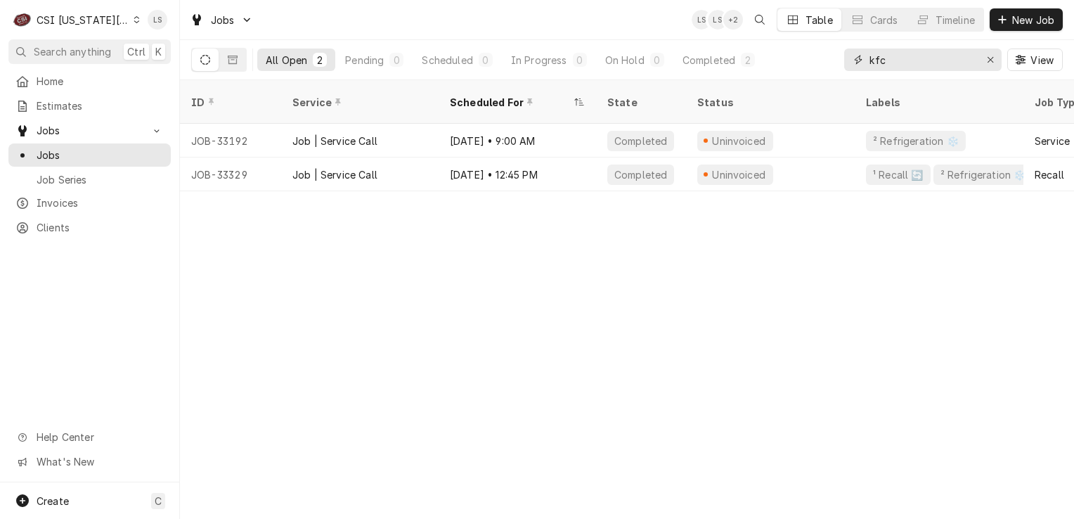
type input "kfc"
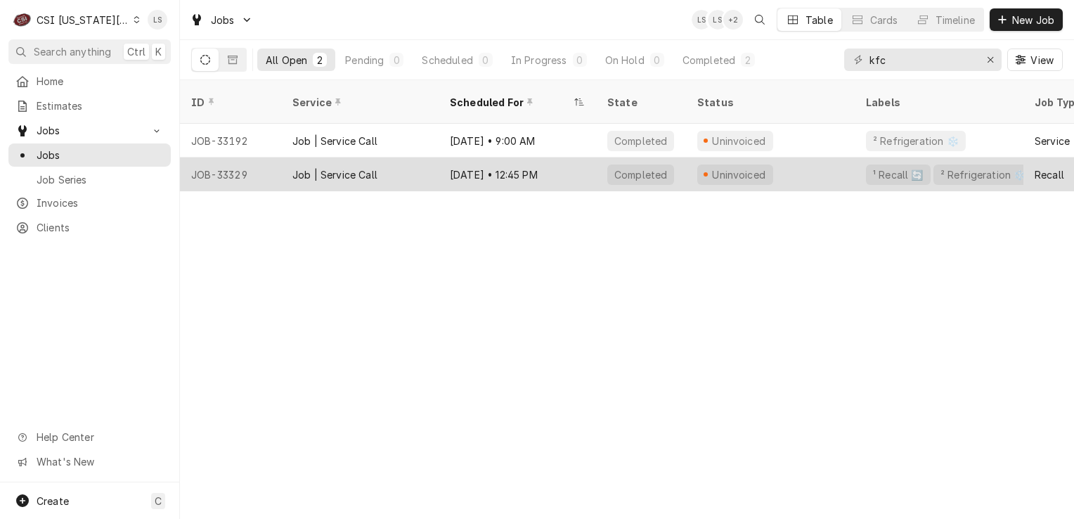
click at [225, 157] on div "JOB-33329" at bounding box center [230, 174] width 101 height 34
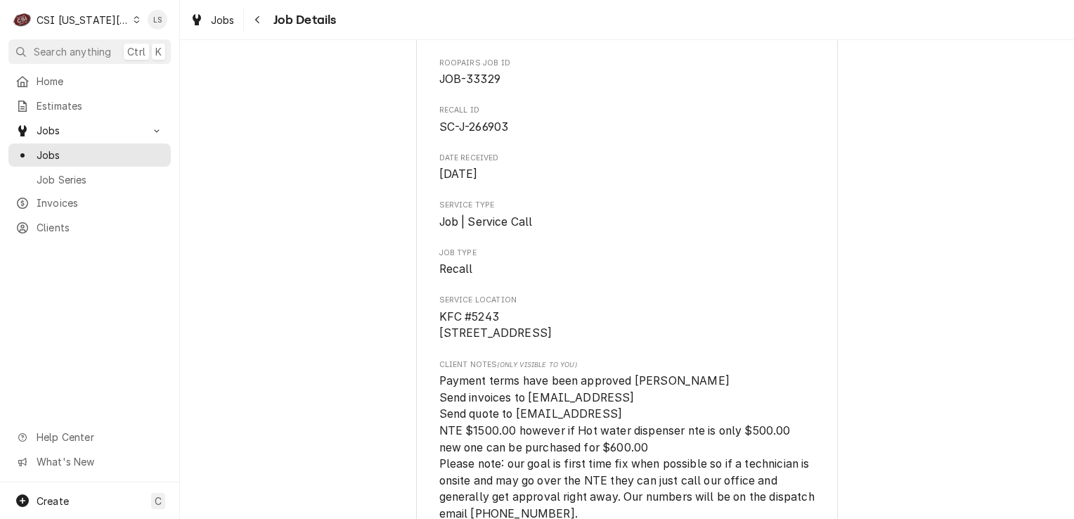
scroll to position [211, 0]
click at [67, 98] on span "Estimates" at bounding box center [100, 105] width 127 height 15
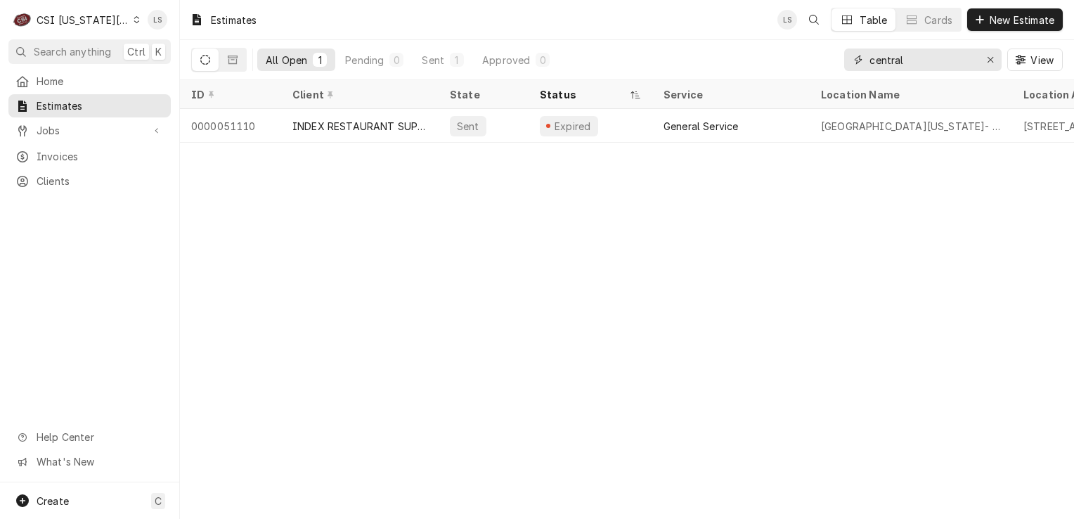
click at [984, 63] on div "Erase input" at bounding box center [991, 60] width 14 height 14
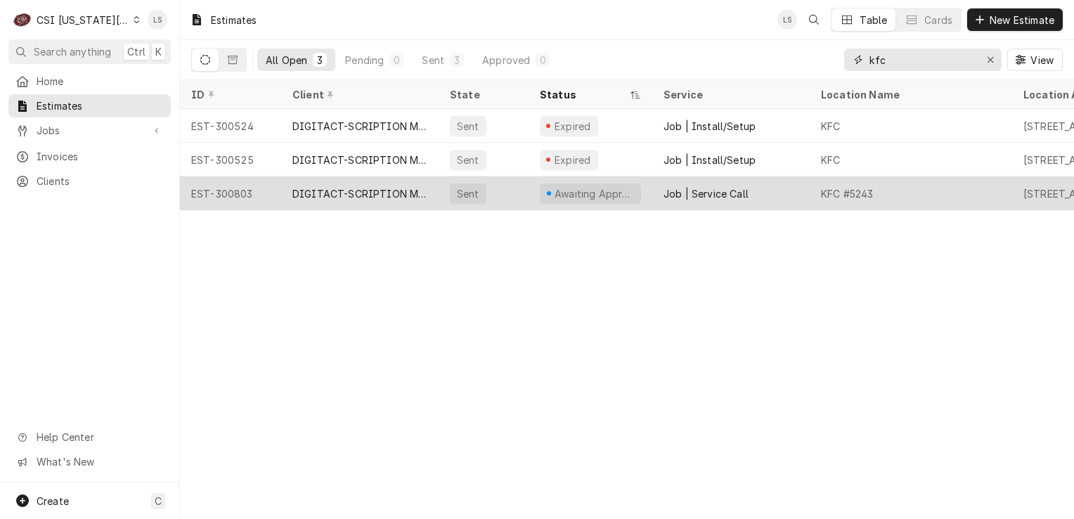
type input "kfc"
click at [211, 192] on div "EST-300803" at bounding box center [230, 193] width 101 height 34
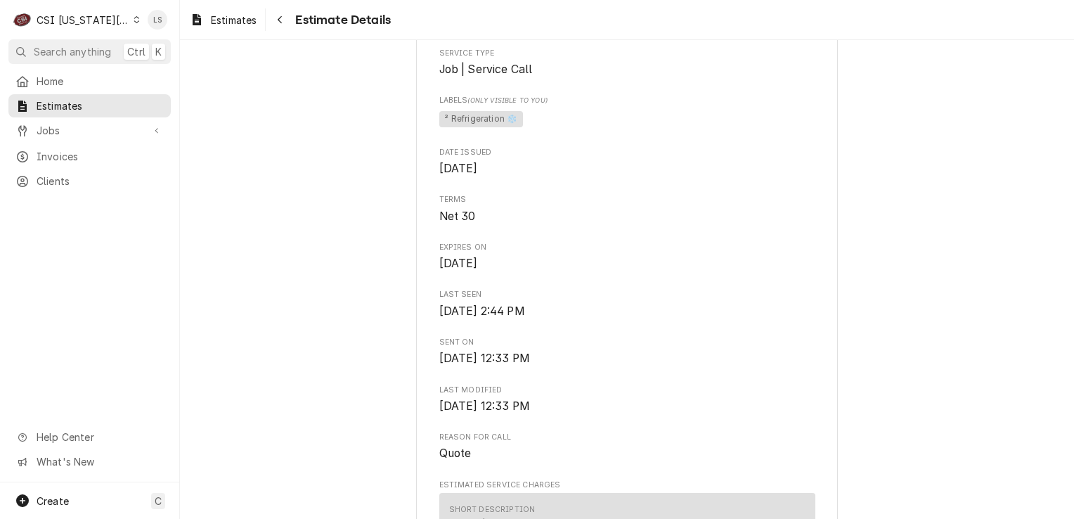
scroll to position [633, 0]
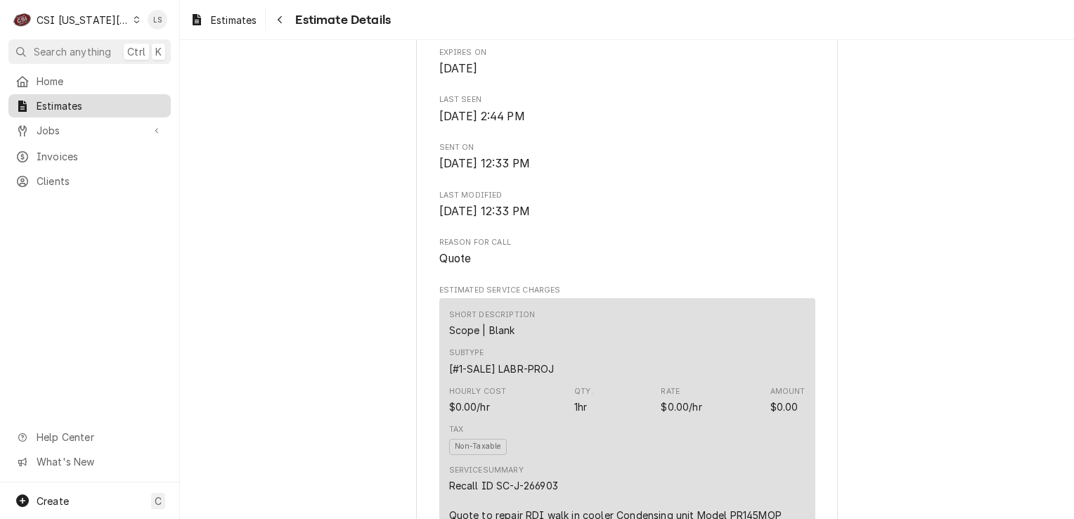
click at [71, 103] on span "Estimates" at bounding box center [100, 105] width 127 height 15
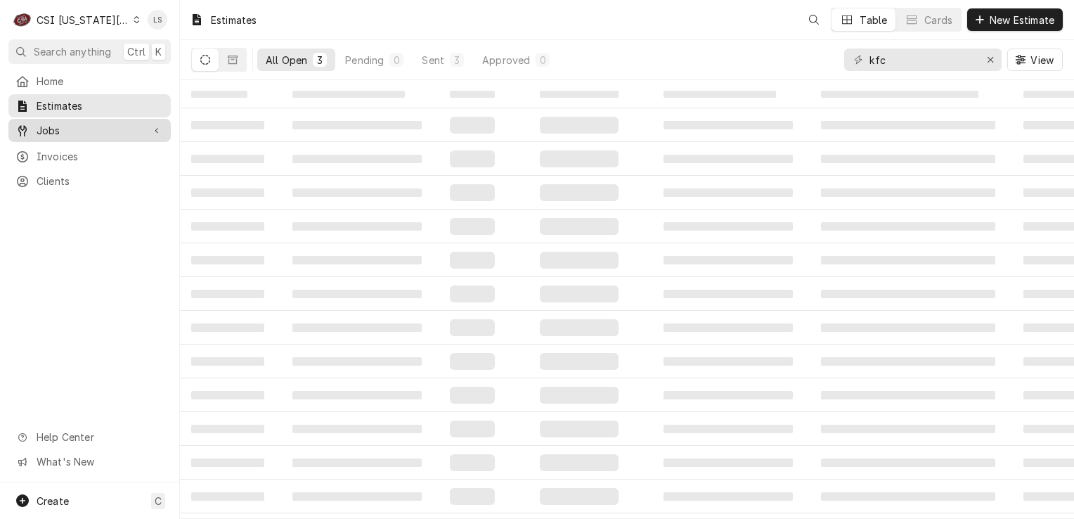
click at [58, 127] on span "Jobs" at bounding box center [90, 130] width 106 height 15
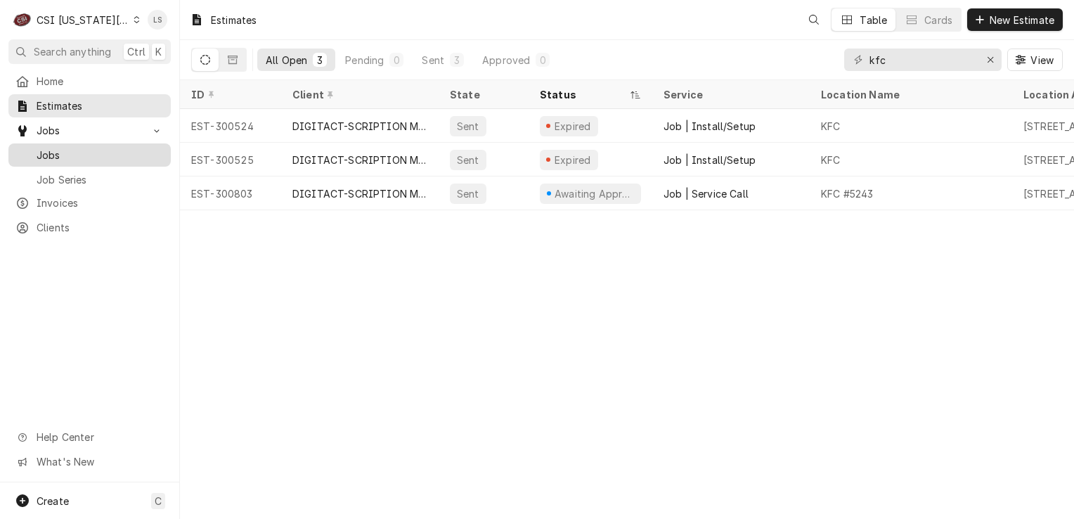
click at [65, 148] on span "Jobs" at bounding box center [100, 155] width 127 height 15
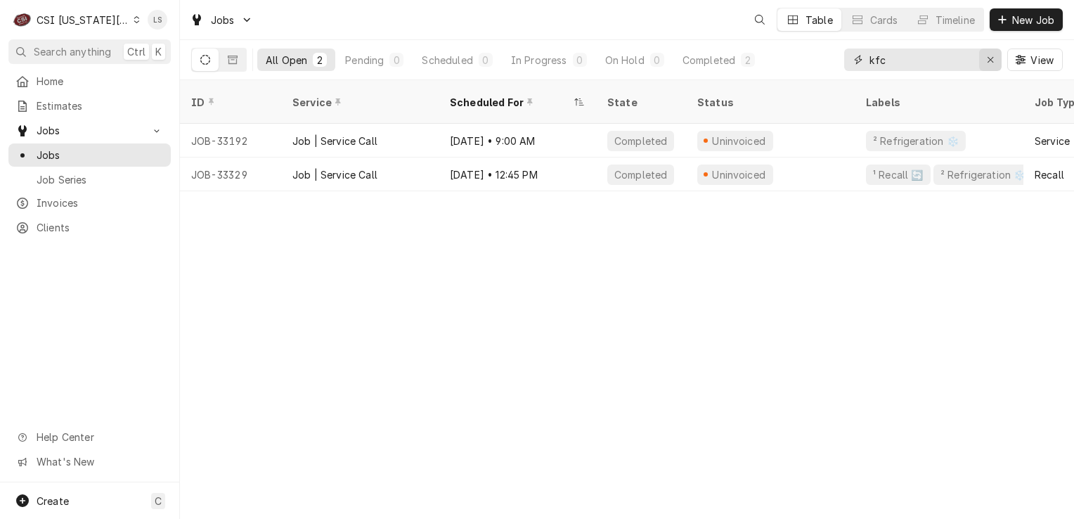
click at [993, 58] on icon "Erase input" at bounding box center [991, 60] width 8 height 10
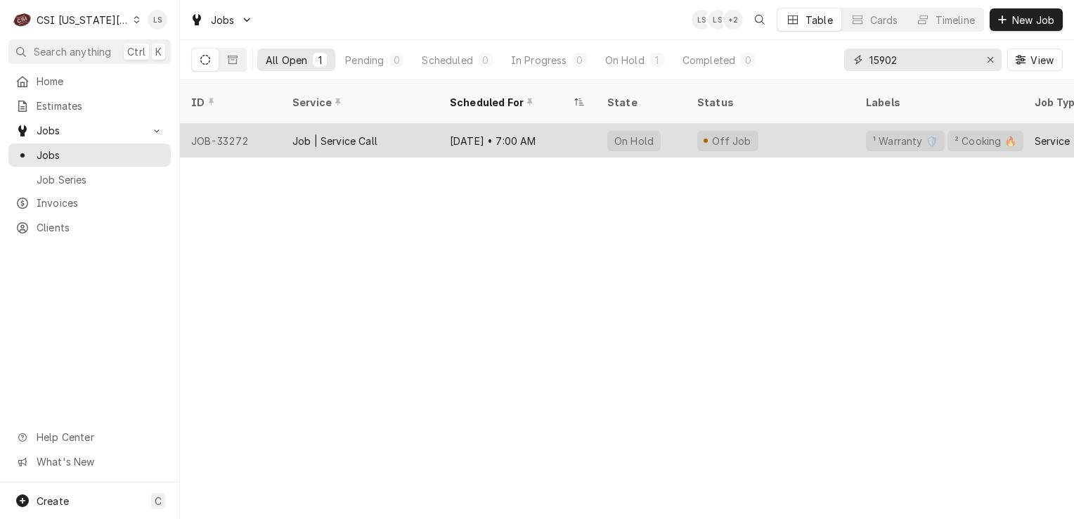
type input "15902"
click at [202, 124] on div "JOB-33272" at bounding box center [230, 141] width 101 height 34
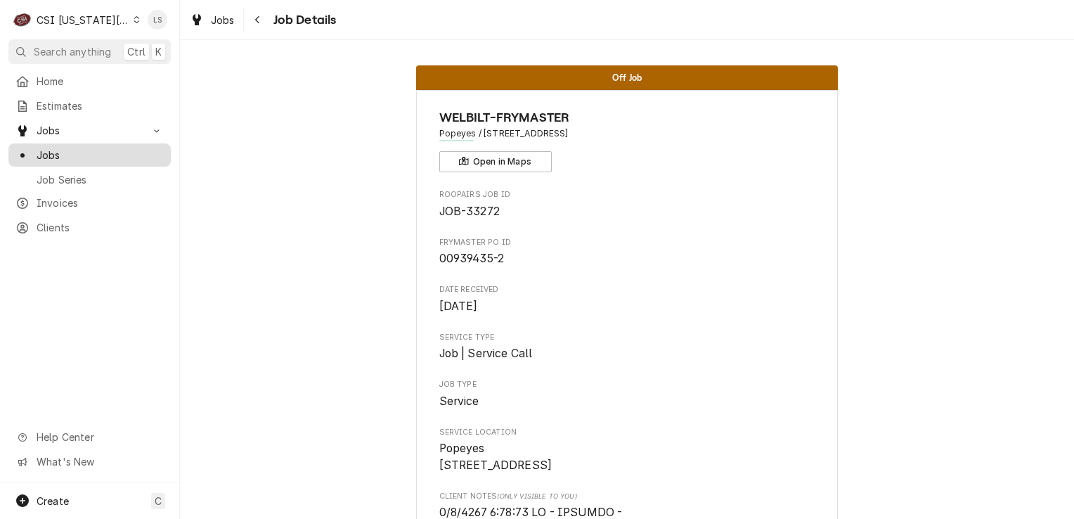
click at [79, 152] on span "Jobs" at bounding box center [100, 155] width 127 height 15
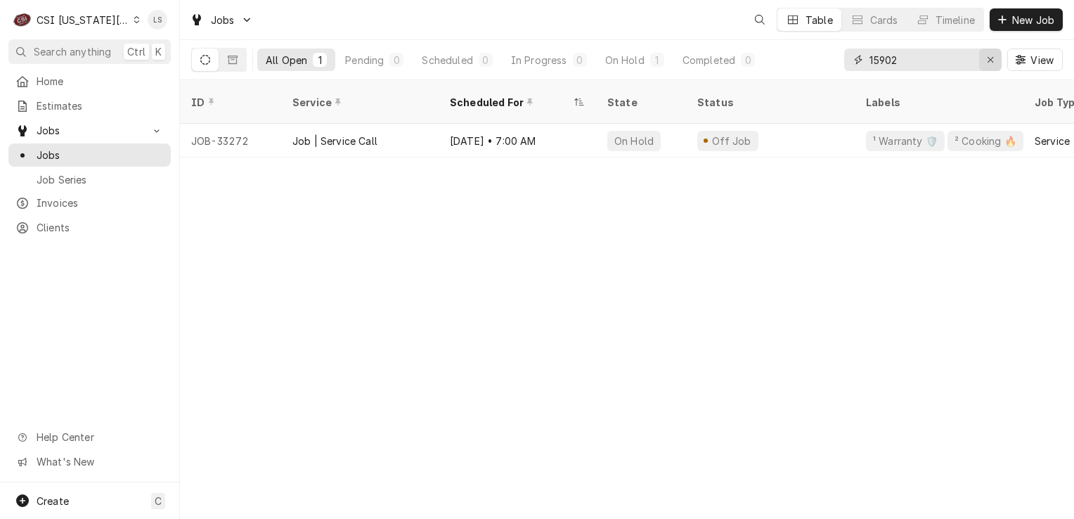
click at [985, 63] on div "Erase input" at bounding box center [991, 60] width 14 height 14
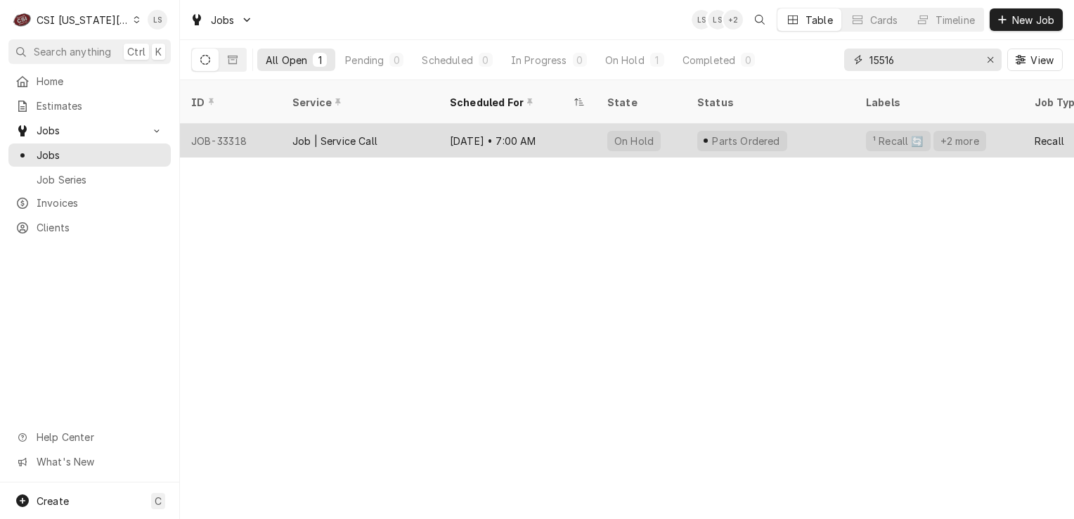
type input "15516"
click at [232, 127] on div "JOB-33318" at bounding box center [230, 141] width 101 height 34
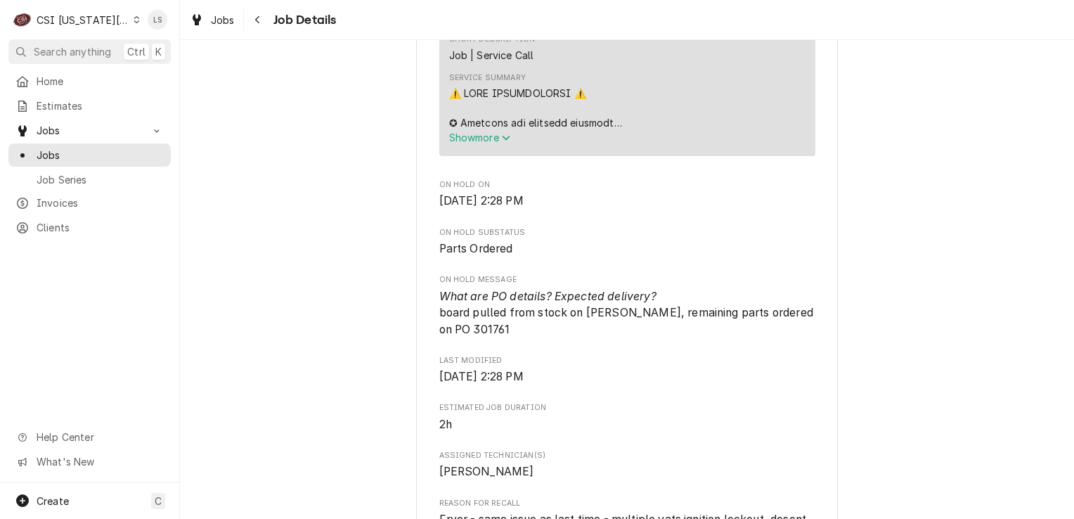
scroll to position [1336, 0]
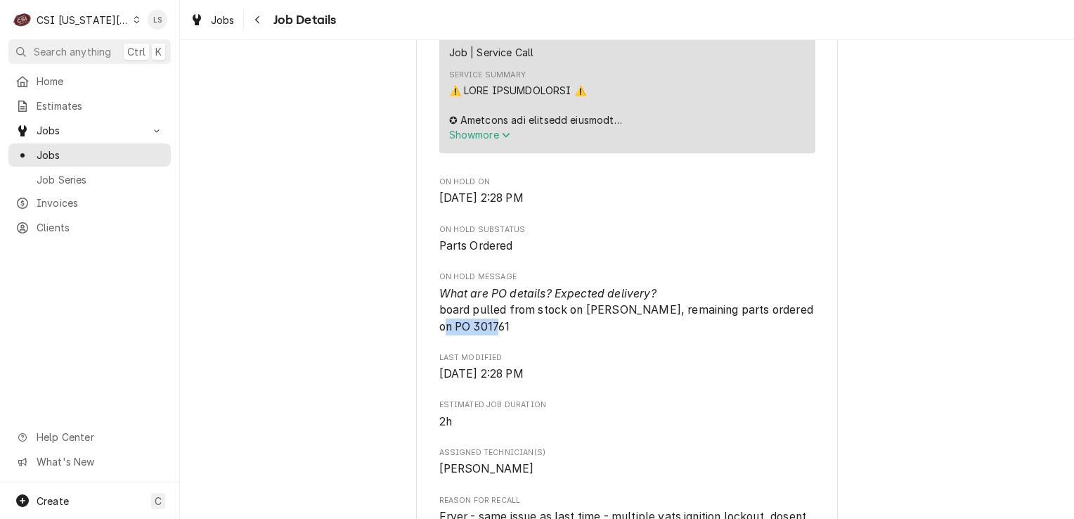
drag, startPoint x: 506, startPoint y: 319, endPoint x: 427, endPoint y: 327, distance: 79.1
copy span "PO 301761"
click at [115, 158] on div "Jobs" at bounding box center [89, 155] width 157 height 18
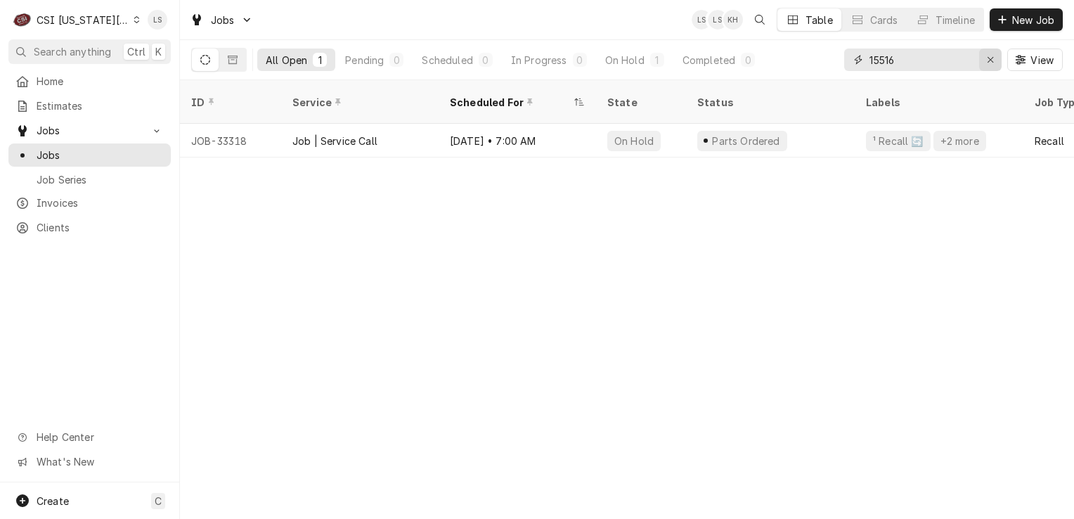
click at [988, 60] on icon "Erase input" at bounding box center [991, 60] width 6 height 6
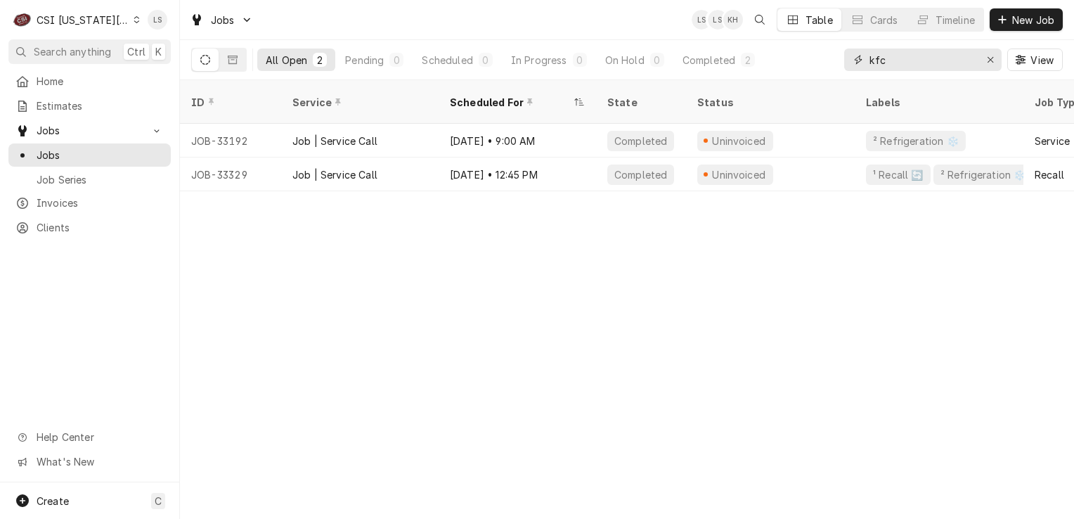
type input "kfc"
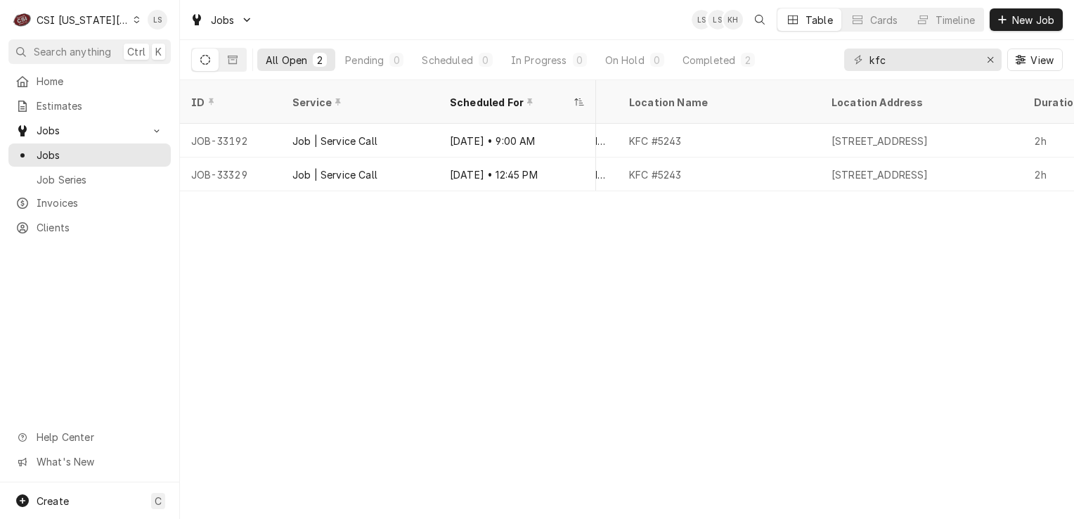
scroll to position [0, 957]
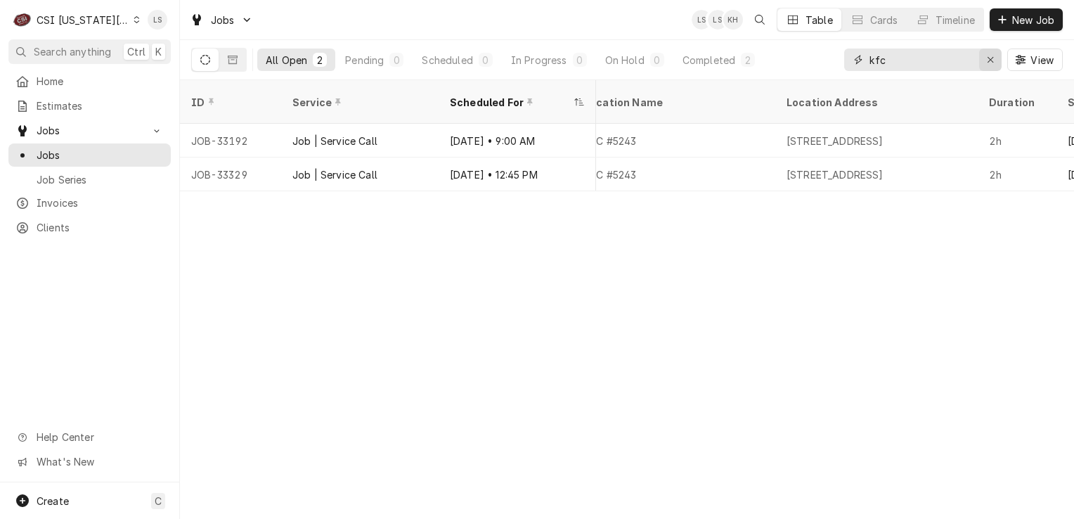
click at [991, 63] on icon "Erase input" at bounding box center [991, 60] width 8 height 10
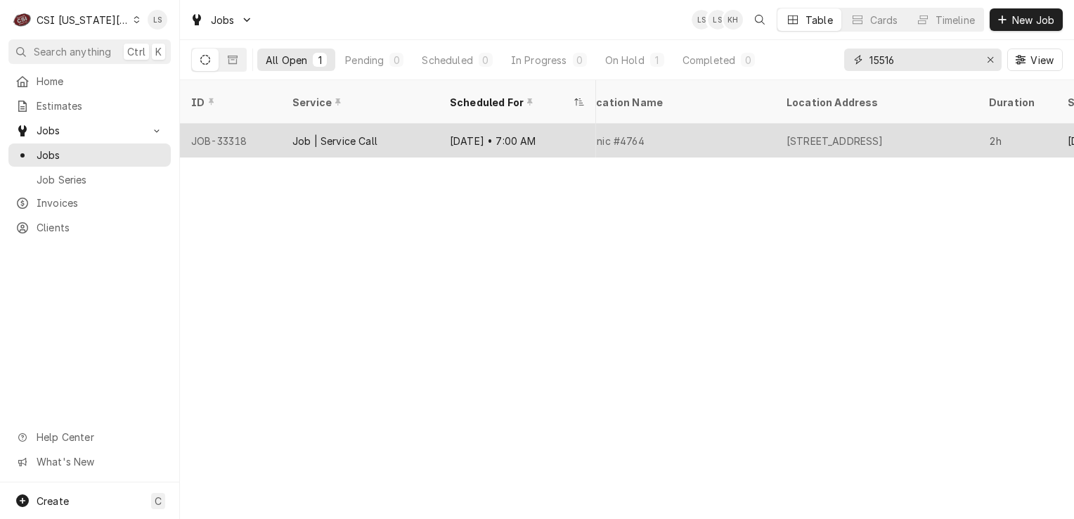
type input "15516"
click at [222, 124] on div "JOB-33318" at bounding box center [230, 141] width 101 height 34
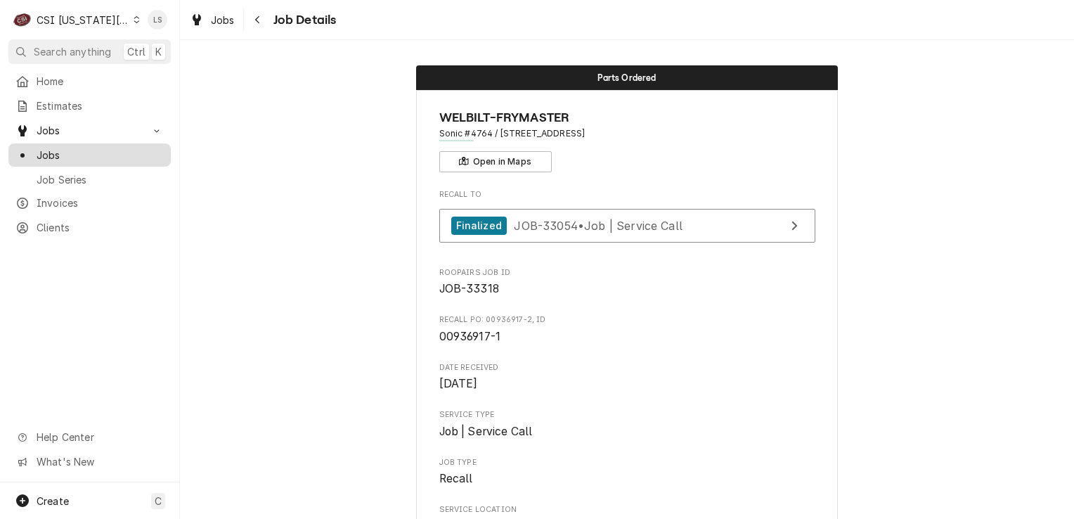
click at [84, 151] on span "Jobs" at bounding box center [100, 155] width 127 height 15
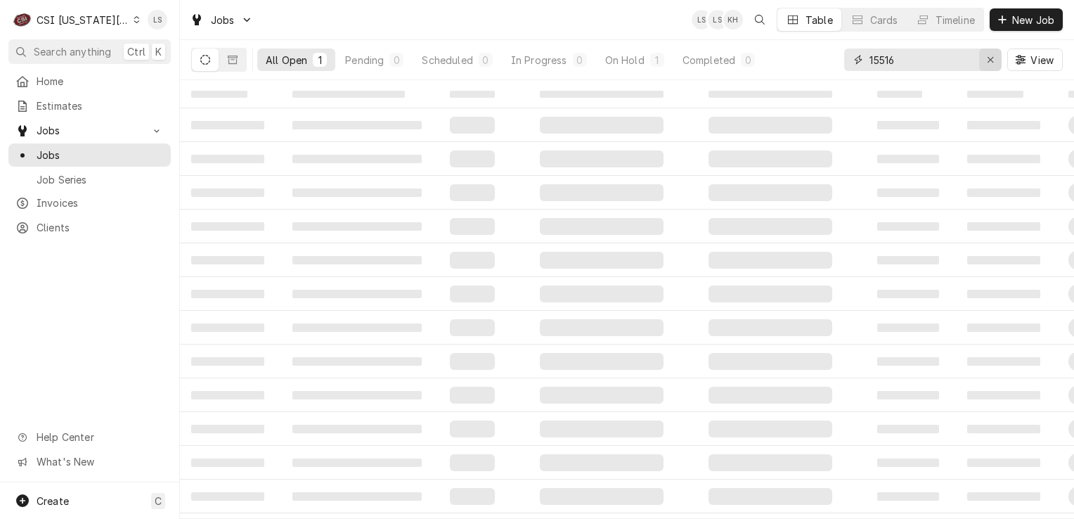
click at [981, 62] on button "Erase input" at bounding box center [990, 60] width 22 height 22
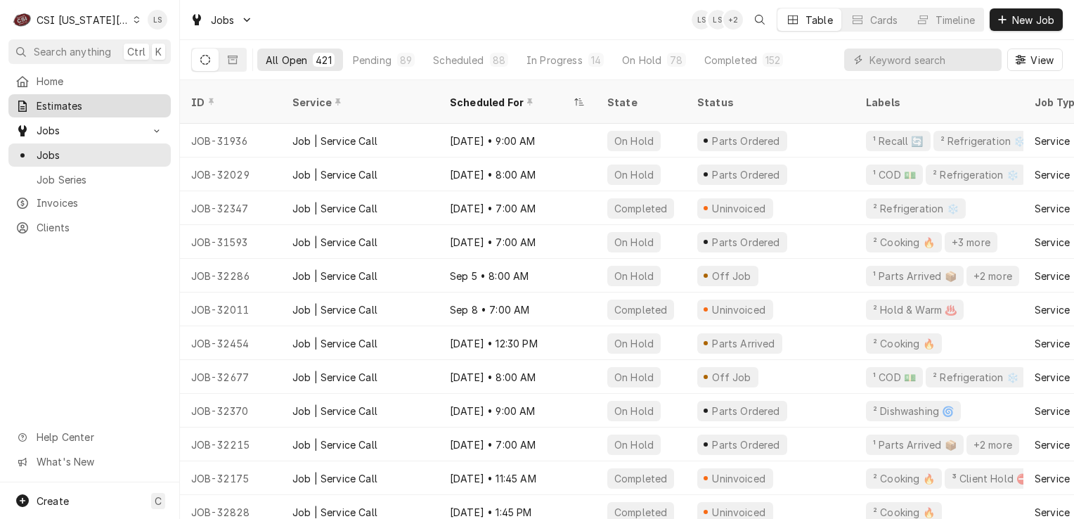
click at [60, 108] on span "Estimates" at bounding box center [100, 105] width 127 height 15
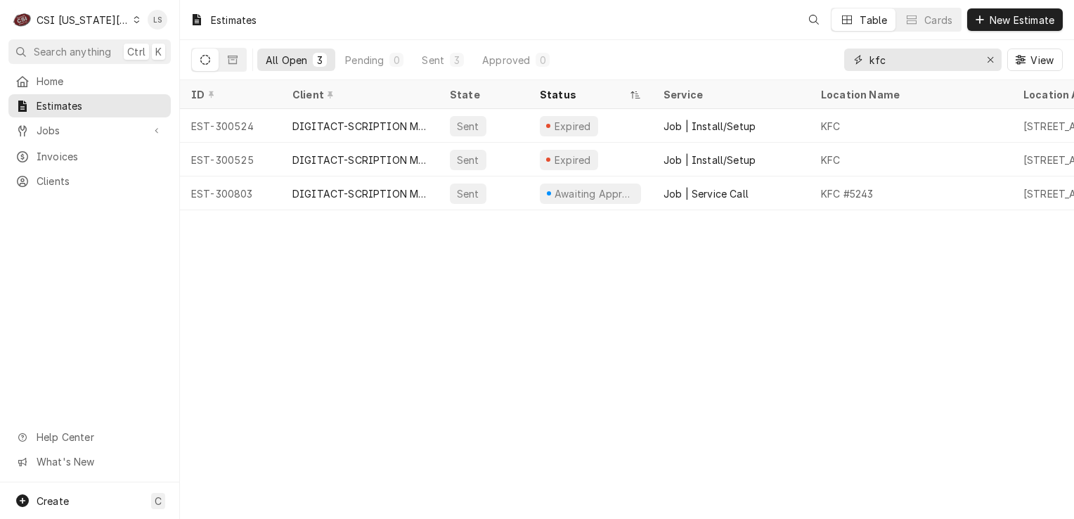
drag, startPoint x: 990, startPoint y: 58, endPoint x: 925, endPoint y: 58, distance: 64.7
click at [981, 58] on button "Erase input" at bounding box center [990, 60] width 22 height 22
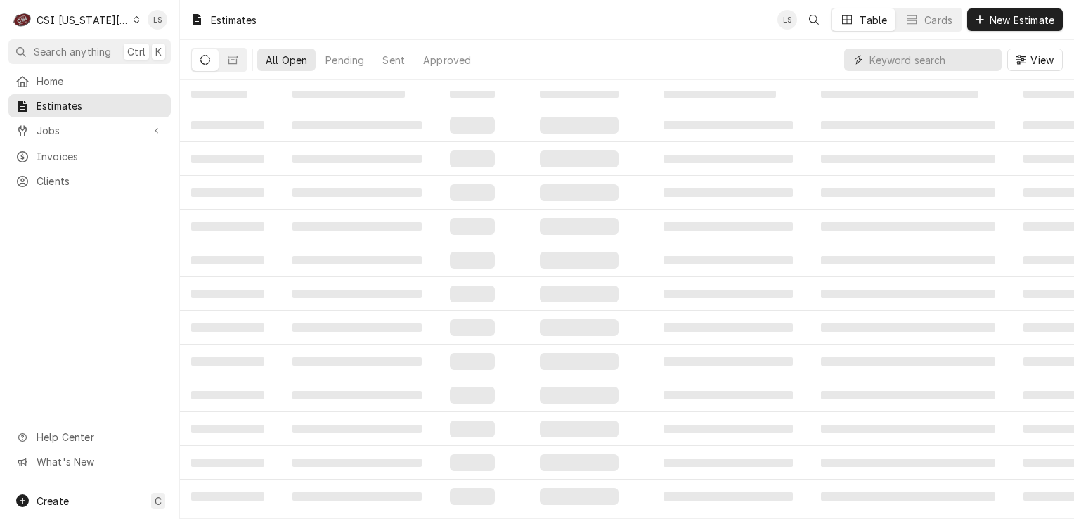
paste input "300805"
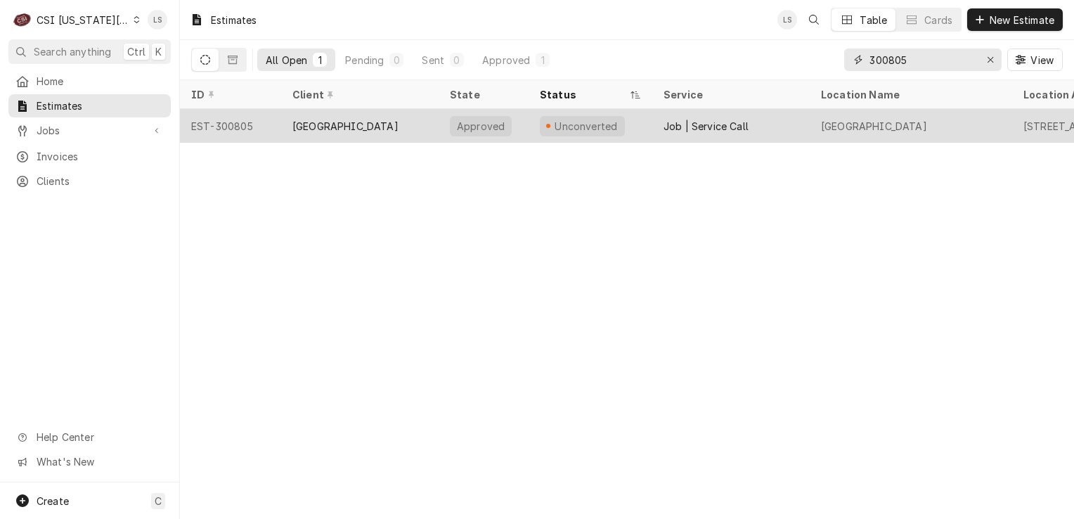
type input "300805"
click at [241, 123] on div "EST-300805" at bounding box center [230, 126] width 101 height 34
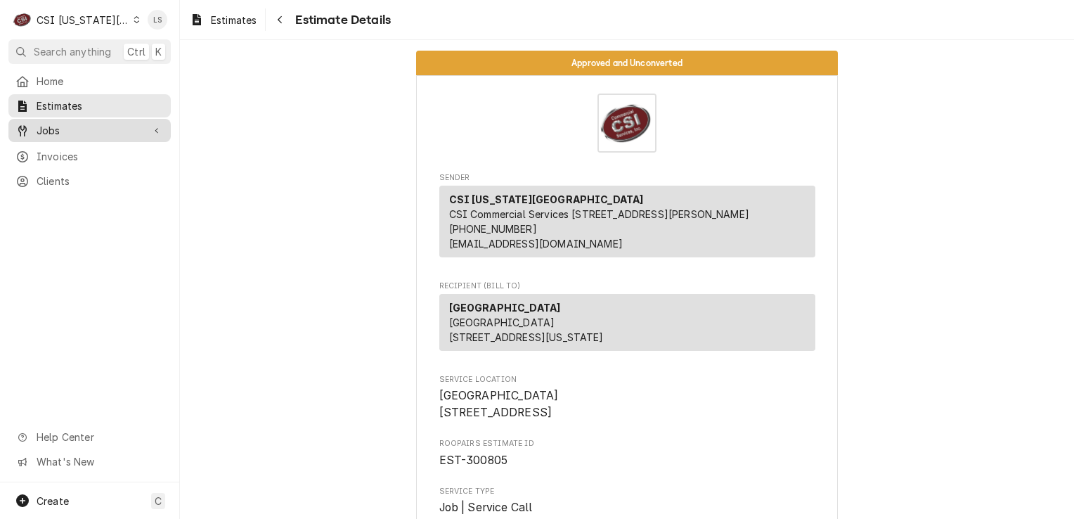
click at [51, 130] on span "Jobs" at bounding box center [90, 130] width 106 height 15
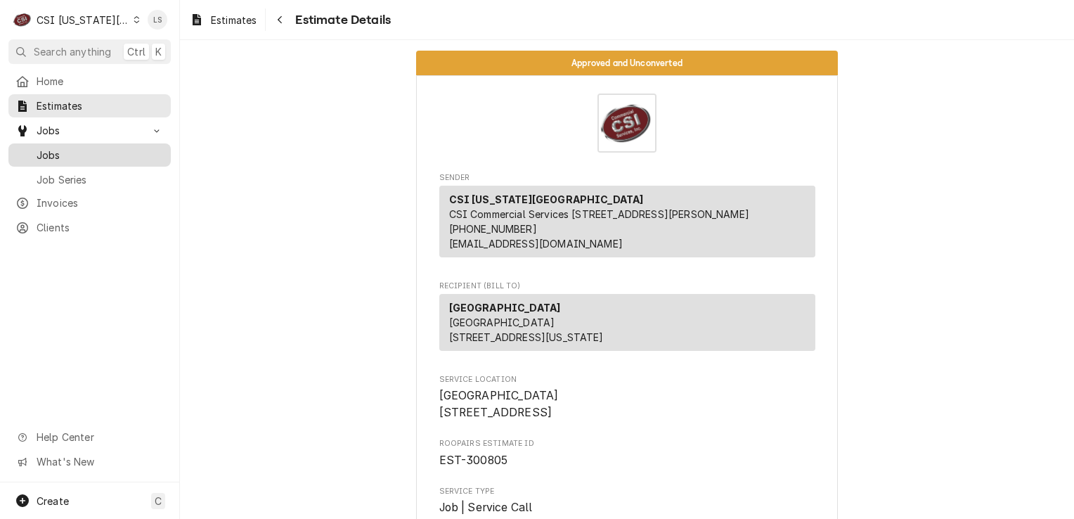
click at [70, 149] on span "Jobs" at bounding box center [100, 155] width 127 height 15
